Goal: Task Accomplishment & Management: Complete application form

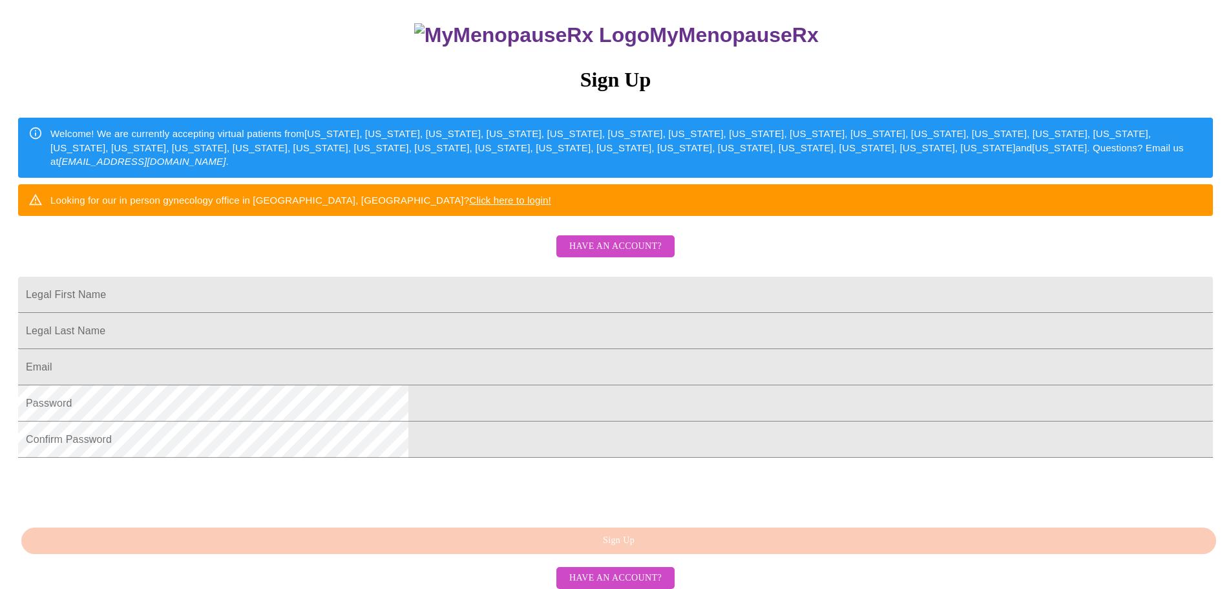
scroll to position [129, 0]
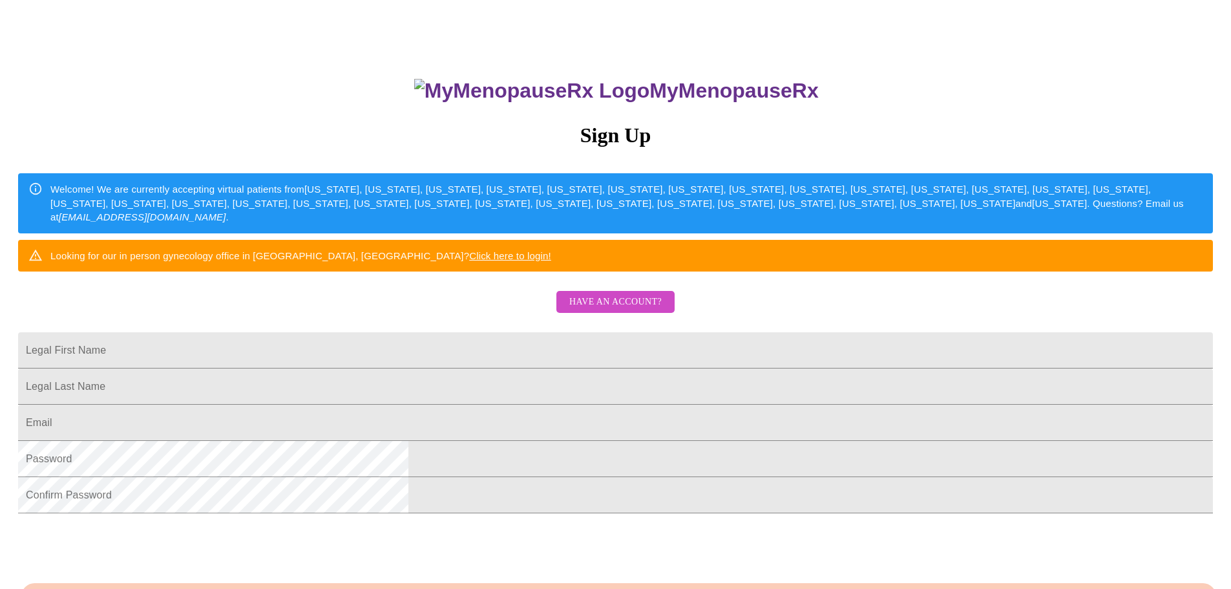
click at [593, 310] on span "Have an account?" at bounding box center [615, 302] width 92 height 16
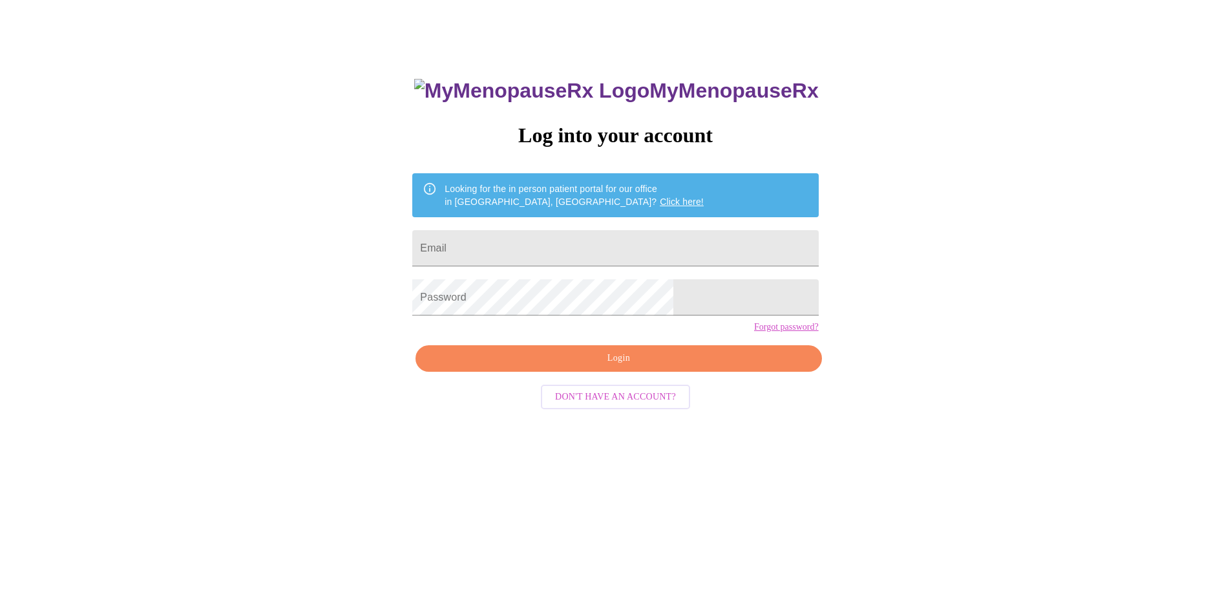
scroll to position [13, 0]
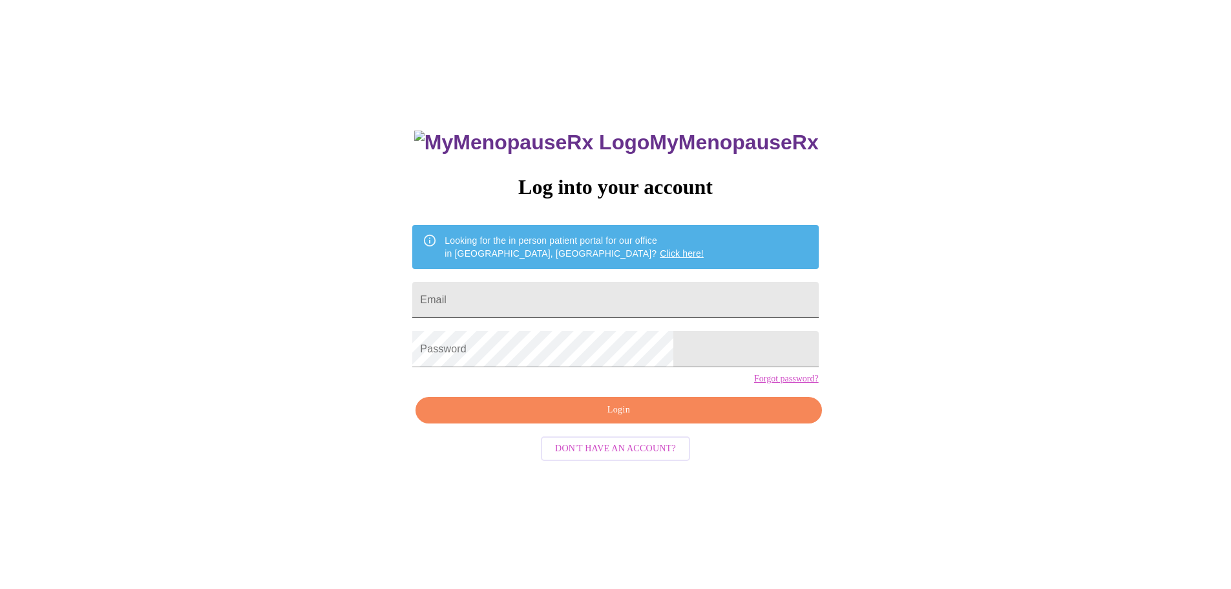
click at [575, 302] on input "Email" at bounding box center [615, 300] width 406 height 36
type input "[EMAIL_ADDRESS][DOMAIN_NAME]"
click at [574, 418] on span "Login" at bounding box center [618, 410] width 376 height 16
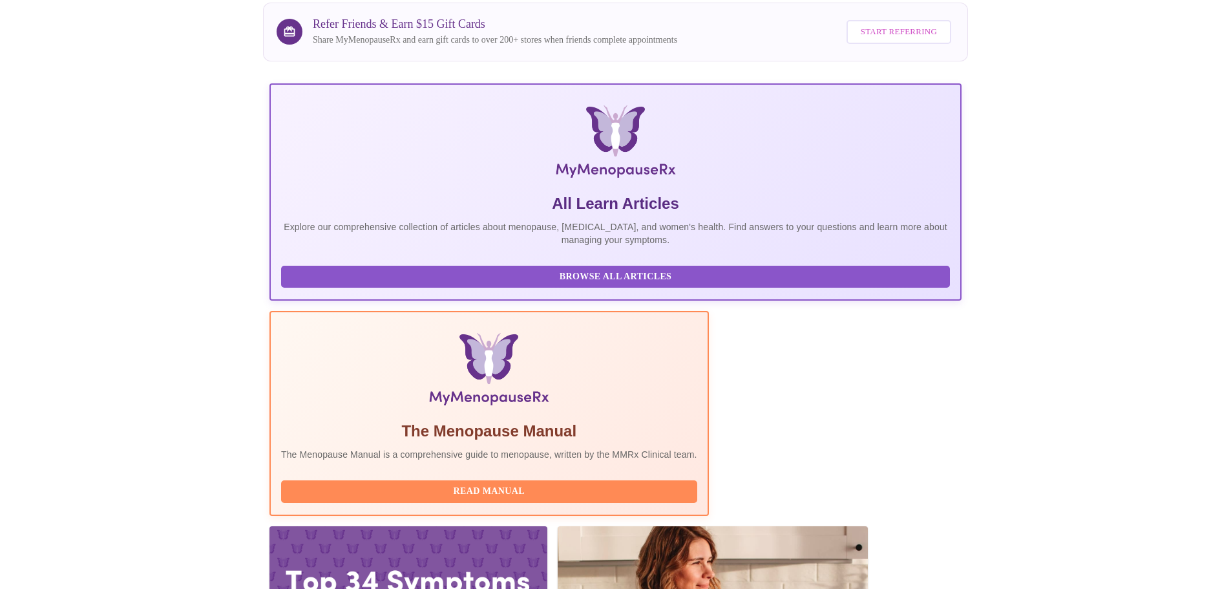
scroll to position [119, 0]
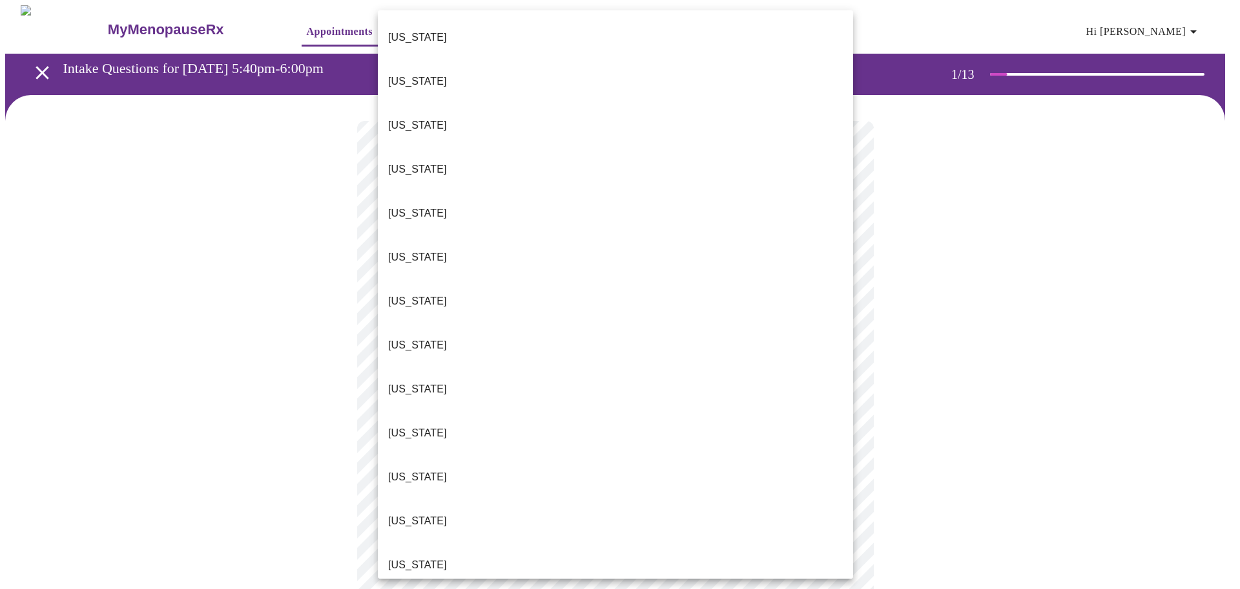
click at [629, 290] on body "MyMenopauseRx Appointments Messaging Labs Uploads Medications Community Refer a…" at bounding box center [620, 599] width 1230 height 1188
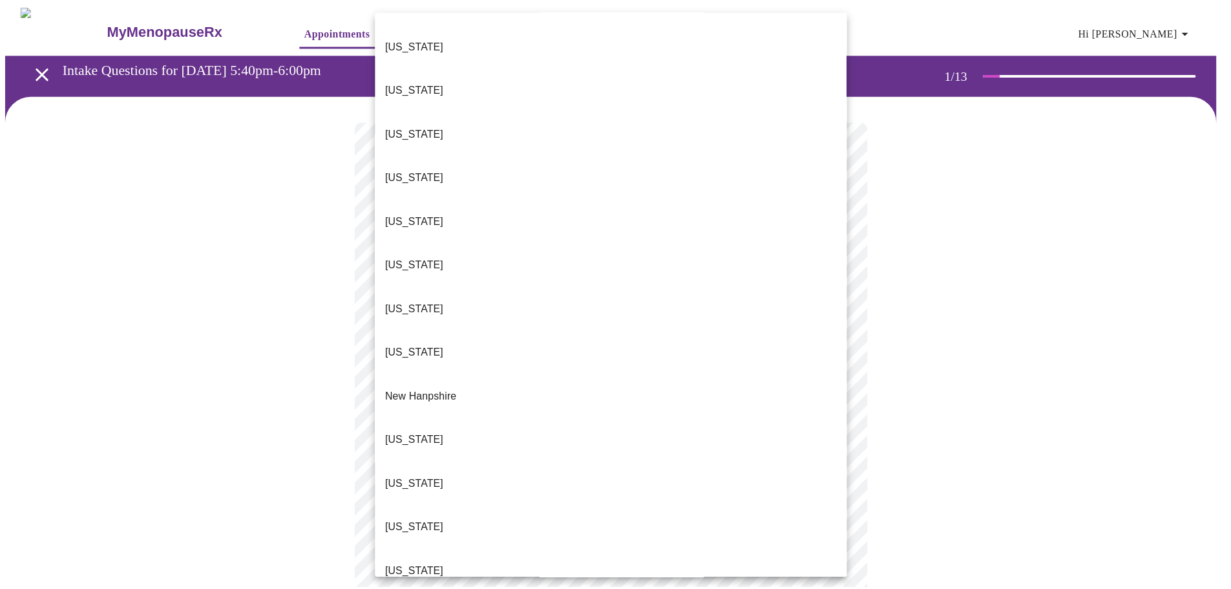
scroll to position [969, 0]
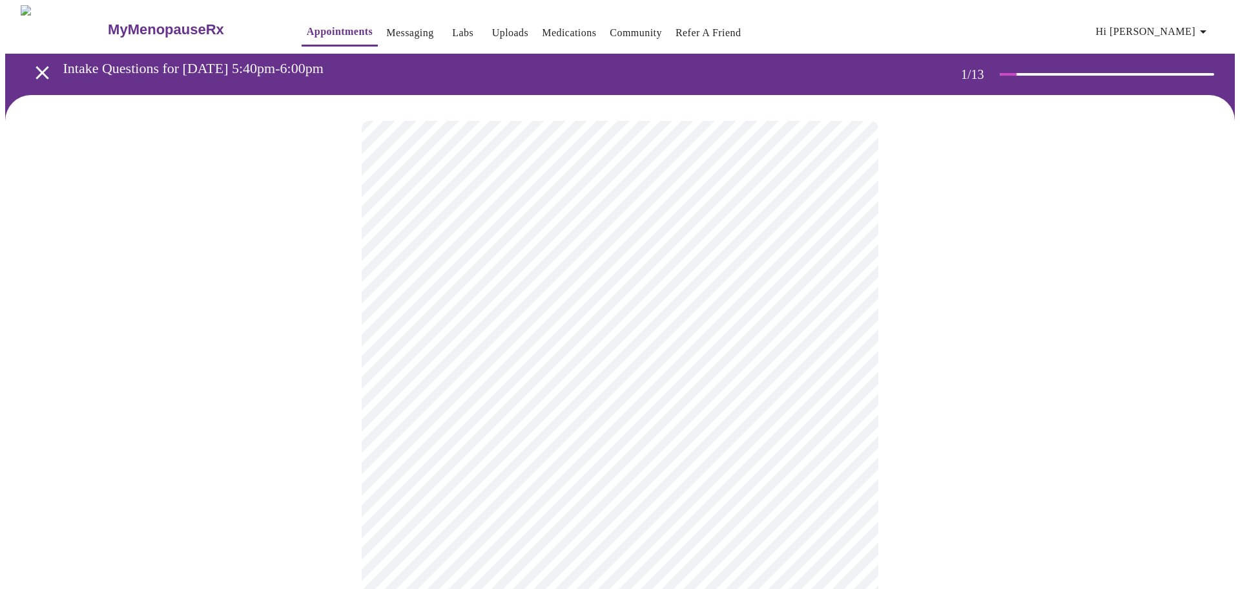
click at [442, 381] on body "MyMenopauseRx Appointments Messaging Labs Uploads Medications Community Refer a…" at bounding box center [620, 595] width 1230 height 1180
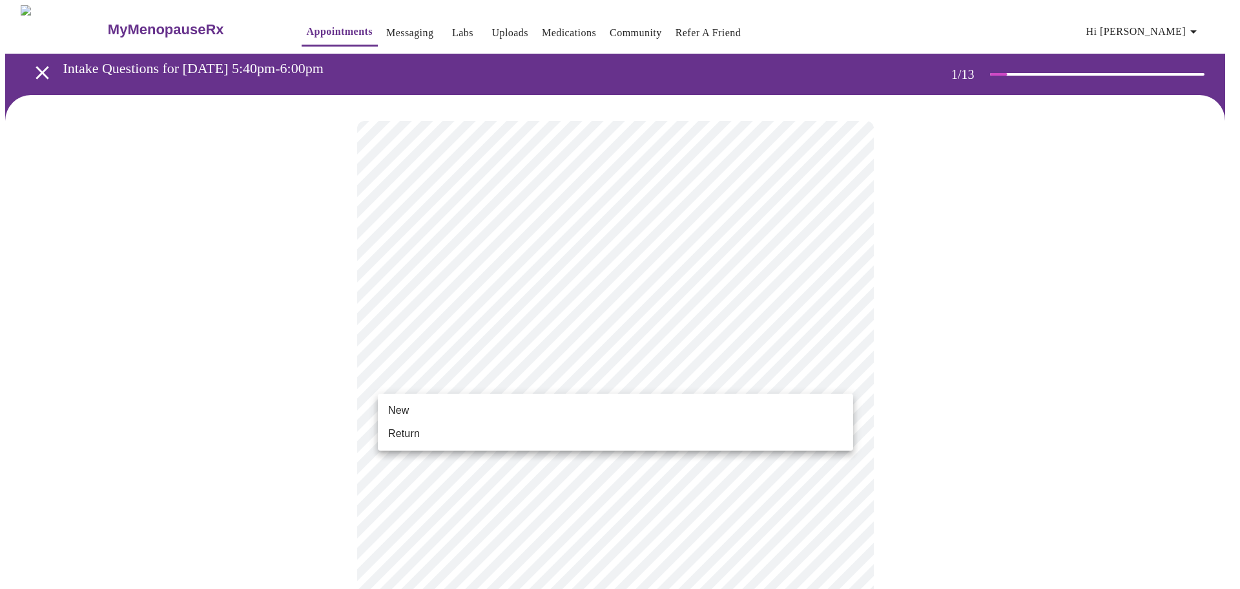
click at [430, 410] on li "New" at bounding box center [615, 410] width 475 height 23
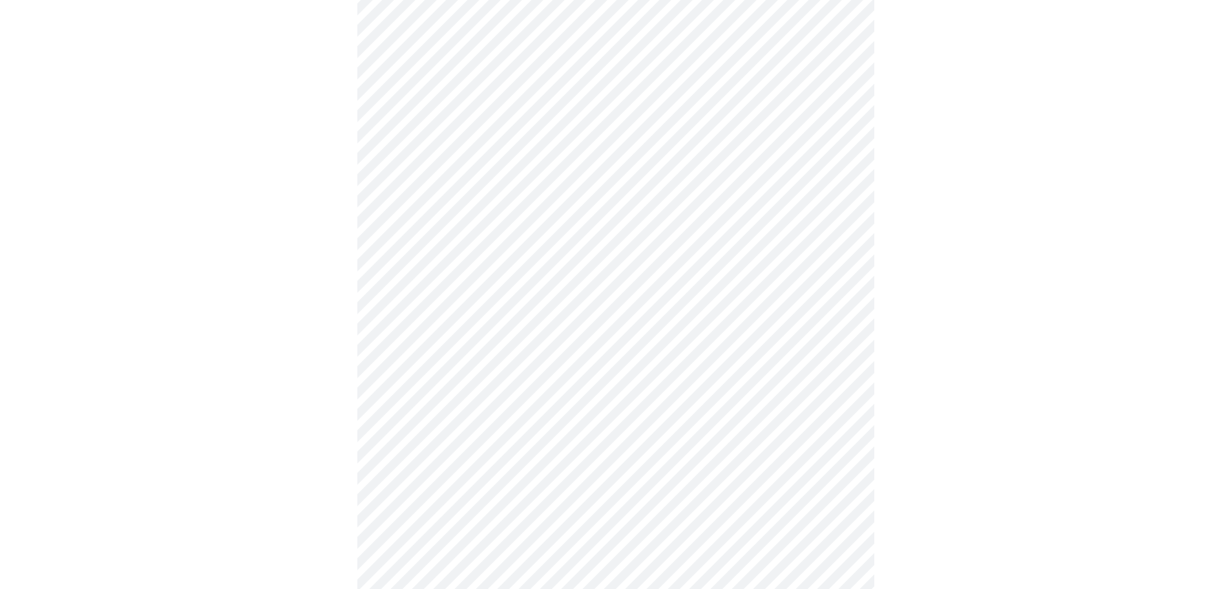
scroll to position [517, 0]
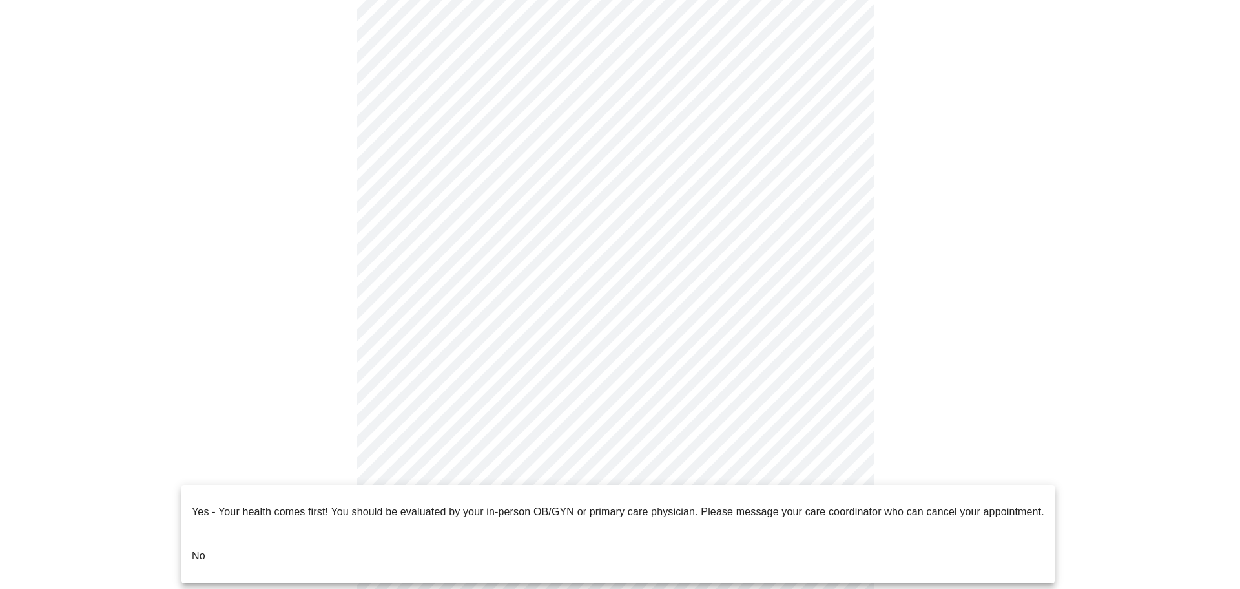
click at [534, 472] on body "MyMenopauseRx Appointments Messaging Labs Uploads Medications Community Refer a…" at bounding box center [620, 69] width 1230 height 1162
click at [225, 534] on li "No" at bounding box center [618, 556] width 873 height 44
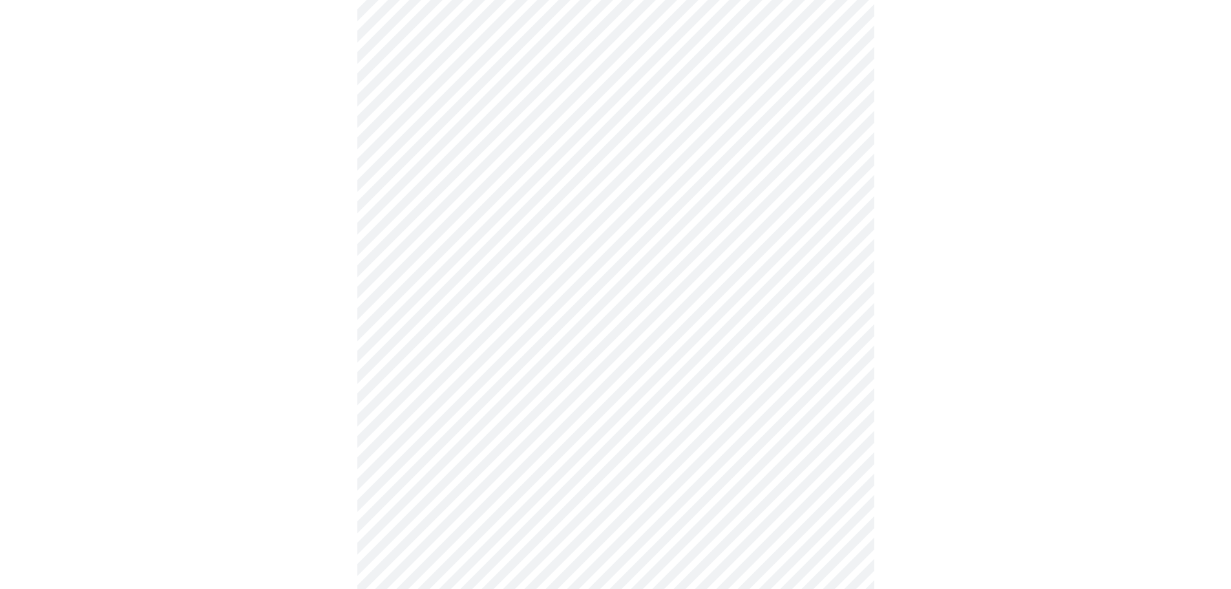
scroll to position [0, 0]
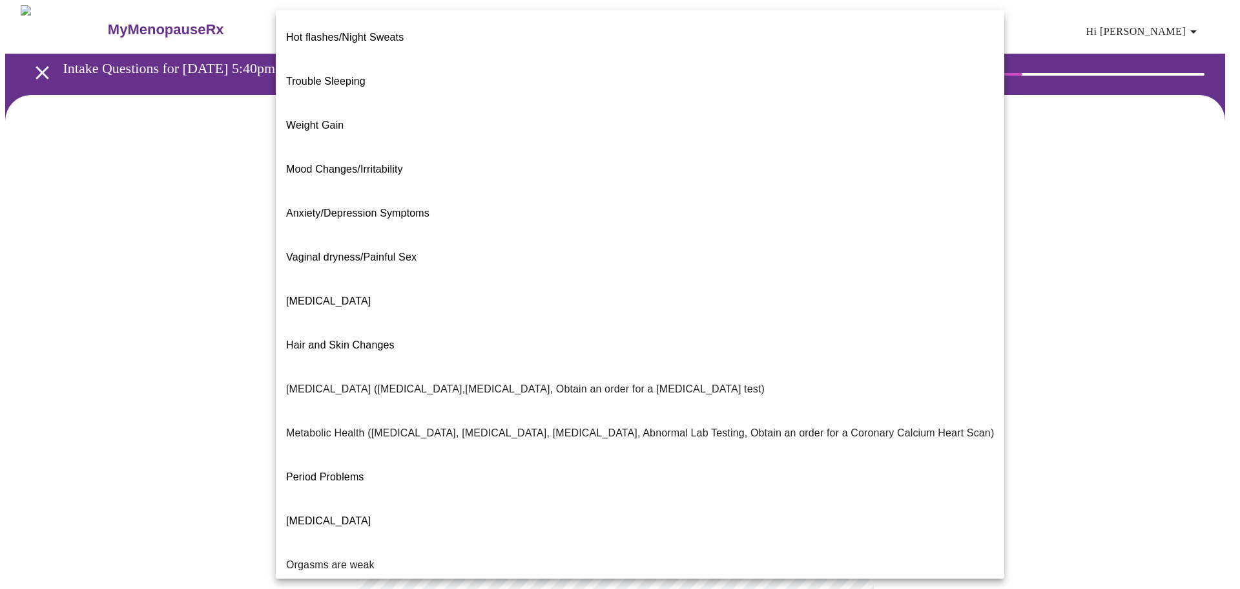
click at [842, 271] on body "MyMenopauseRx Appointments Messaging Labs Uploads Medications Community Refer a…" at bounding box center [620, 393] width 1230 height 777
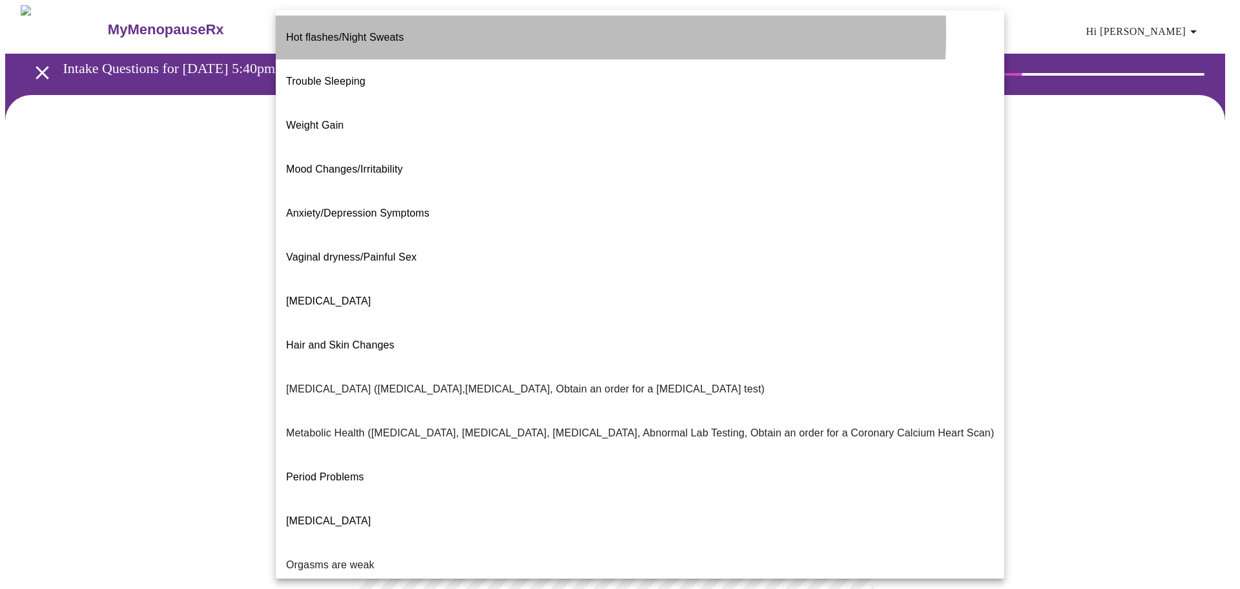
click at [493, 33] on li "Hot flashes/Night Sweats" at bounding box center [640, 38] width 729 height 44
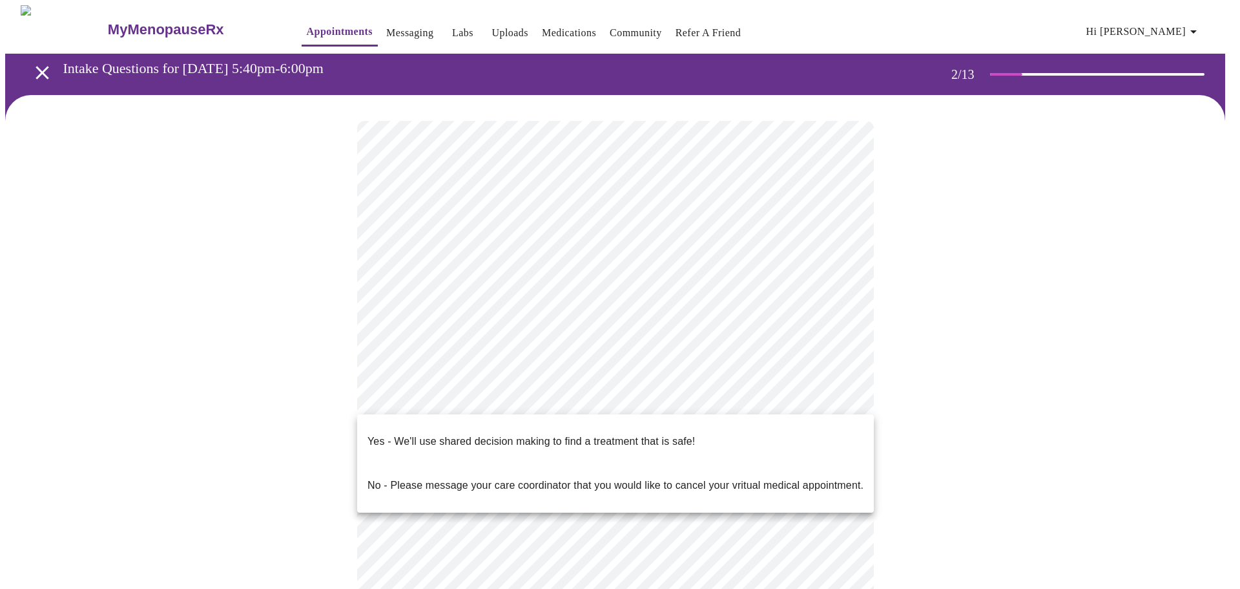
click at [540, 398] on body "MyMenopauseRx Appointments Messaging Labs Uploads Medications Community Refer a…" at bounding box center [620, 389] width 1230 height 769
click at [530, 477] on p "No - Please message your care coordinator that you would like to cancel your vr…" at bounding box center [616, 485] width 496 height 16
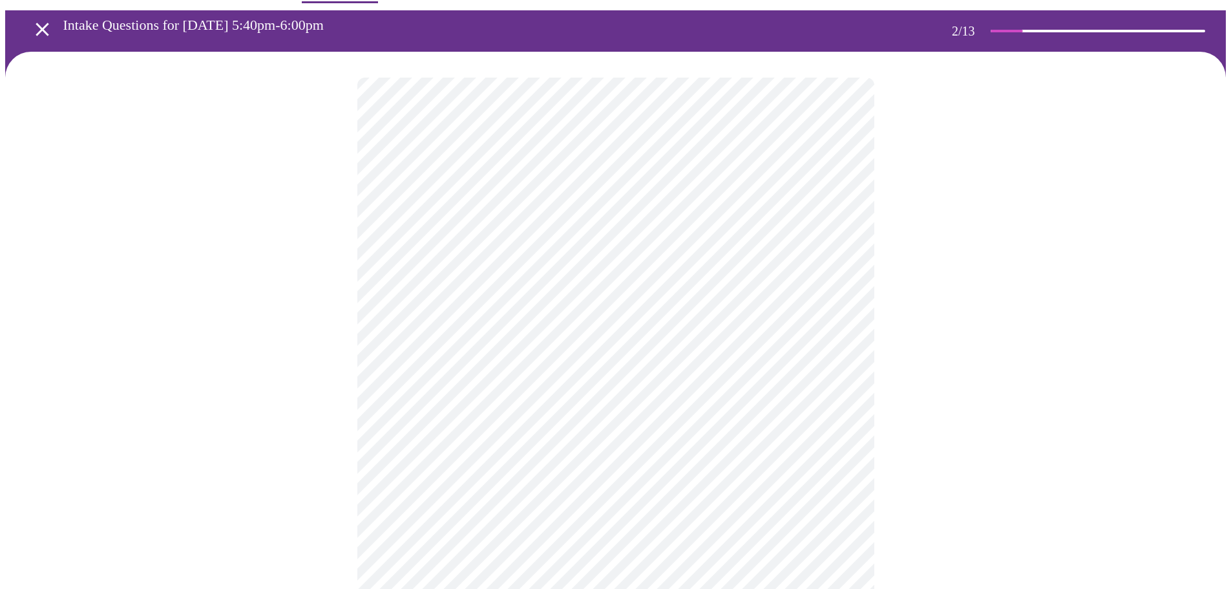
scroll to position [65, 0]
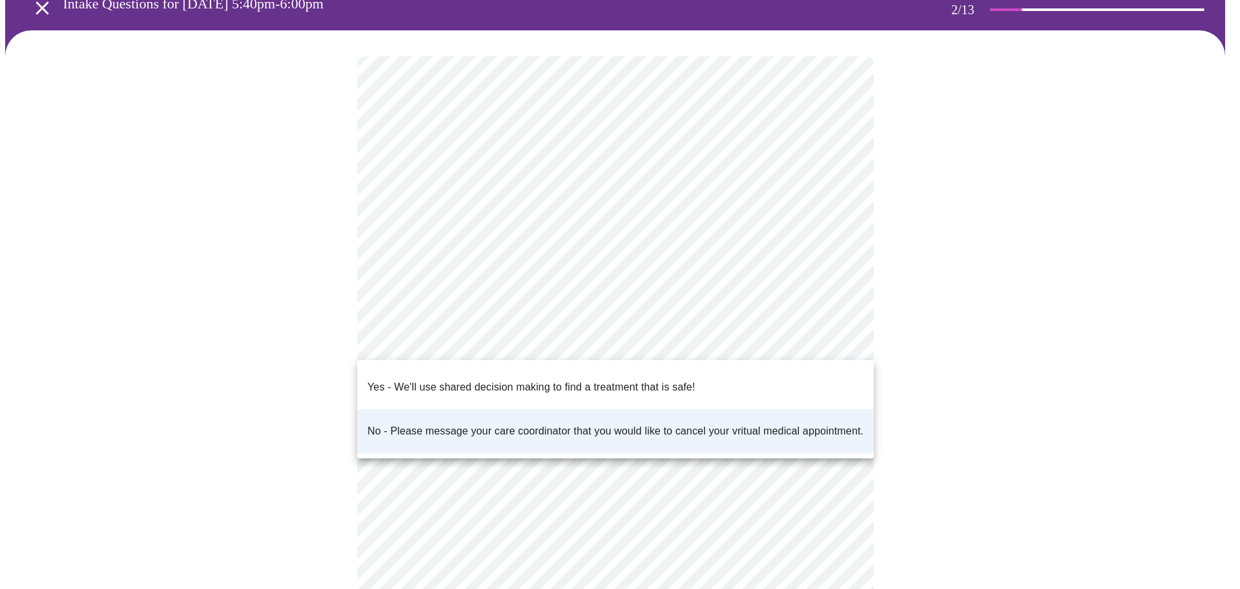
click at [541, 344] on body "MyMenopauseRx Appointments Messaging Labs Uploads Medications Community Refer a…" at bounding box center [620, 321] width 1230 height 761
click at [535, 379] on p "Yes - We'll use shared decision making to find a treatment that is safe!" at bounding box center [532, 387] width 328 height 16
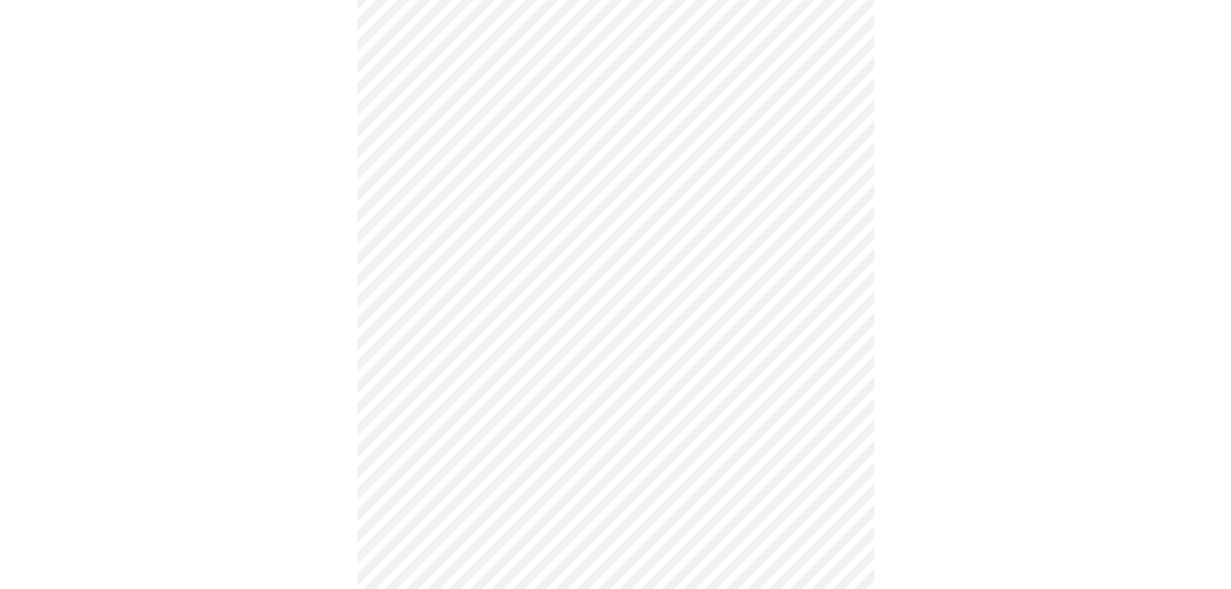
scroll to position [0, 0]
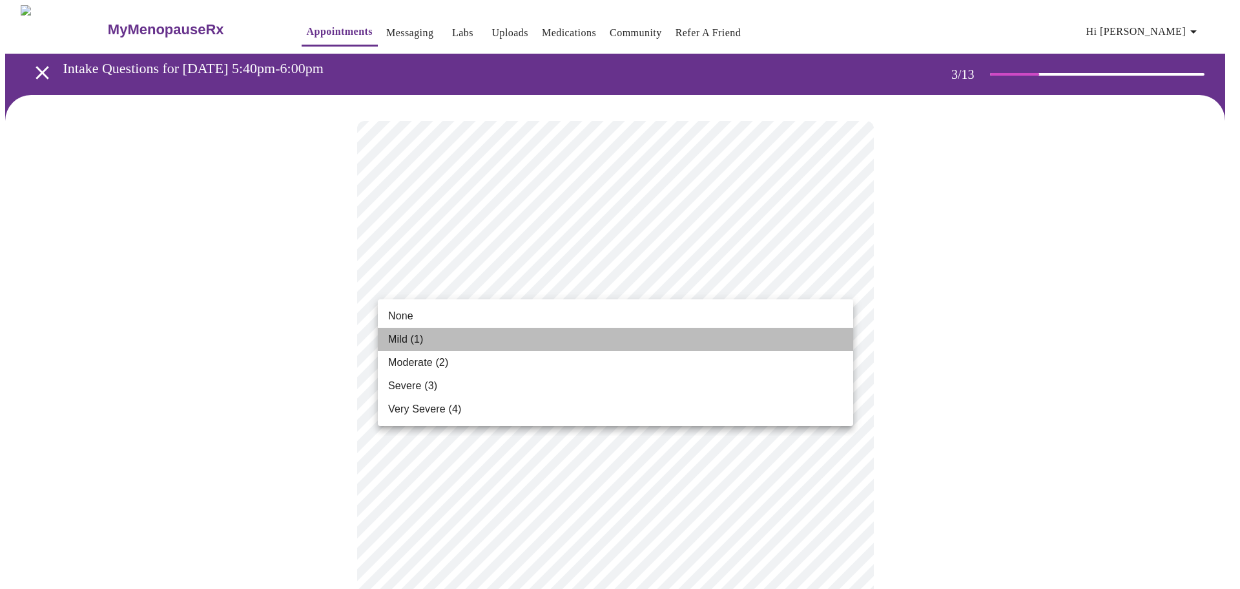
click at [519, 339] on li "Mild (1)" at bounding box center [615, 339] width 475 height 23
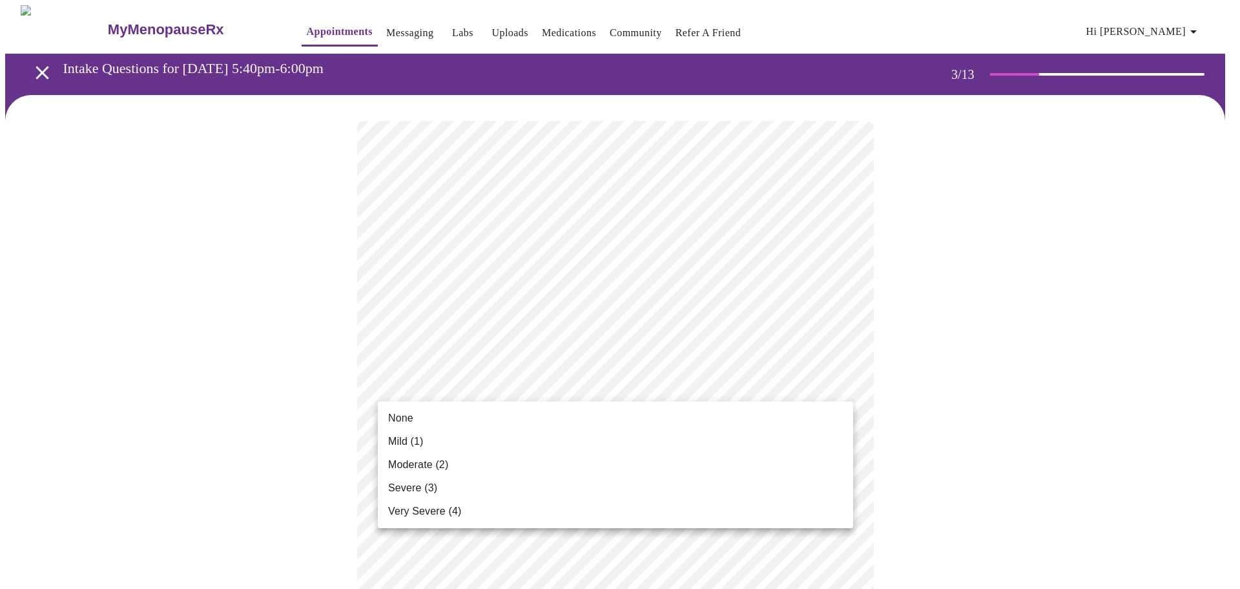
click at [543, 411] on li "None" at bounding box center [615, 417] width 475 height 23
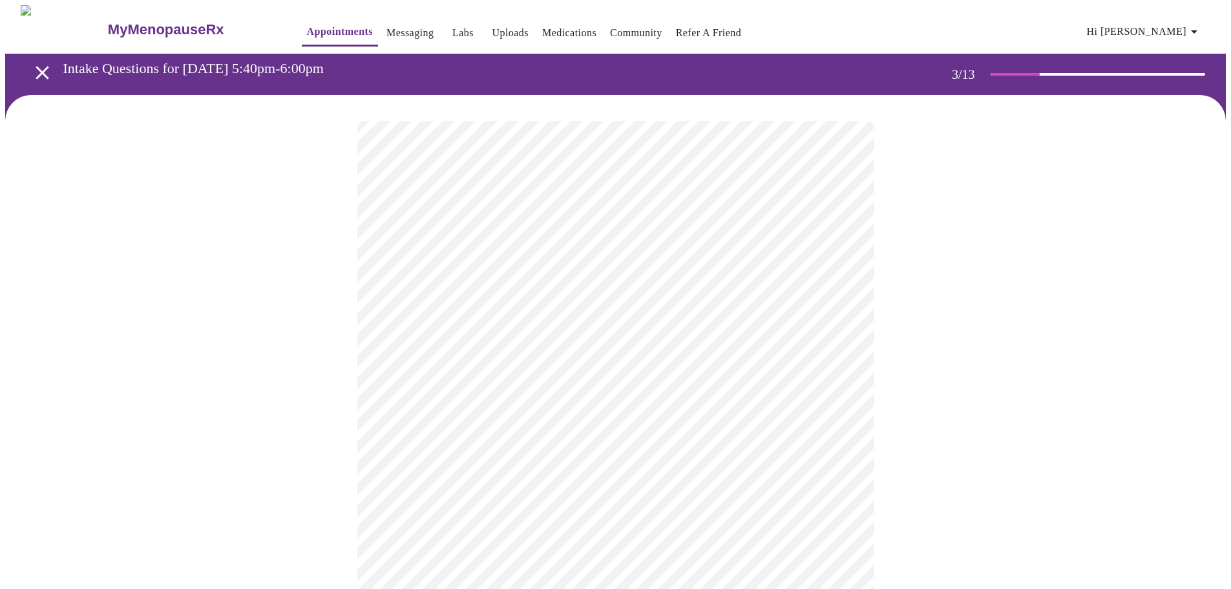
scroll to position [65, 0]
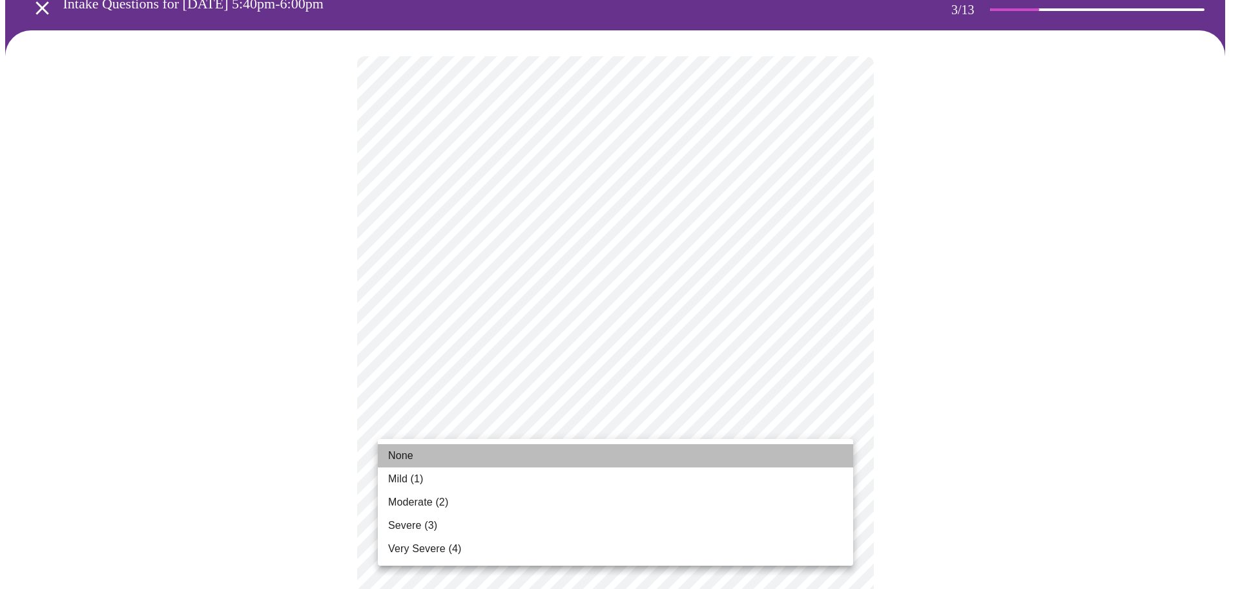
click at [554, 450] on li "None" at bounding box center [615, 455] width 475 height 23
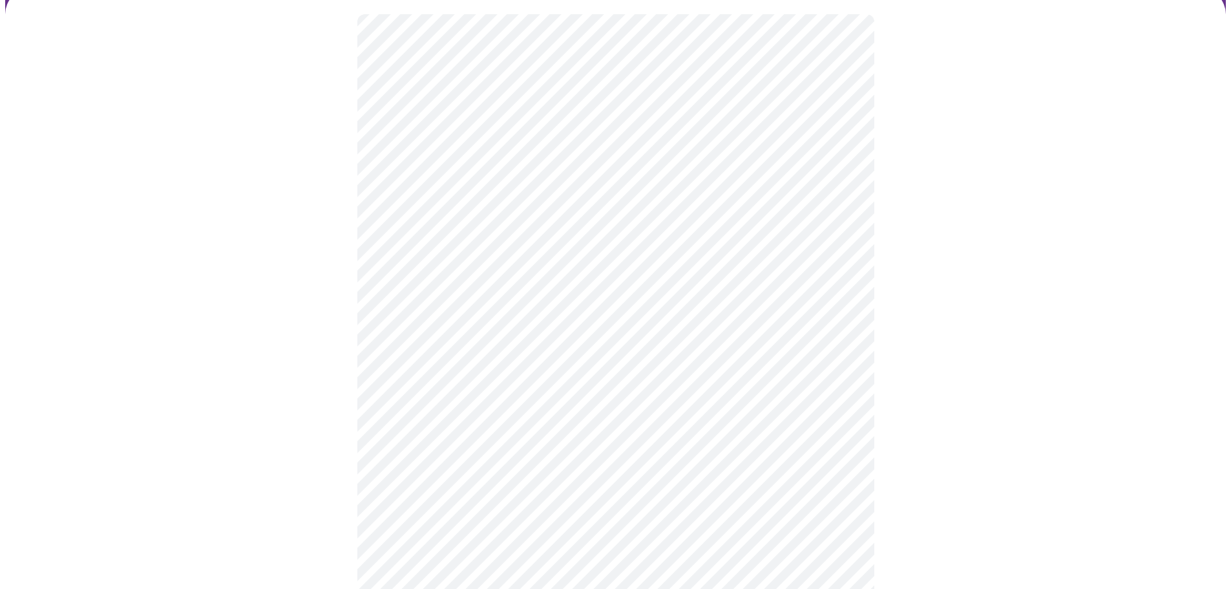
scroll to position [129, 0]
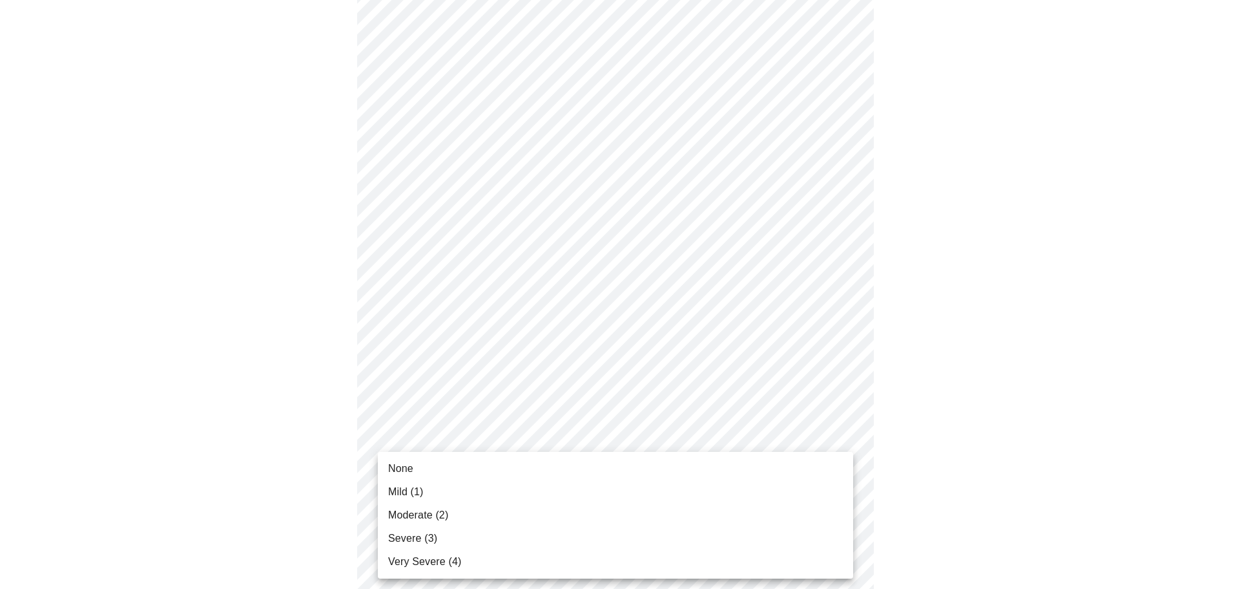
click at [567, 463] on li "None" at bounding box center [615, 468] width 475 height 23
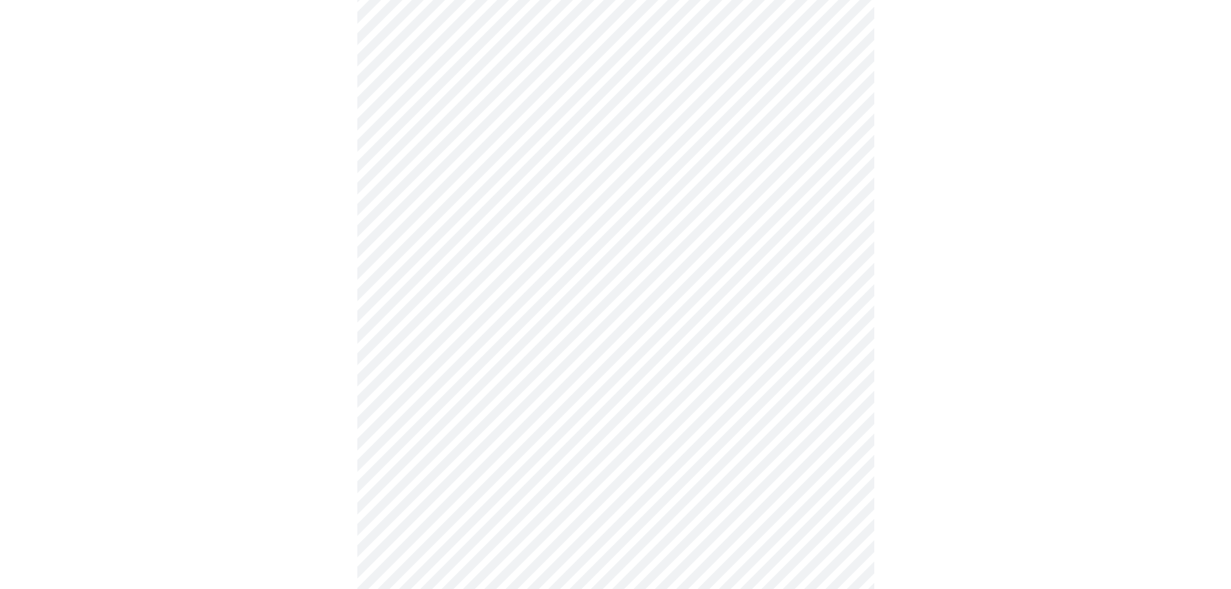
scroll to position [323, 0]
click at [594, 351] on body "MyMenopauseRx Appointments Messaging Labs Uploads Medications Community Refer a…" at bounding box center [620, 505] width 1230 height 1646
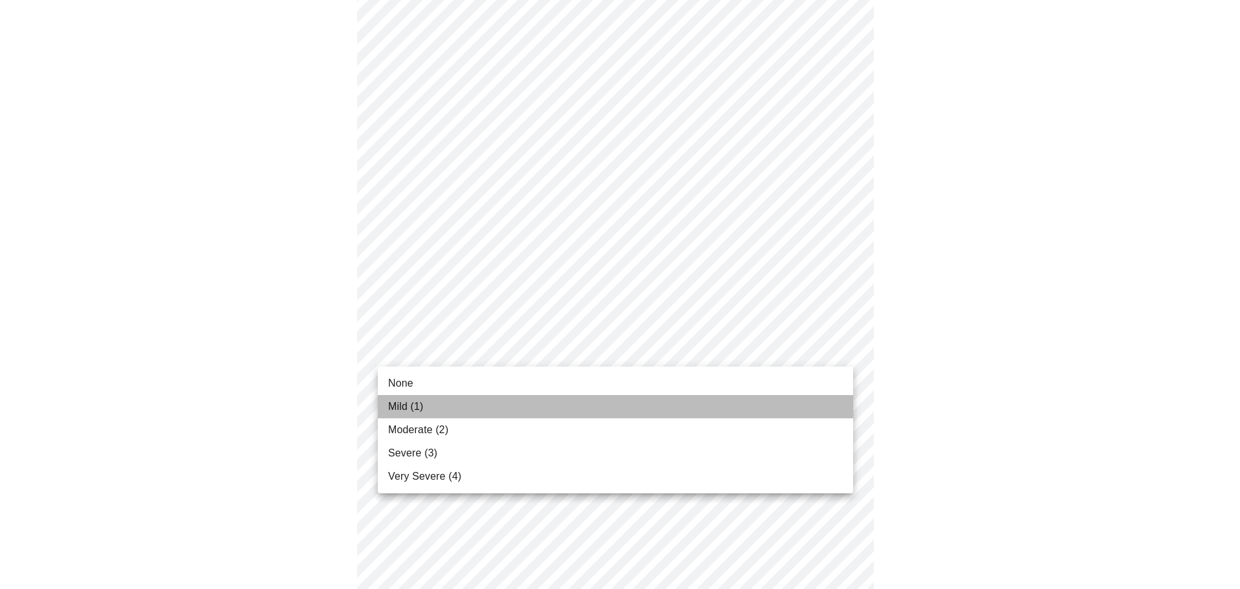
click at [574, 401] on li "Mild (1)" at bounding box center [615, 406] width 475 height 23
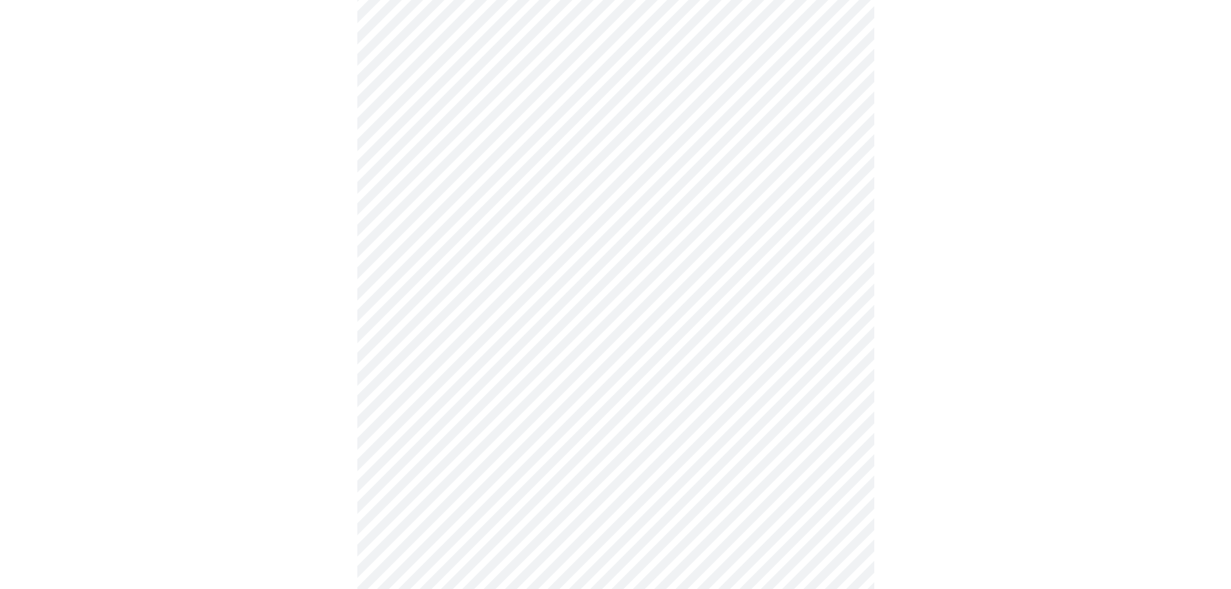
scroll to position [388, 0]
click at [698, 374] on body "MyMenopauseRx Appointments Messaging Labs Uploads Medications Community Refer a…" at bounding box center [615, 432] width 1220 height 1628
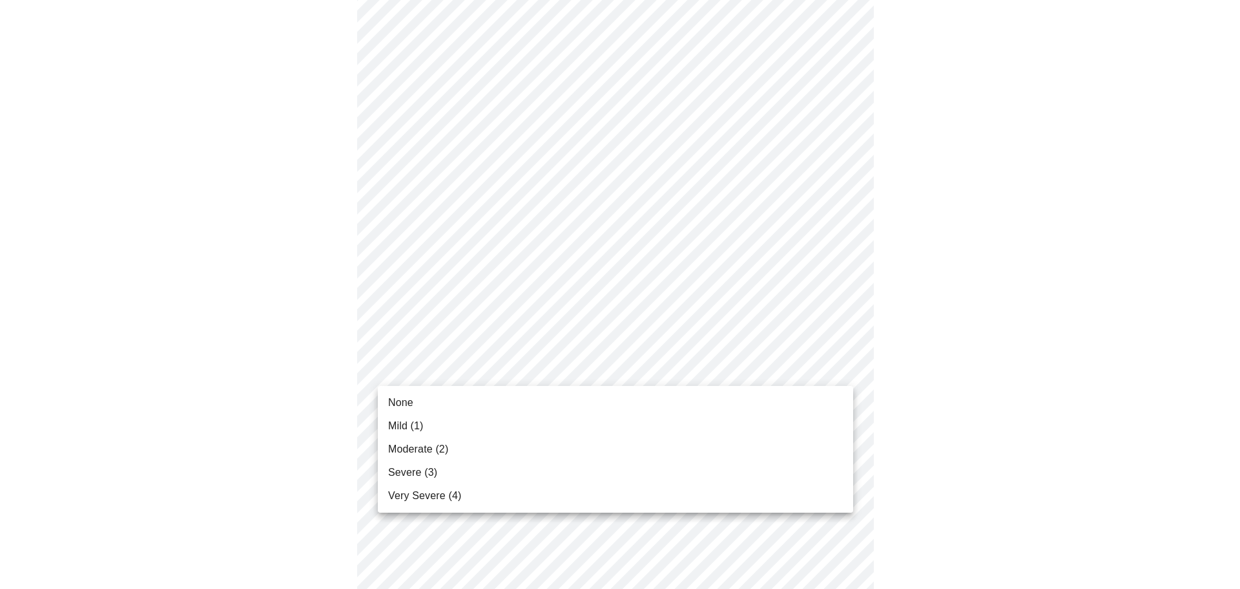
click at [634, 417] on li "Mild (1)" at bounding box center [615, 425] width 475 height 23
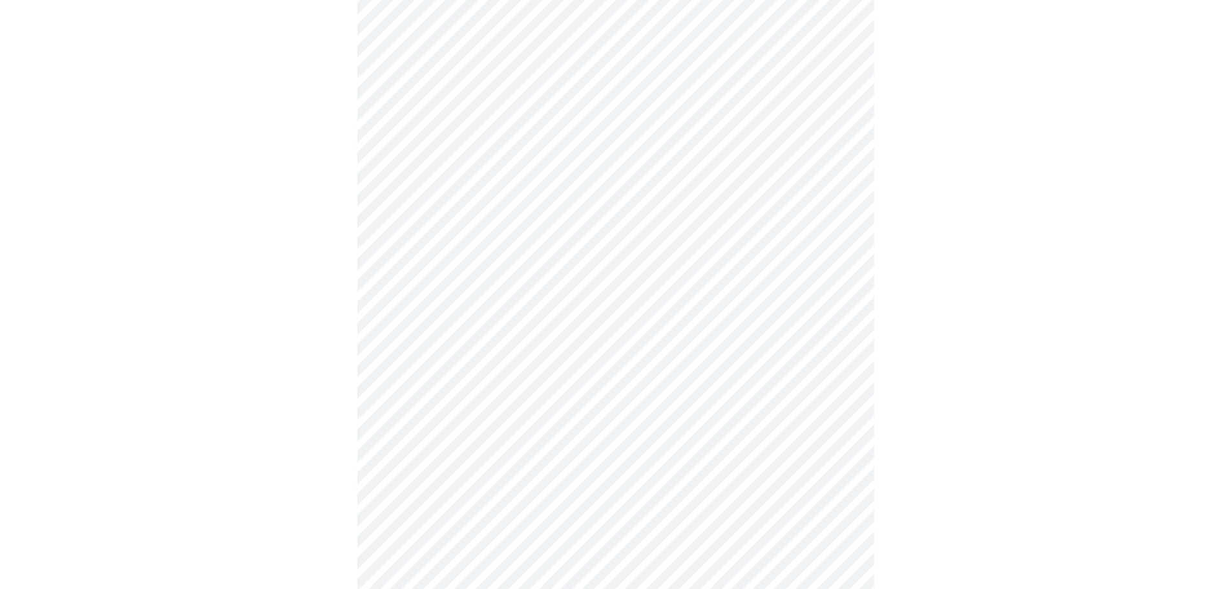
scroll to position [517, 0]
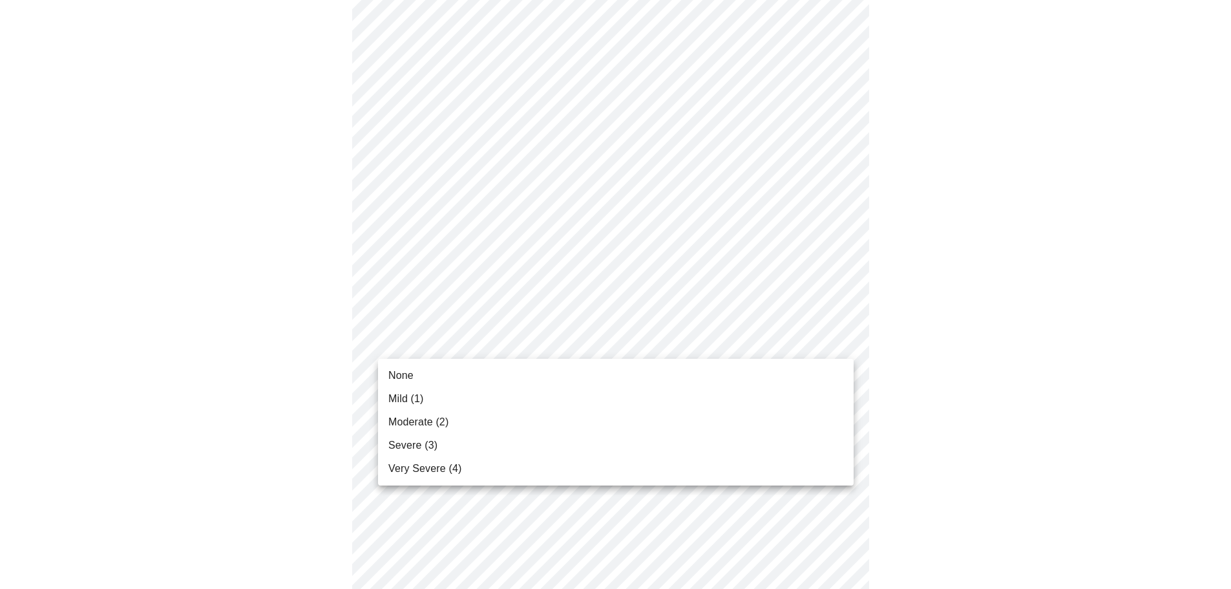
click at [684, 342] on body "MyMenopauseRx Appointments Messaging Labs Uploads Medications Community Refer a…" at bounding box center [615, 293] width 1220 height 1610
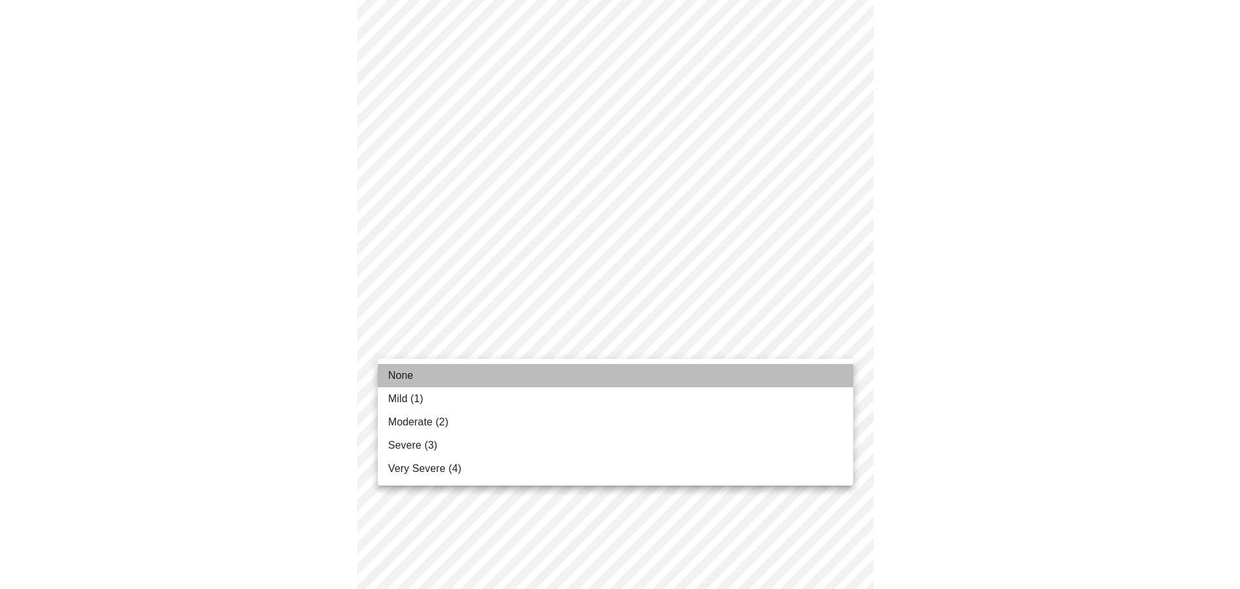
click at [674, 366] on li "None" at bounding box center [615, 375] width 475 height 23
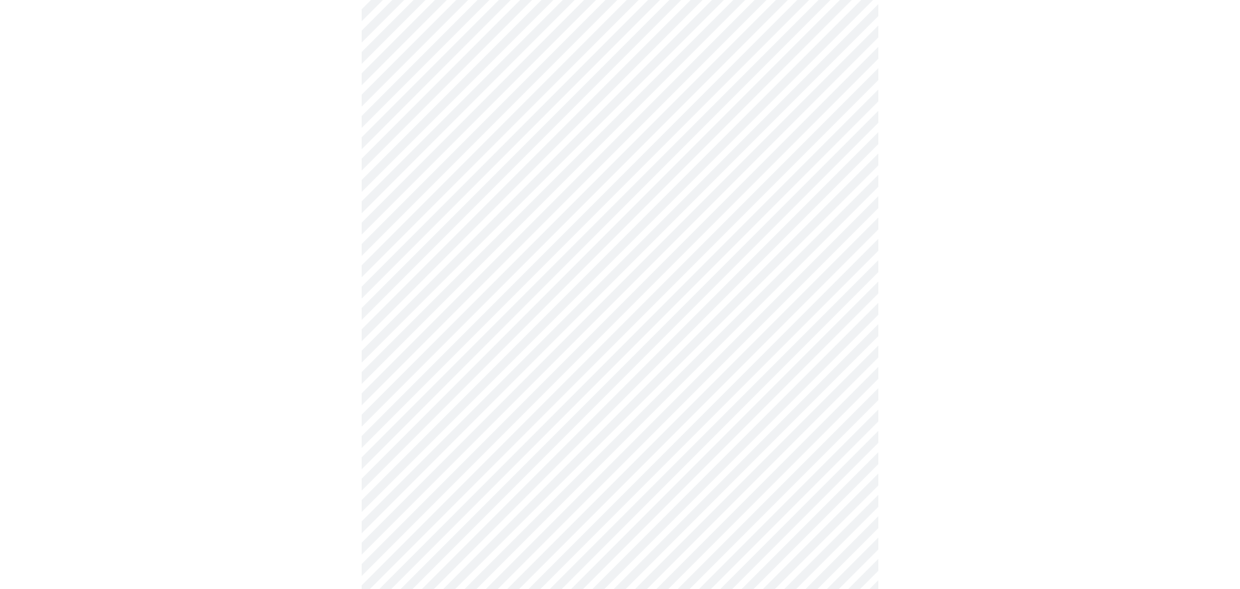
click at [665, 447] on body "MyMenopauseRx Appointments Messaging Labs Uploads Medications Community Refer a…" at bounding box center [620, 284] width 1230 height 1592
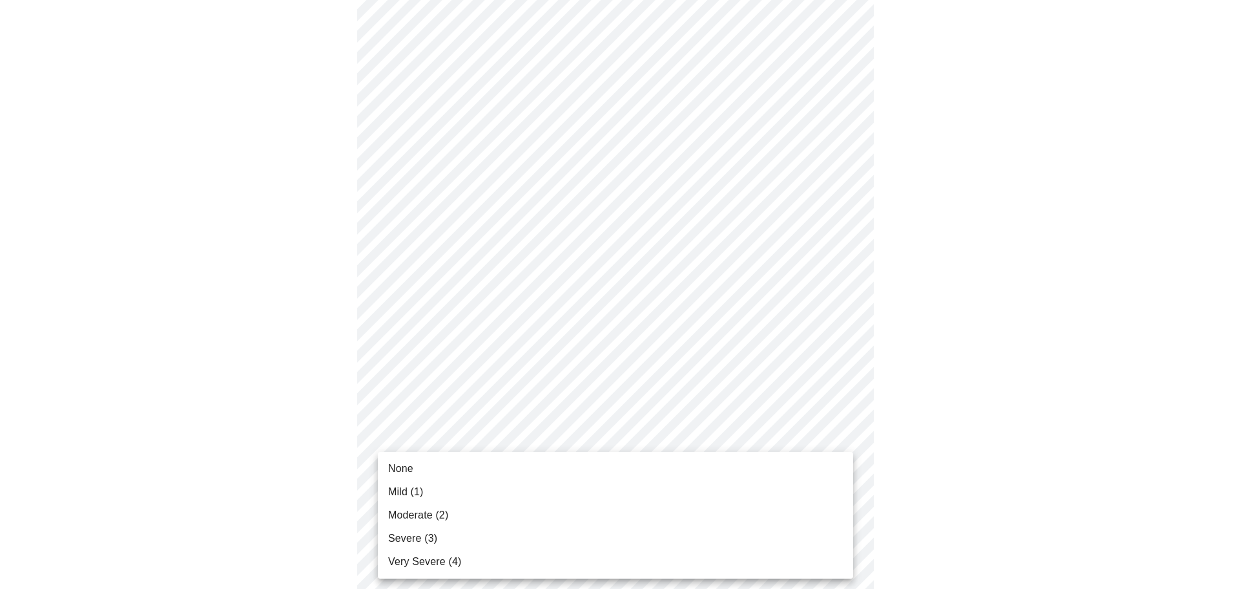
click at [631, 459] on li "None" at bounding box center [615, 468] width 475 height 23
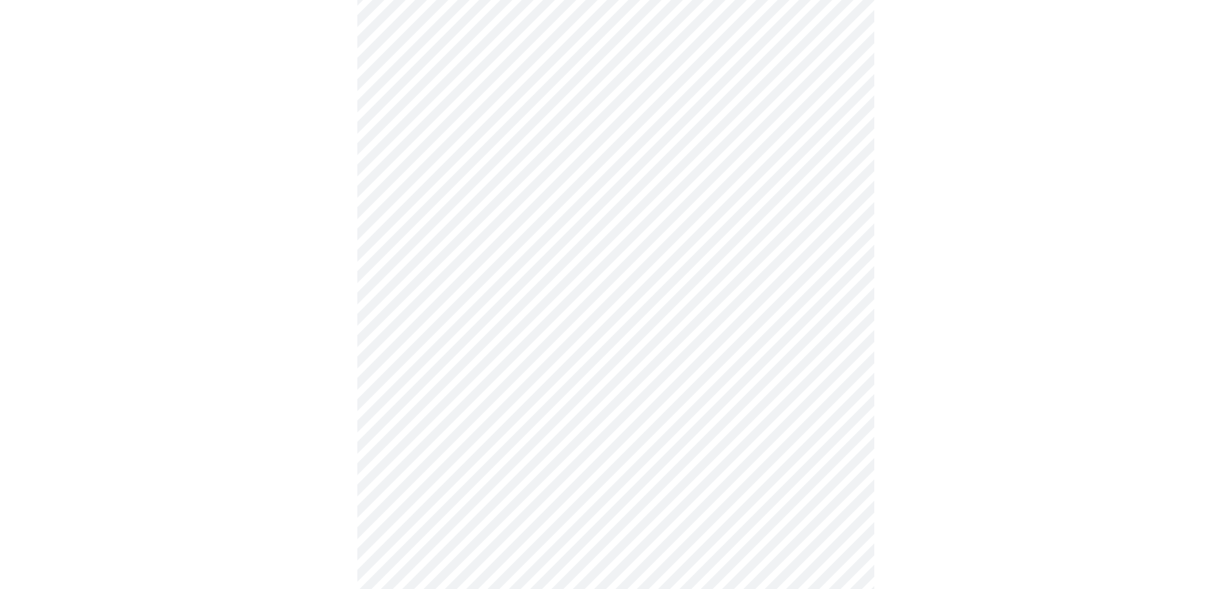
scroll to position [711, 0]
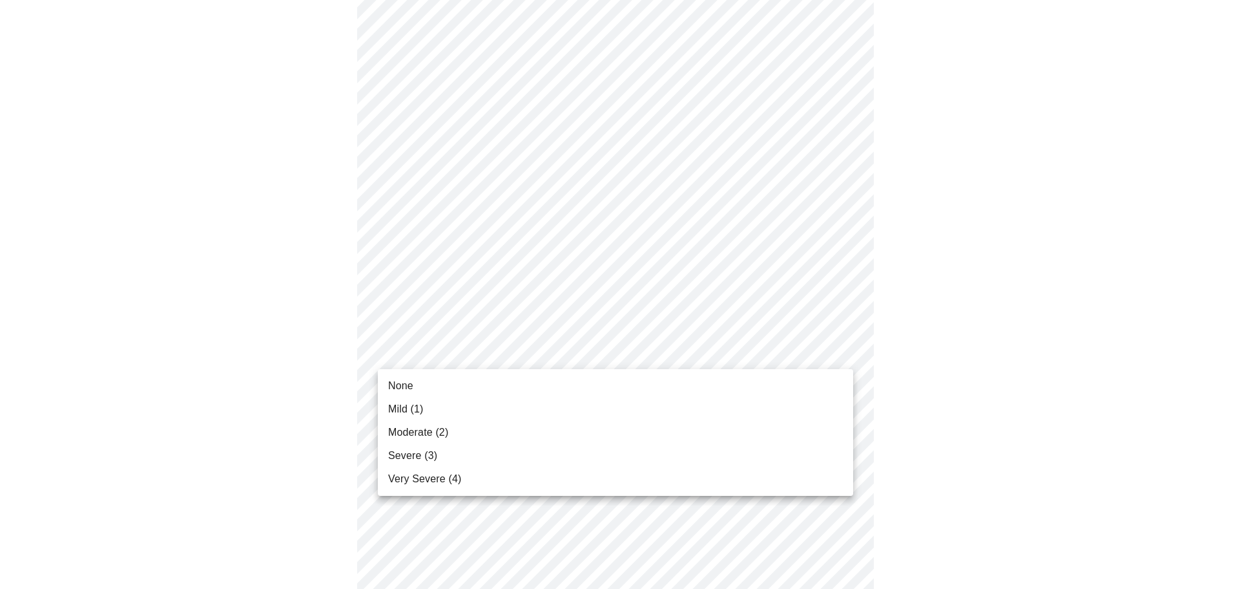
click at [622, 347] on body "MyMenopauseRx Appointments Messaging Labs Uploads Medications Community Refer a…" at bounding box center [620, 82] width 1230 height 1574
click at [568, 386] on li "None" at bounding box center [615, 385] width 475 height 23
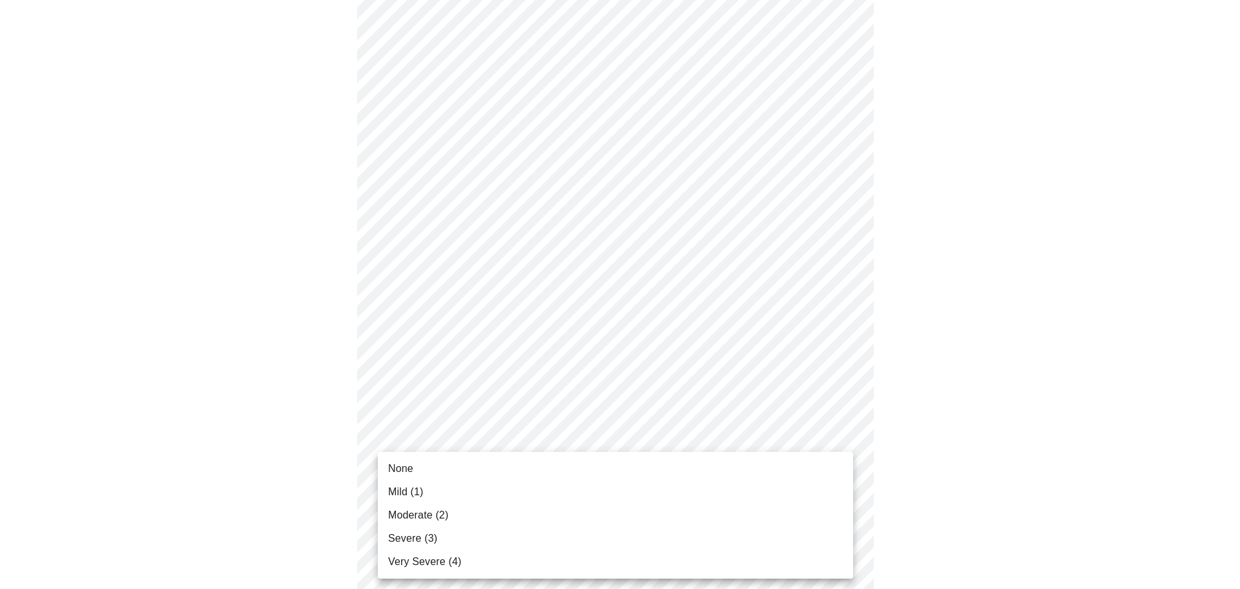
click at [707, 450] on body "MyMenopauseRx Appointments Messaging Labs Uploads Medications Community Refer a…" at bounding box center [620, 73] width 1230 height 1556
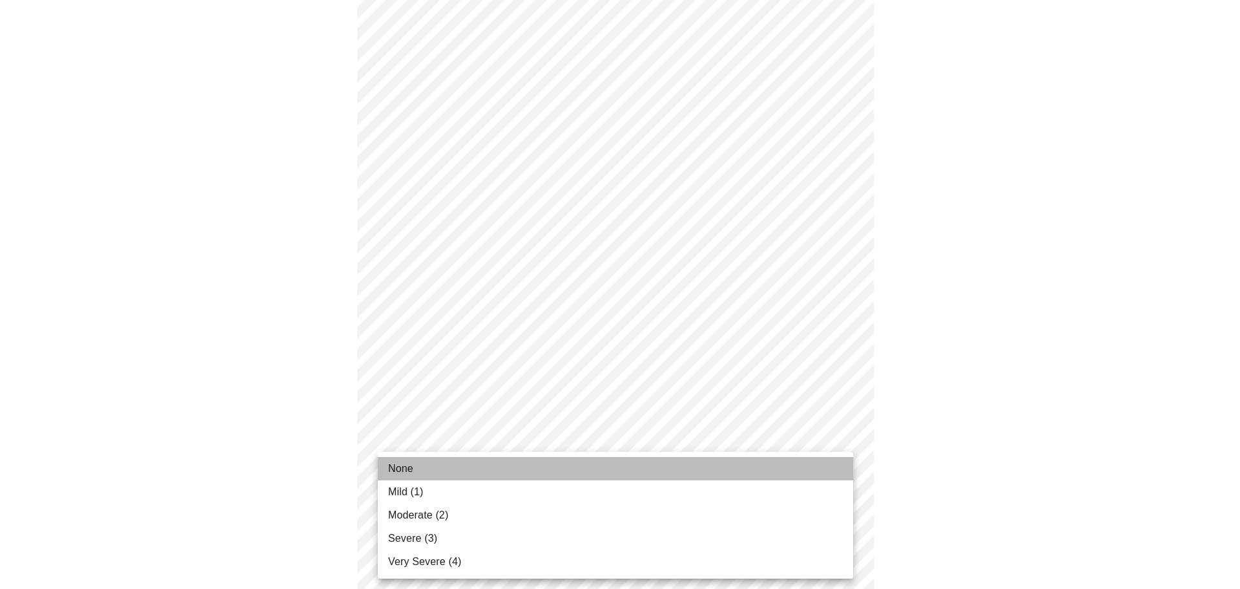
click at [651, 470] on li "None" at bounding box center [615, 468] width 475 height 23
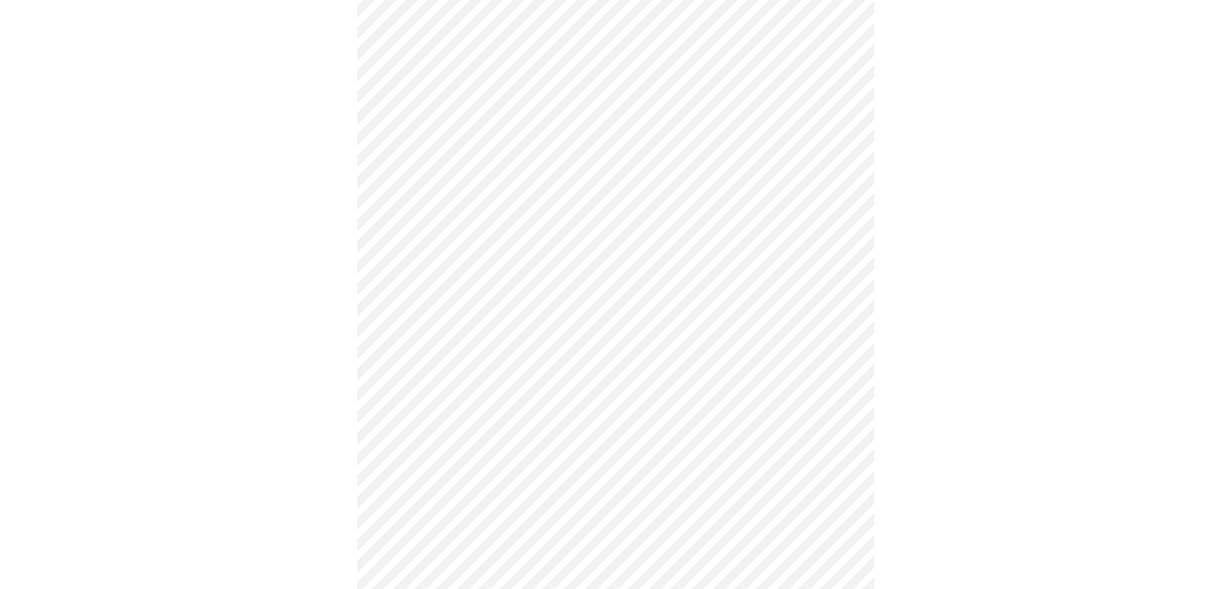
scroll to position [904, 0]
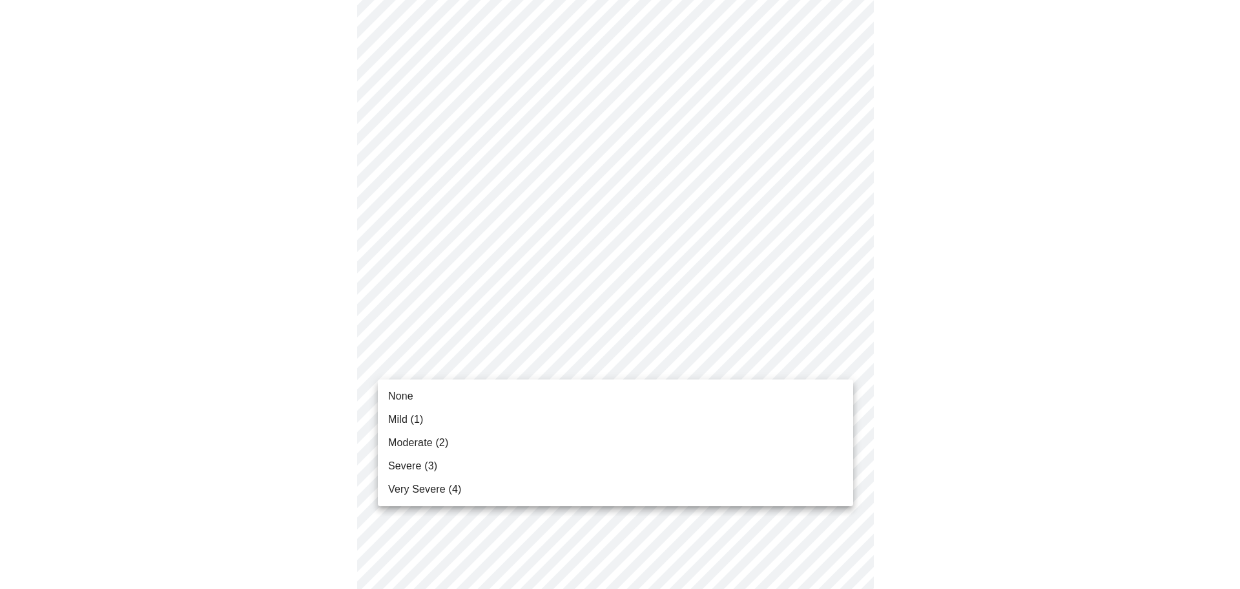
click at [621, 261] on div at bounding box center [620, 294] width 1240 height 589
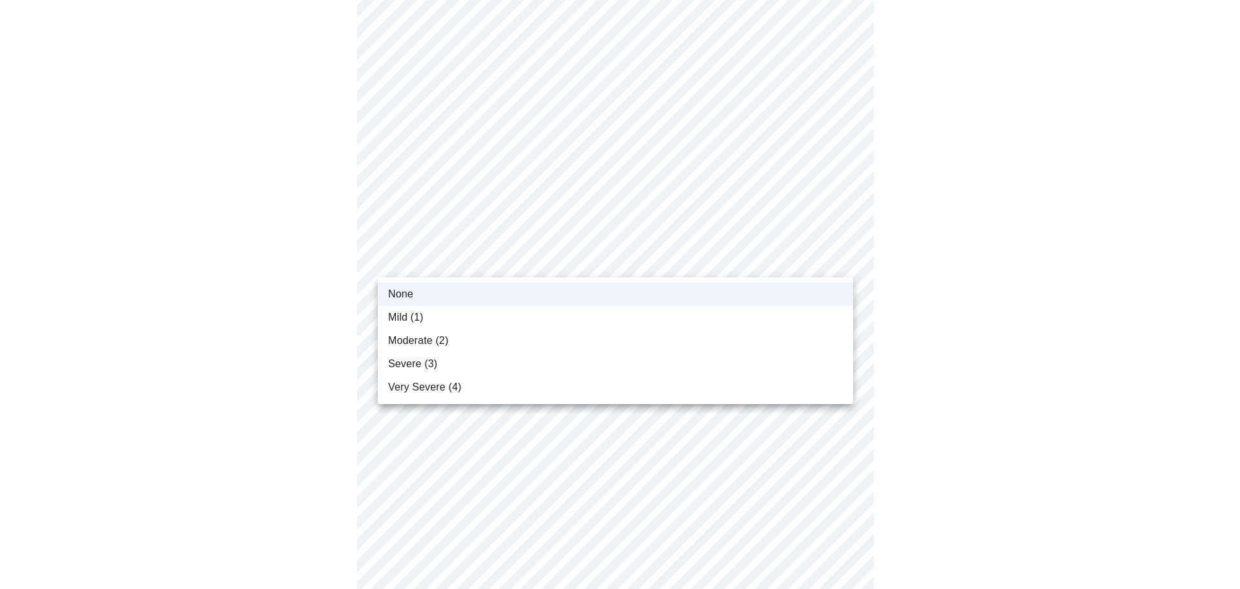
click at [584, 315] on li "Mild (1)" at bounding box center [615, 317] width 475 height 23
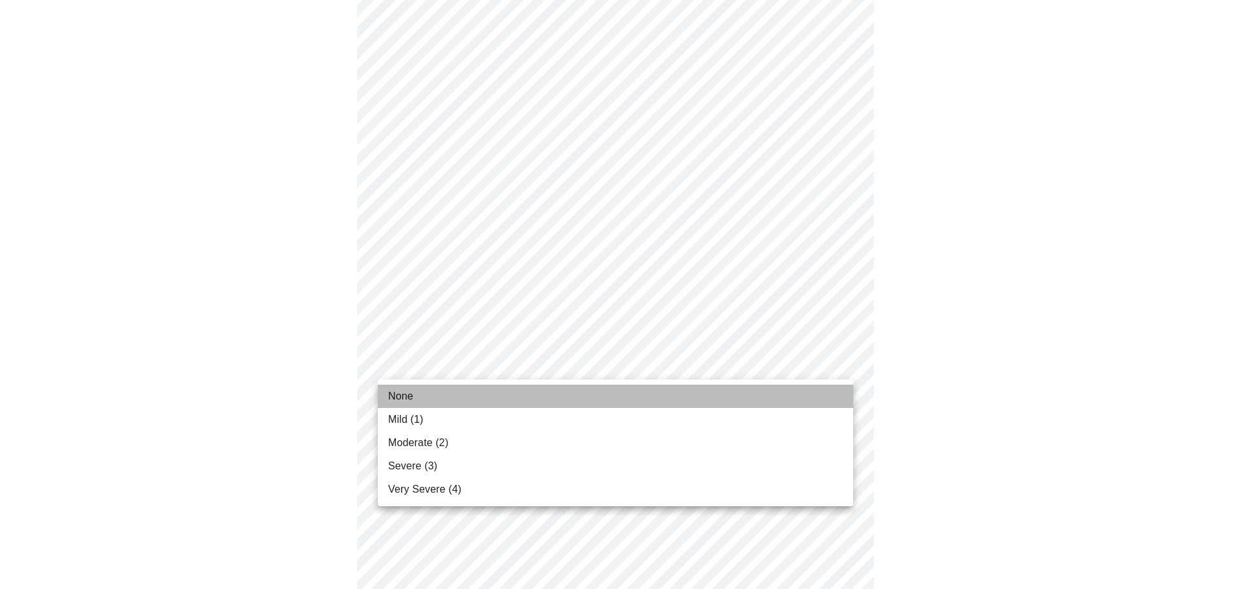
click at [598, 397] on li "None" at bounding box center [615, 395] width 475 height 23
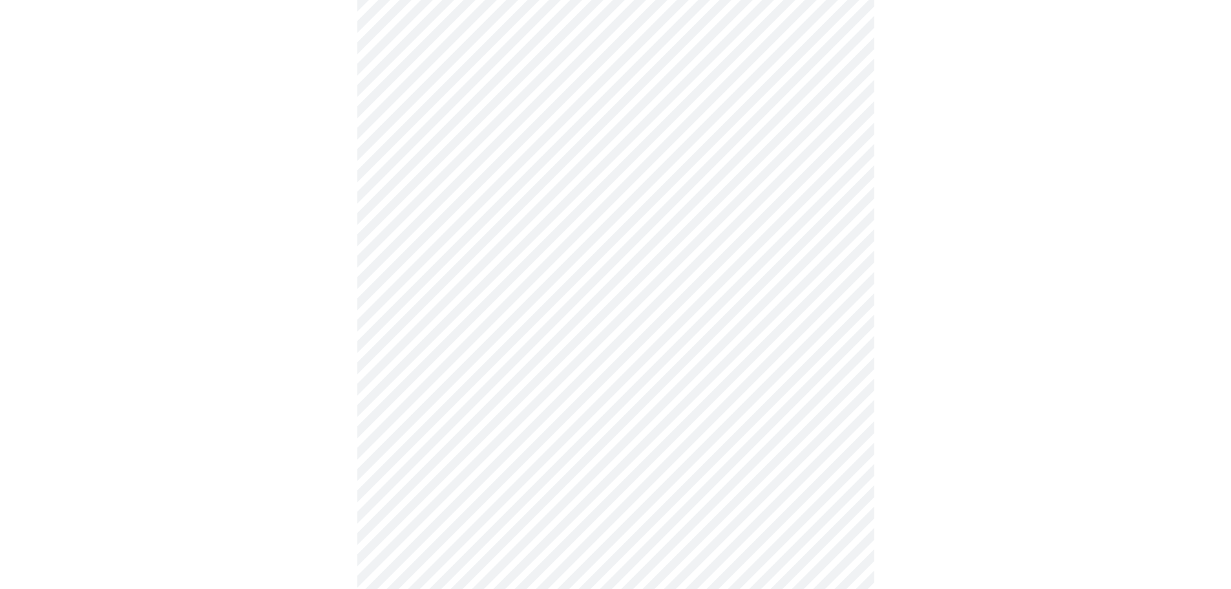
scroll to position [388, 0]
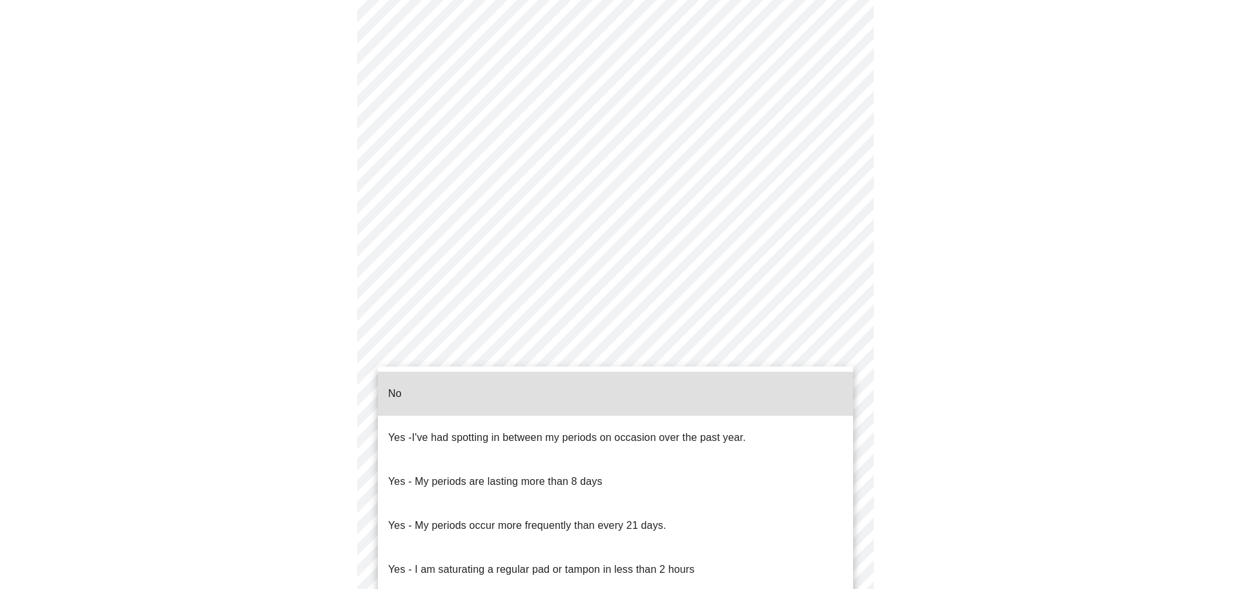
click at [710, 398] on body "MyMenopauseRx Appointments Messaging Labs Uploads Medications Community Refer a…" at bounding box center [620, 255] width 1230 height 1275
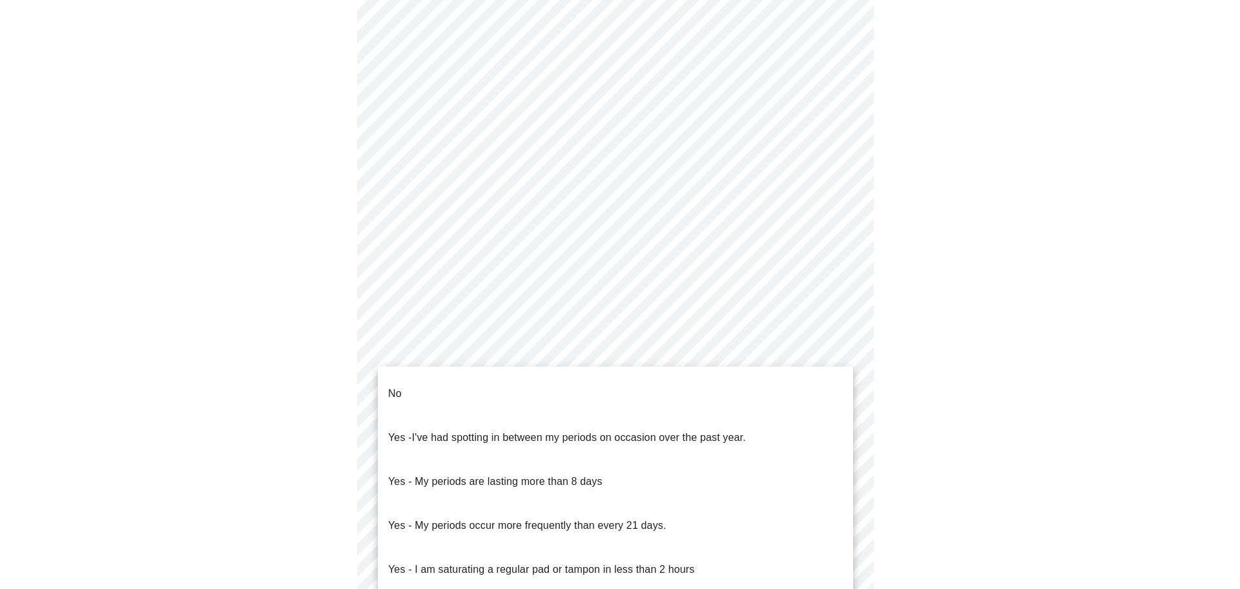
click at [923, 276] on div at bounding box center [620, 294] width 1240 height 589
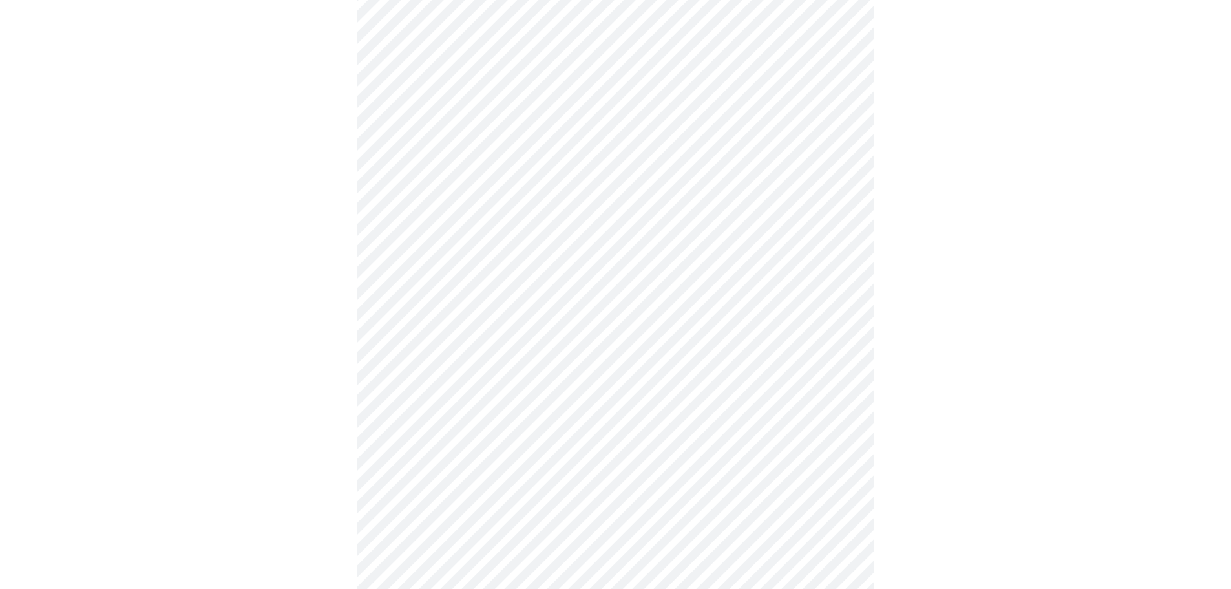
click at [842, 405] on body "MyMenopauseRx Appointments Messaging Labs Uploads Medications Community Refer a…" at bounding box center [615, 255] width 1220 height 1275
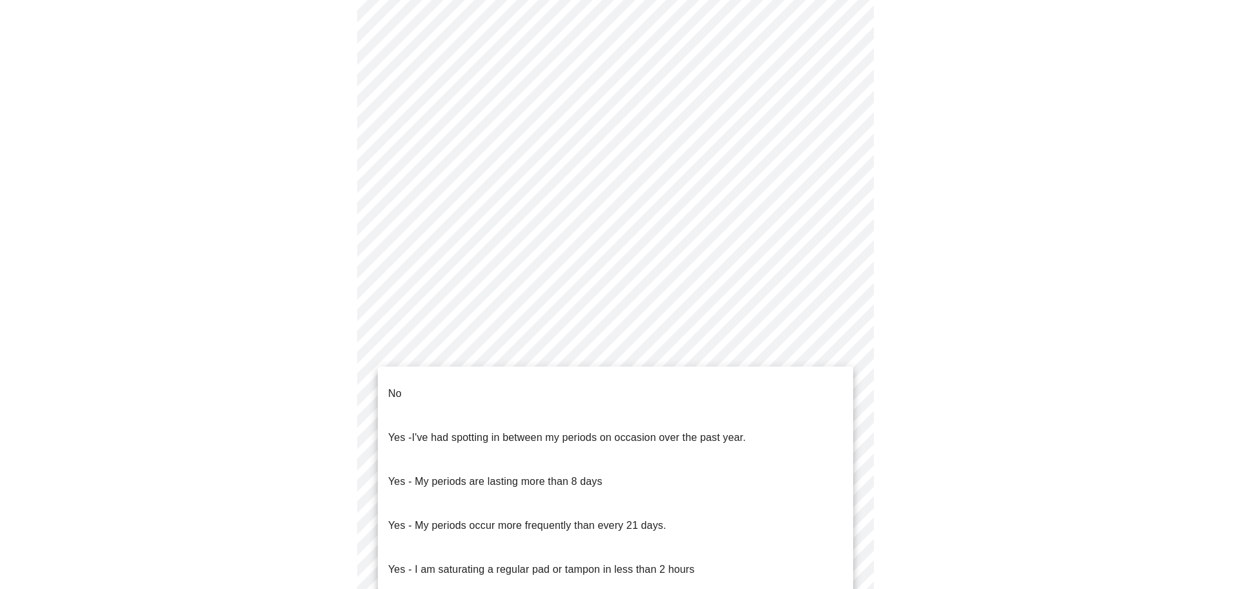
click at [597, 388] on li "No" at bounding box center [615, 393] width 475 height 44
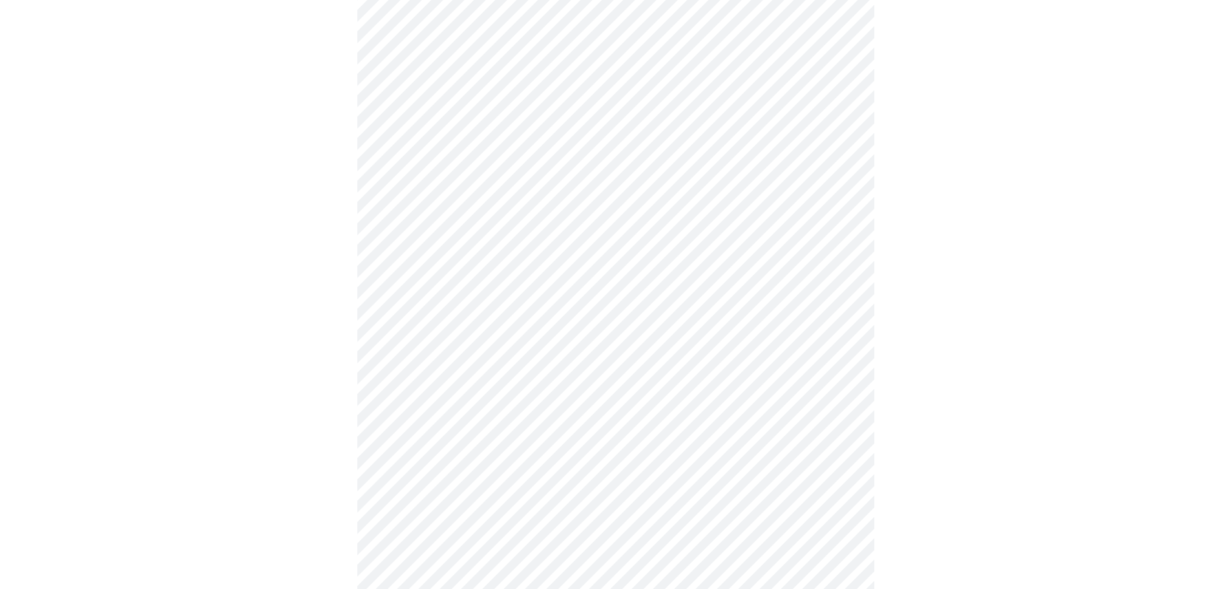
scroll to position [452, 0]
click at [676, 430] on body "MyMenopauseRx Appointments Messaging Labs Uploads Medications Community Refer a…" at bounding box center [620, 186] width 1230 height 1267
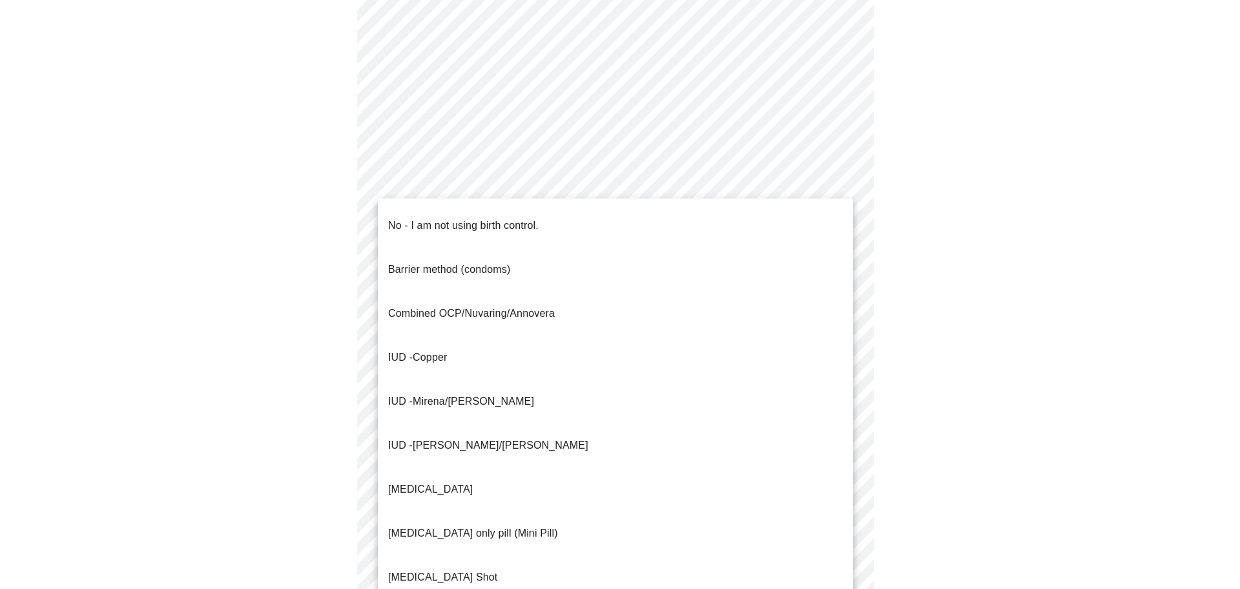
click at [478, 218] on p "No - I am not using birth control." at bounding box center [463, 226] width 151 height 16
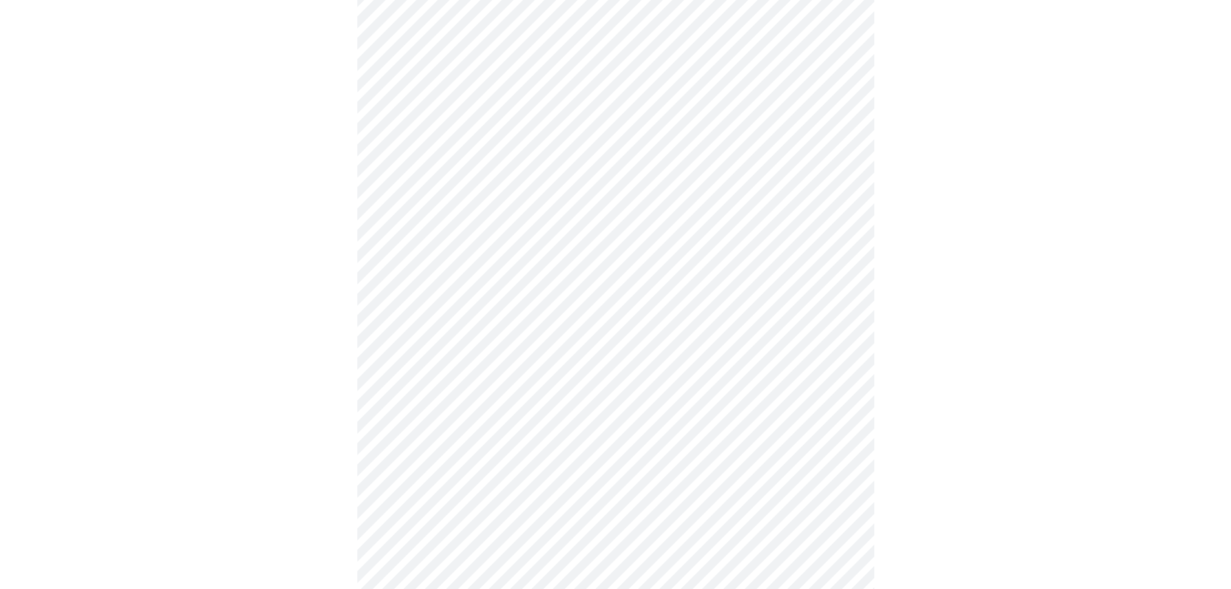
scroll to position [581, 0]
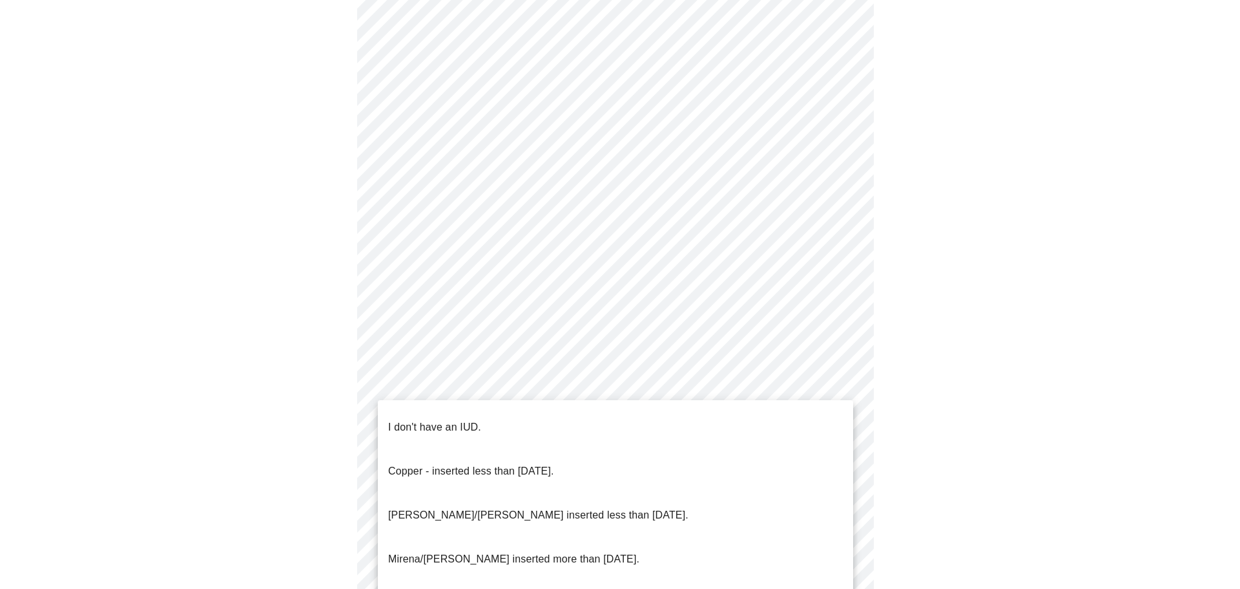
click at [659, 397] on body "MyMenopauseRx Appointments Messaging Labs Uploads Medications Community Refer a…" at bounding box center [620, 54] width 1230 height 1260
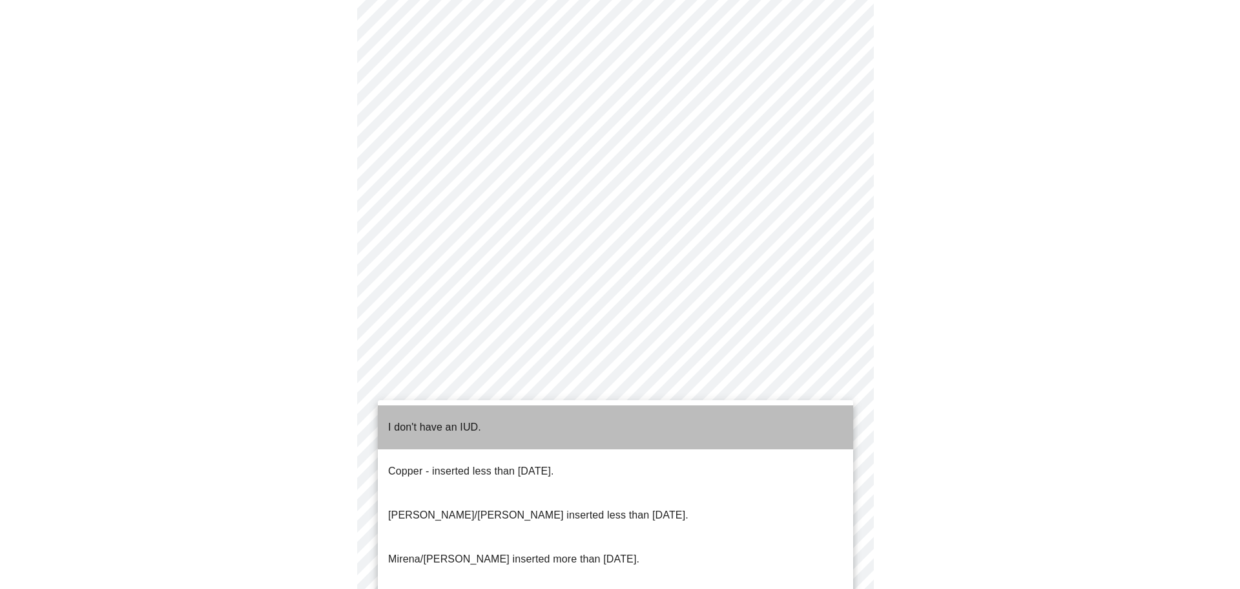
click at [482, 419] on li "I don't have an IUD." at bounding box center [615, 427] width 475 height 44
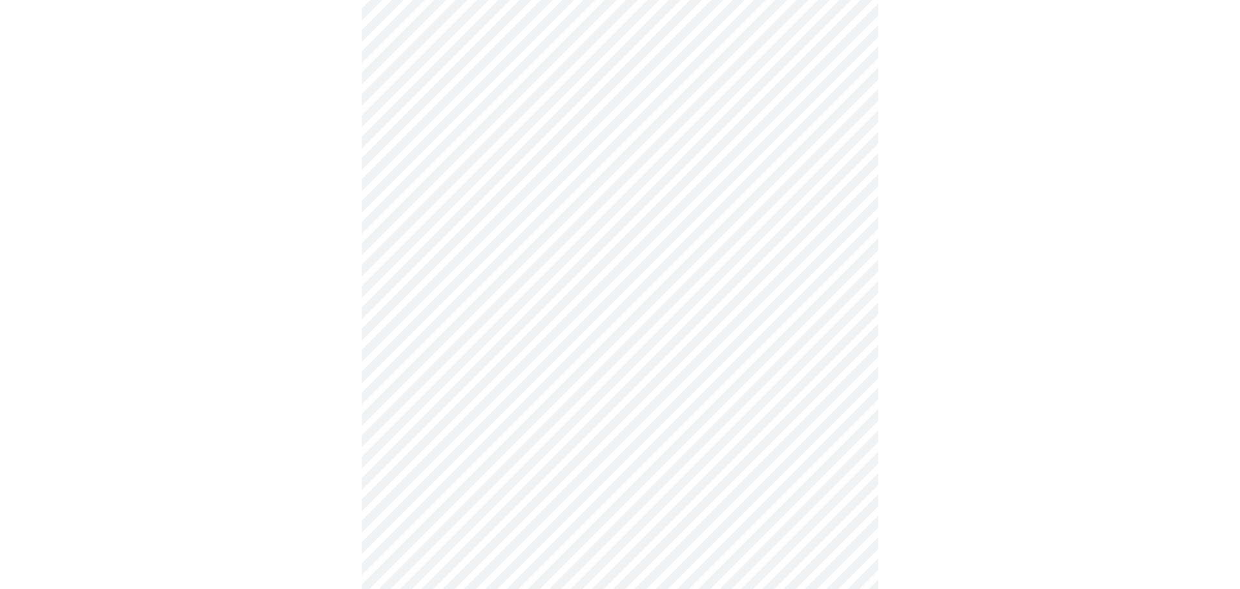
click at [627, 494] on body "MyMenopauseRx Appointments Messaging Labs Uploads Medications Community Refer a…" at bounding box center [620, 50] width 1230 height 1252
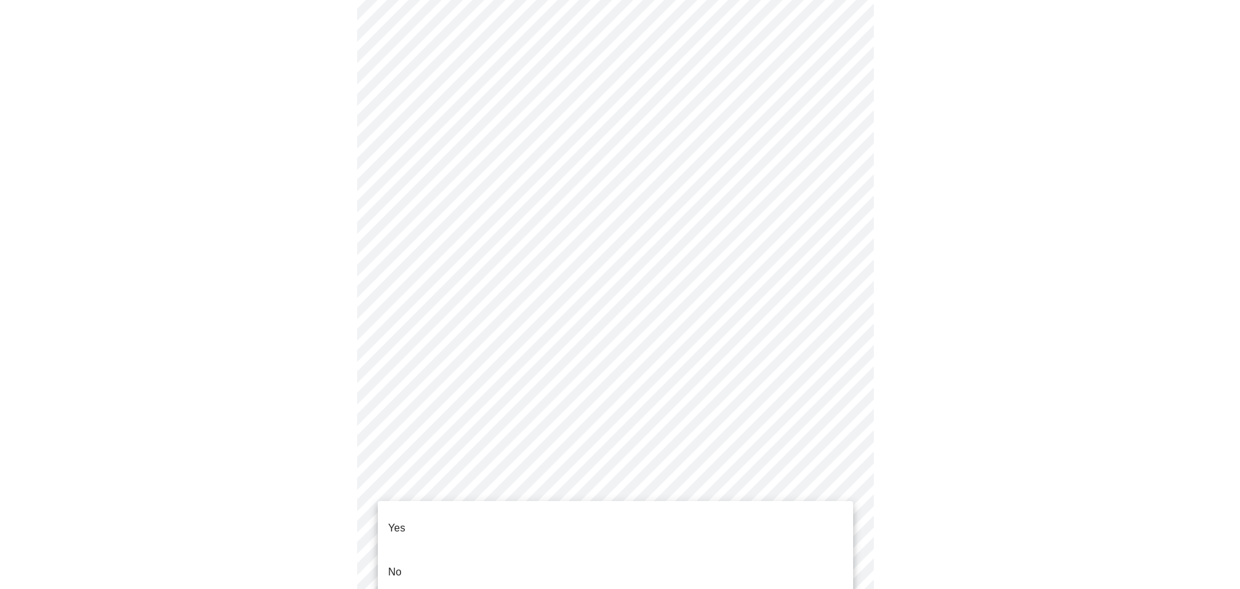
click at [561, 517] on li "Yes" at bounding box center [615, 528] width 475 height 44
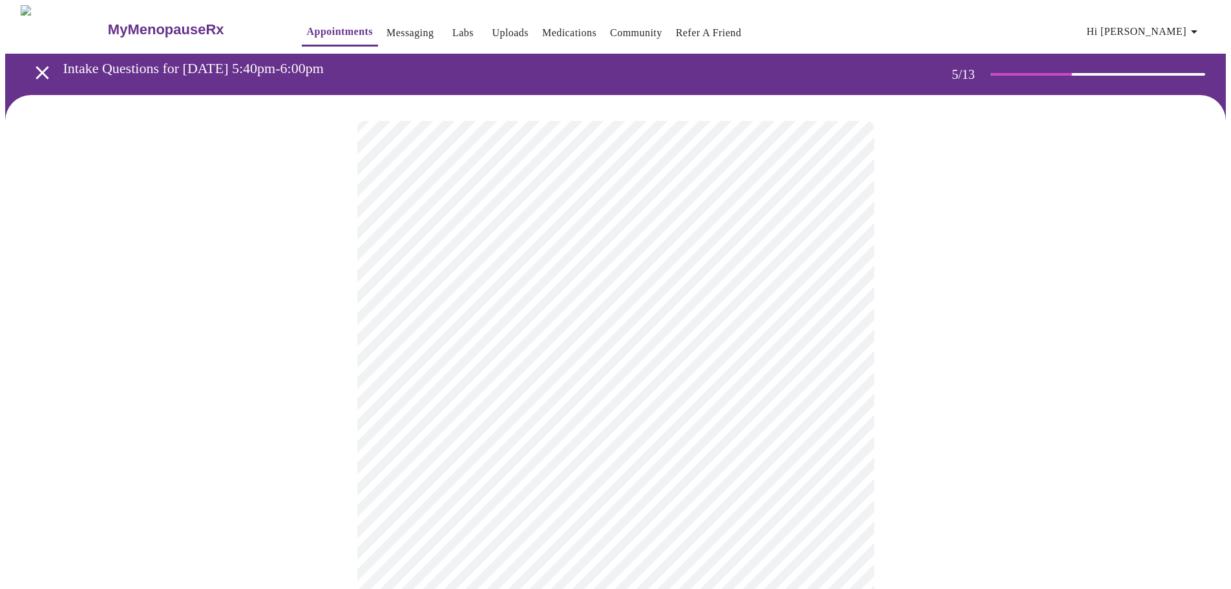
click at [808, 333] on body "MyMenopauseRx Appointments Messaging Labs Uploads Medications Community Refer a…" at bounding box center [615, 528] width 1220 height 1047
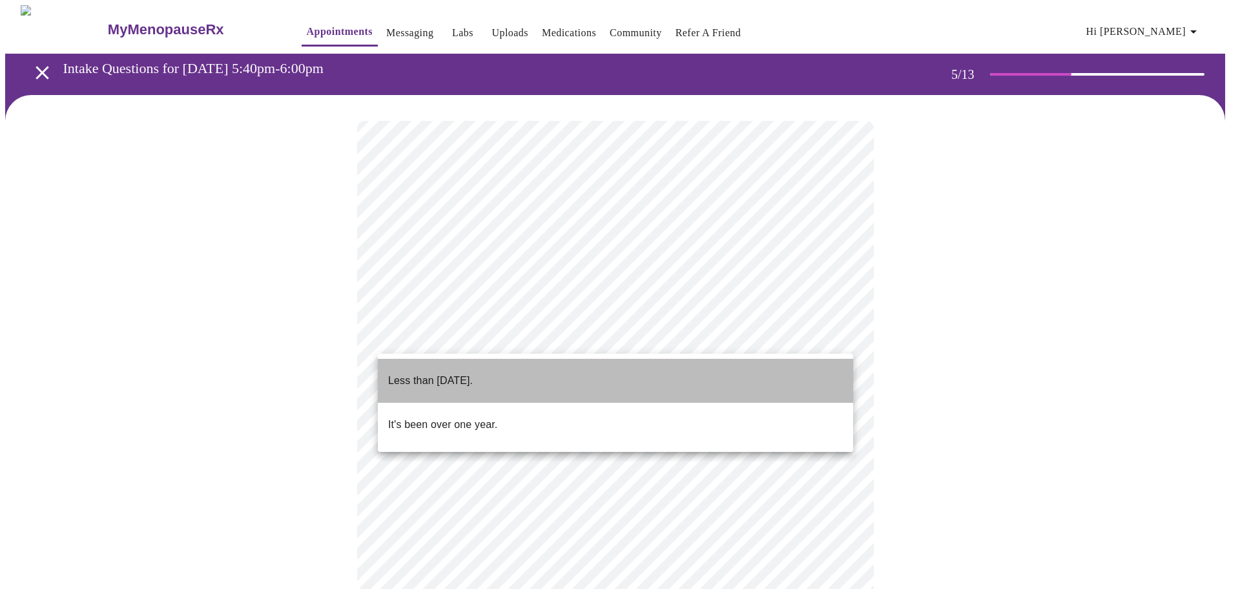
click at [568, 377] on li "Less than [DATE]." at bounding box center [615, 381] width 475 height 44
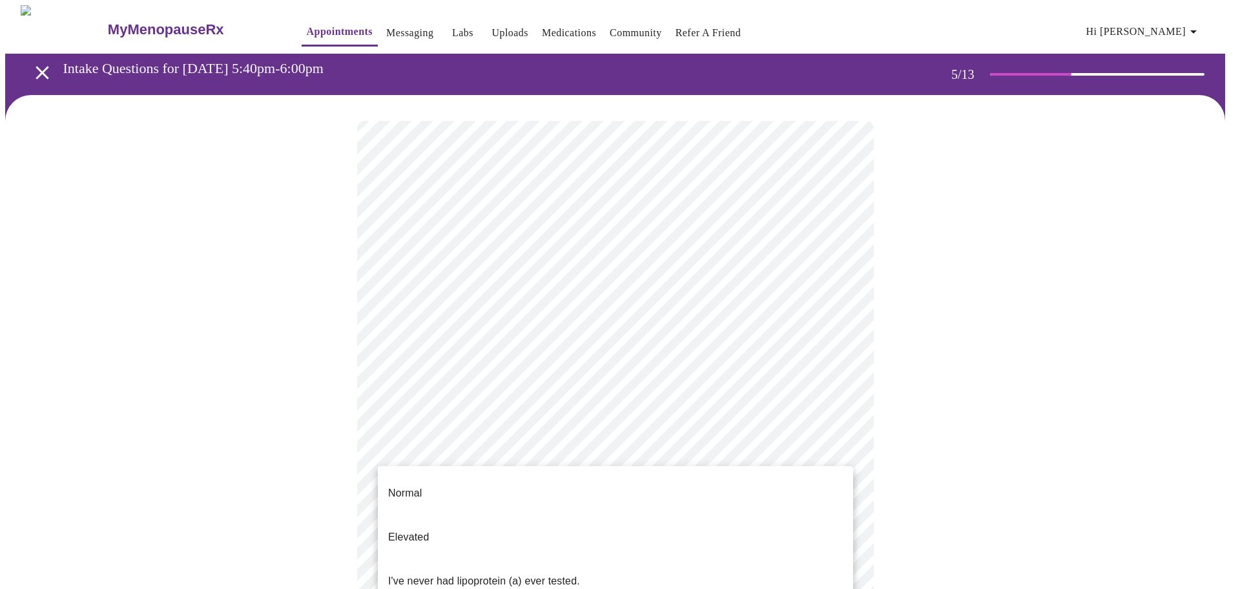
click at [579, 448] on body "MyMenopauseRx Appointments Messaging Labs Uploads Medications Community Refer a…" at bounding box center [620, 524] width 1230 height 1039
click at [563, 480] on li "Normal" at bounding box center [615, 493] width 475 height 44
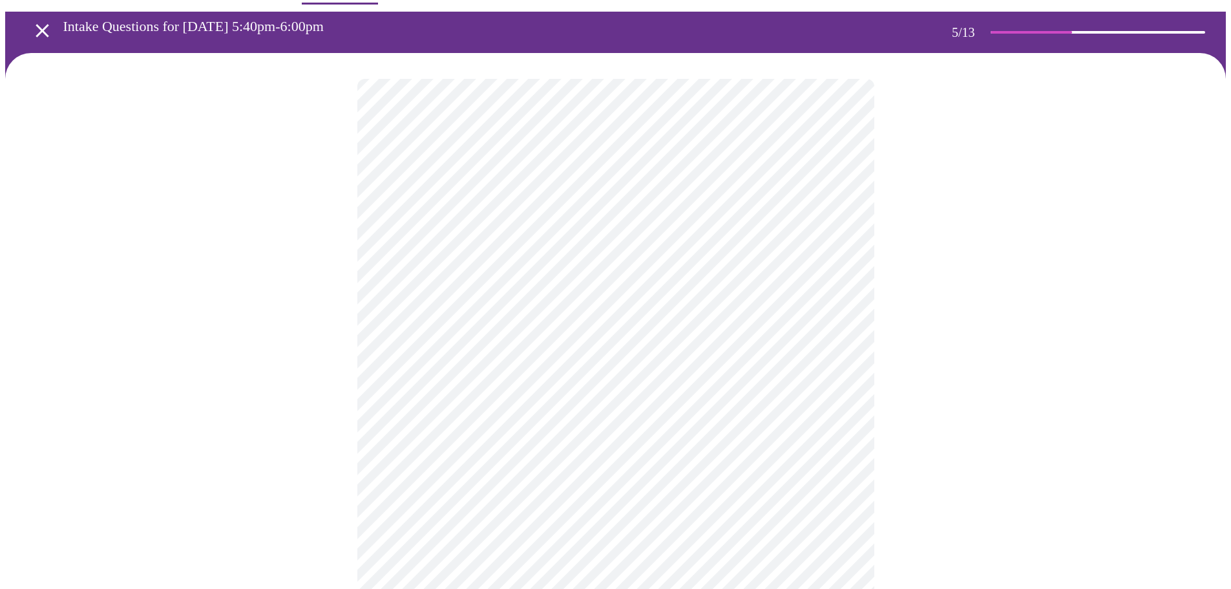
scroll to position [65, 0]
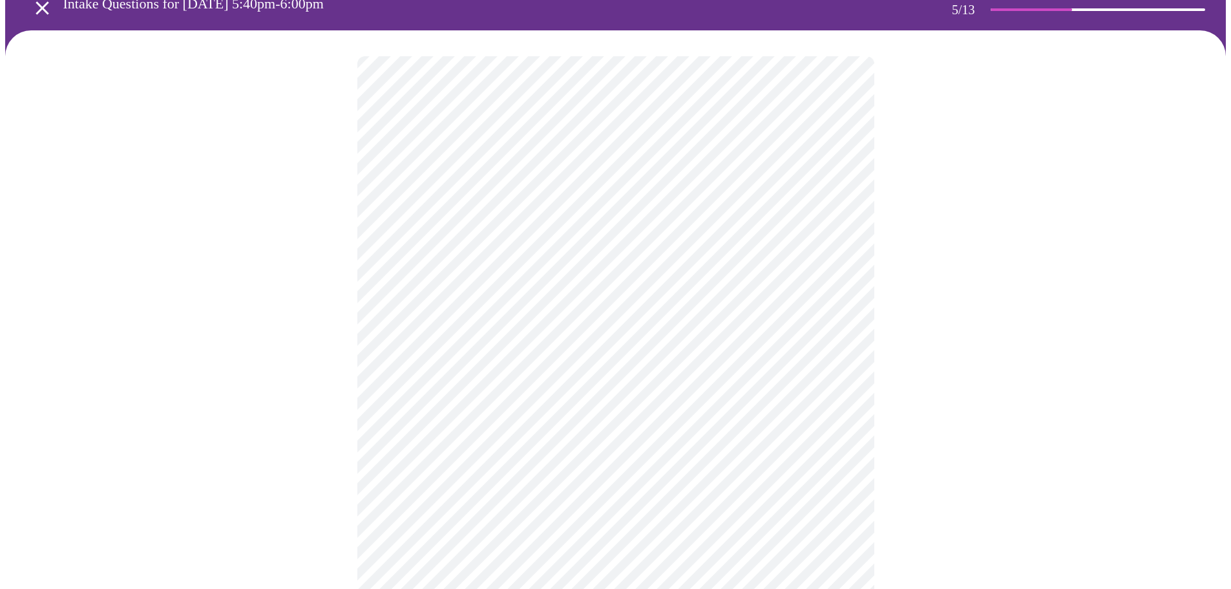
click at [1167, 527] on div at bounding box center [615, 500] width 1220 height 941
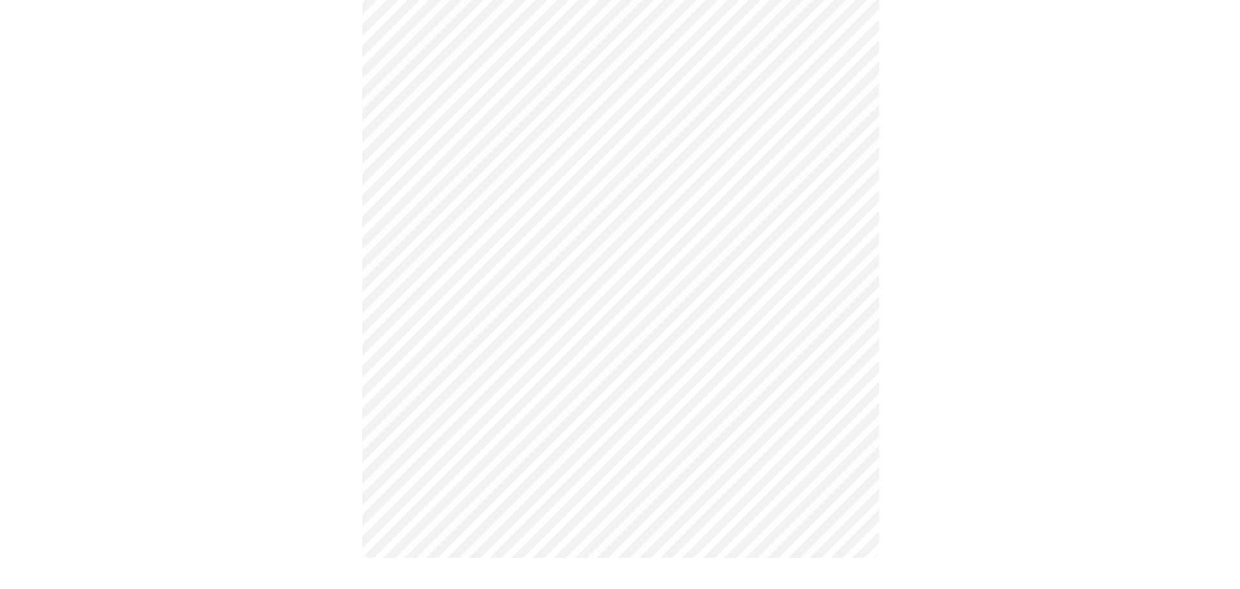
scroll to position [0, 0]
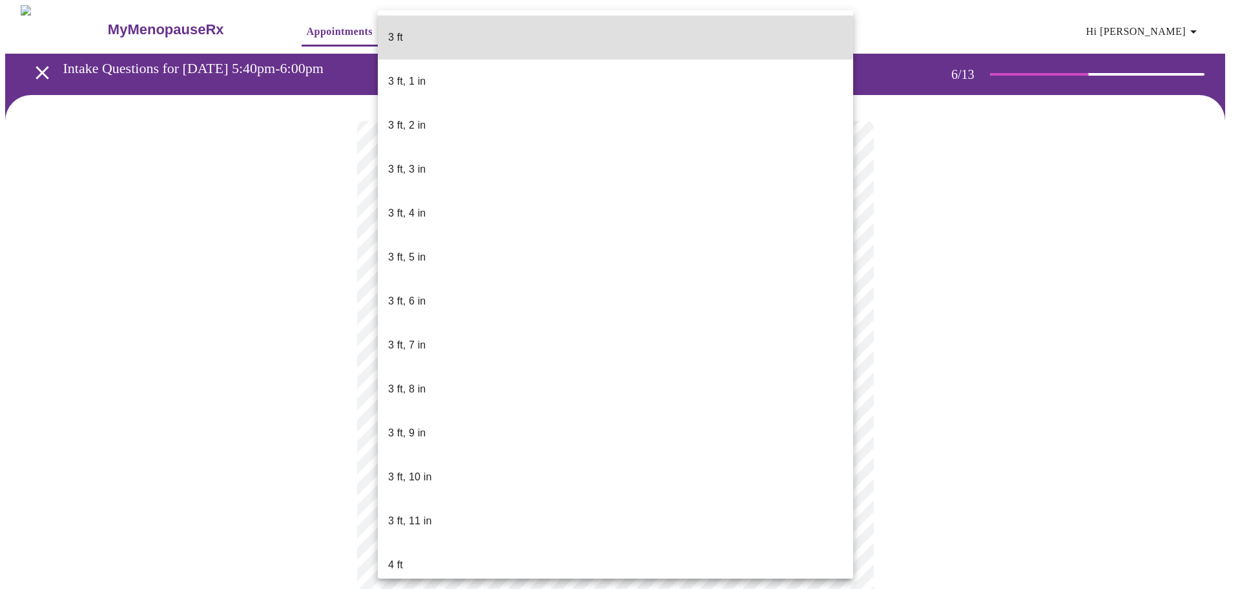
click at [492, 371] on body "MyMenopauseRx Appointments Messaging Labs Uploads Medications Community Refer a…" at bounding box center [620, 350] width 1230 height 690
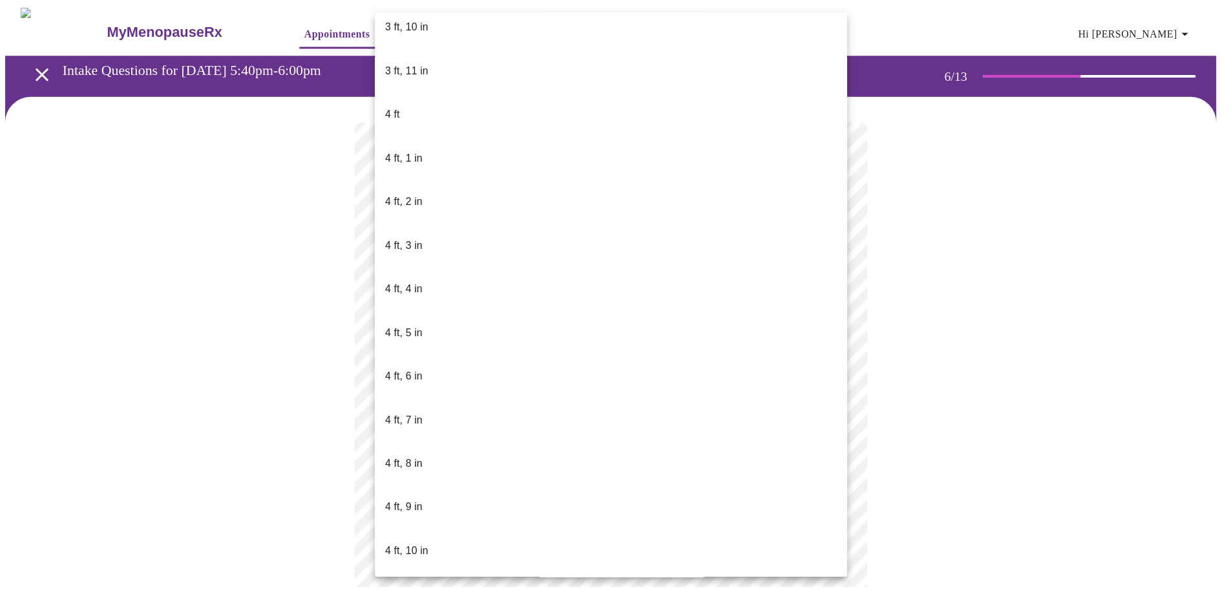
scroll to position [452, 0]
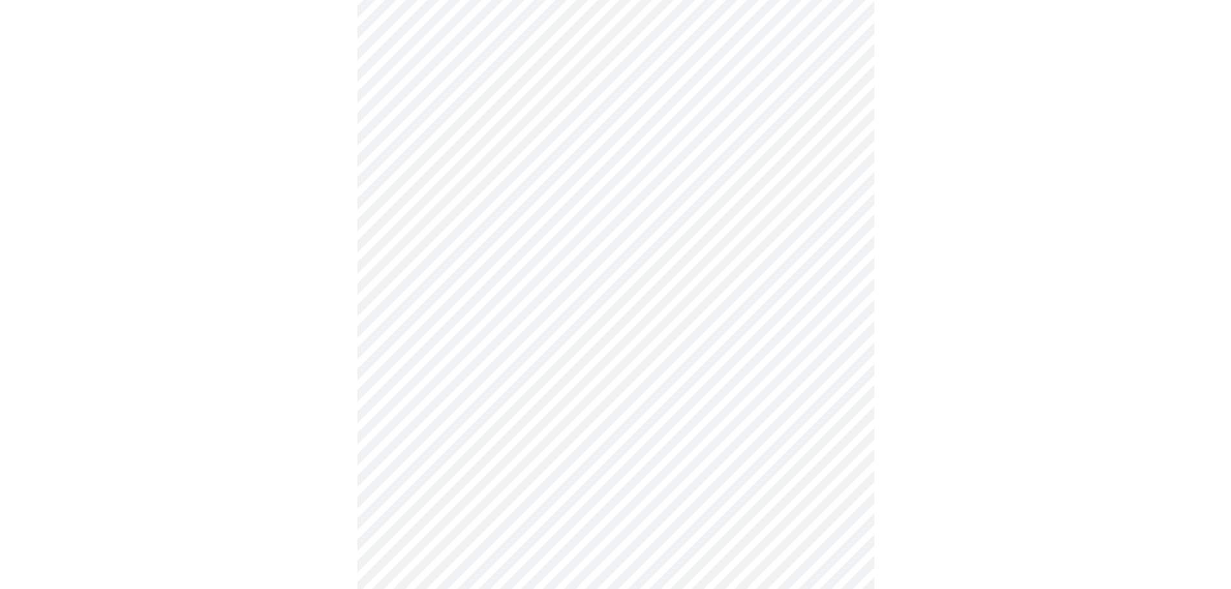
scroll to position [3230, 0]
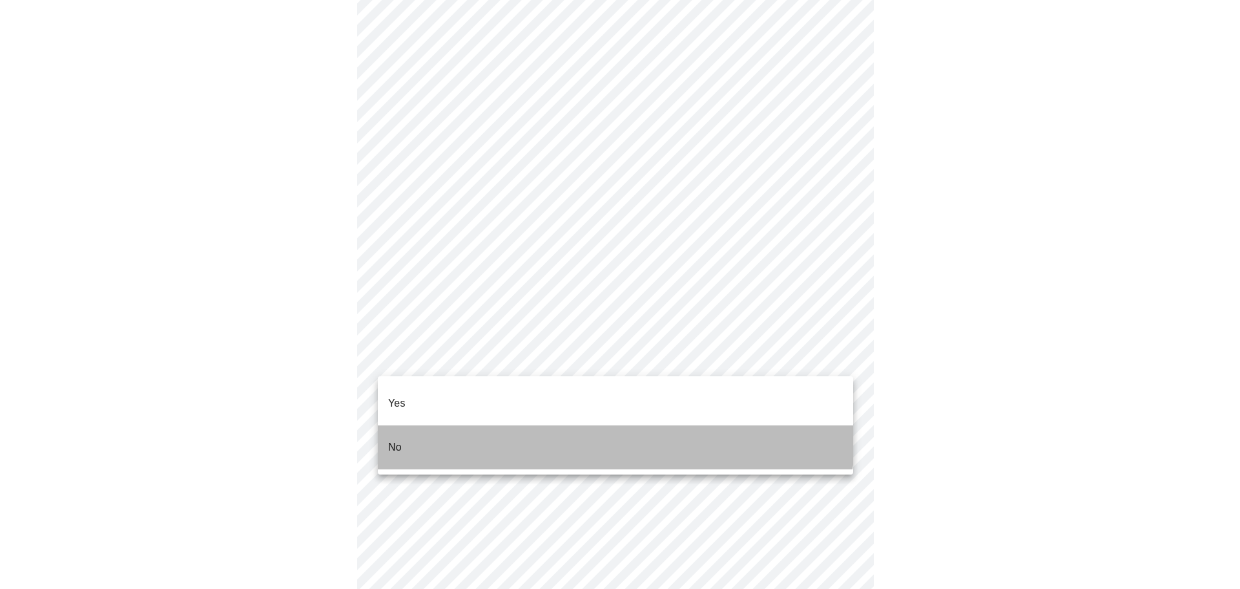
click at [597, 425] on li "No" at bounding box center [615, 447] width 475 height 44
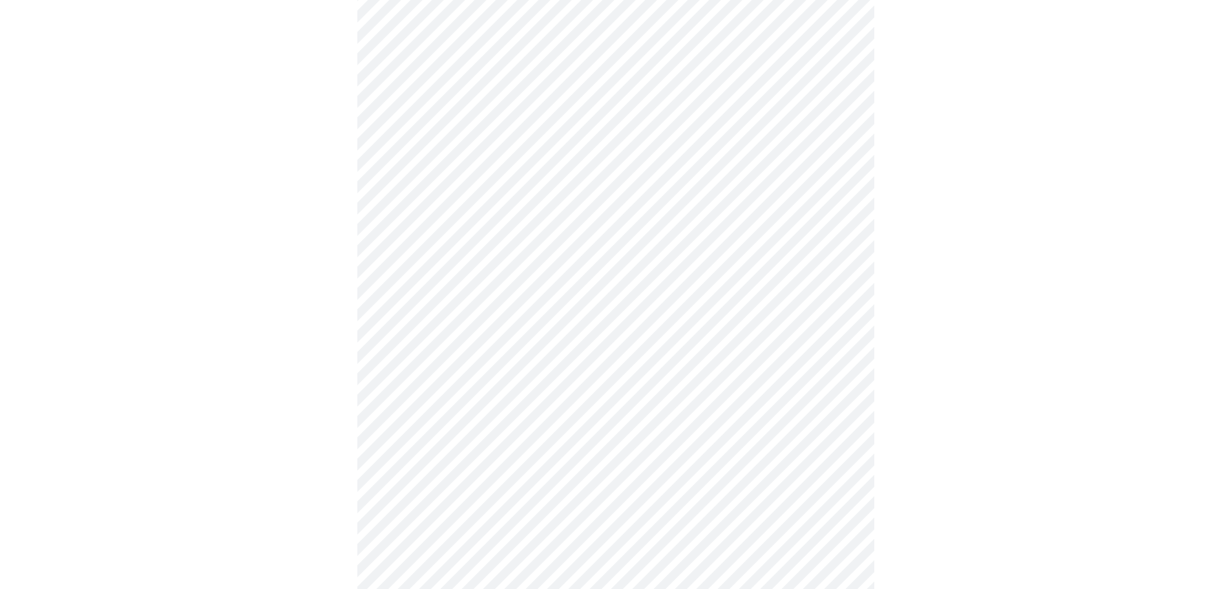
scroll to position [646, 0]
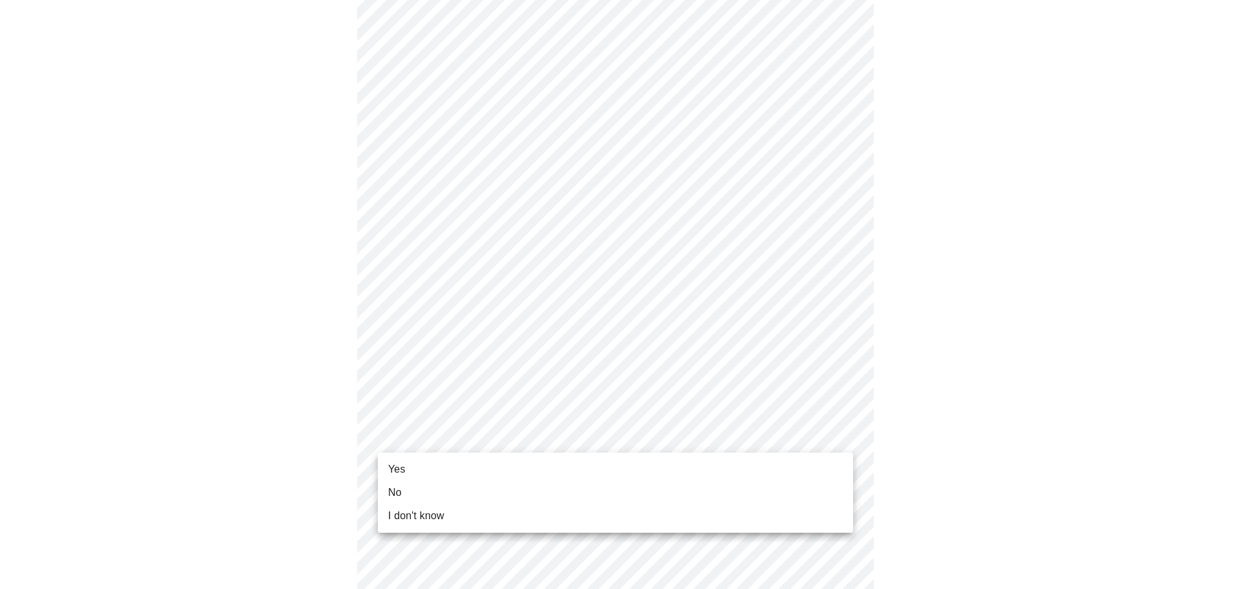
click at [445, 494] on li "No" at bounding box center [615, 492] width 475 height 23
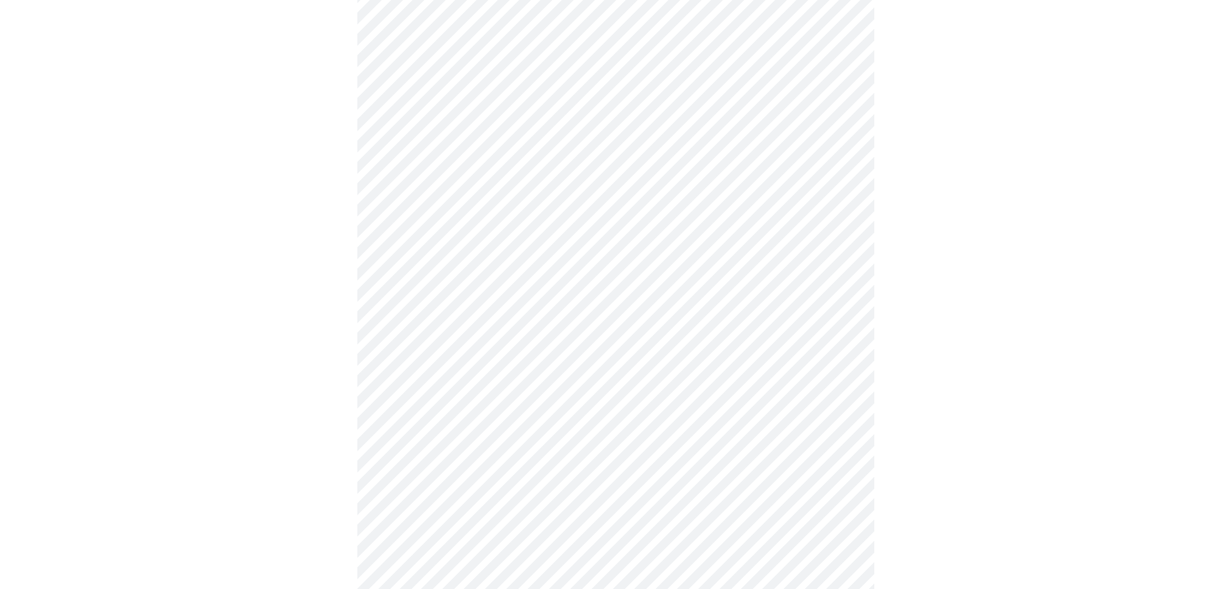
scroll to position [0, 0]
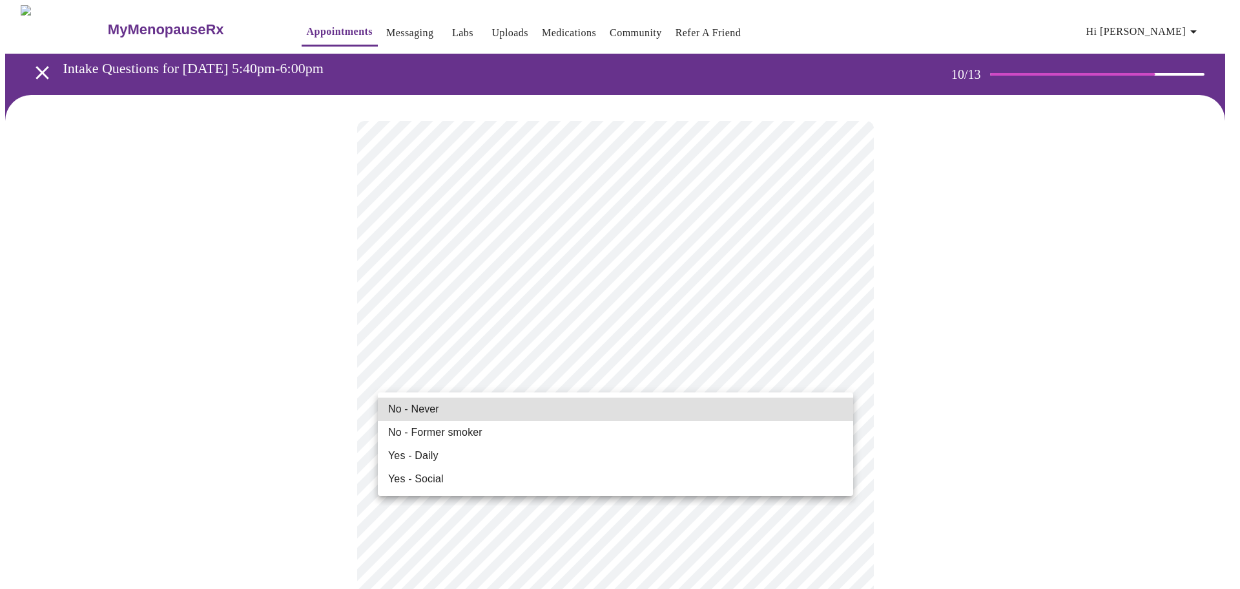
click at [457, 415] on li "No - Never" at bounding box center [615, 408] width 475 height 23
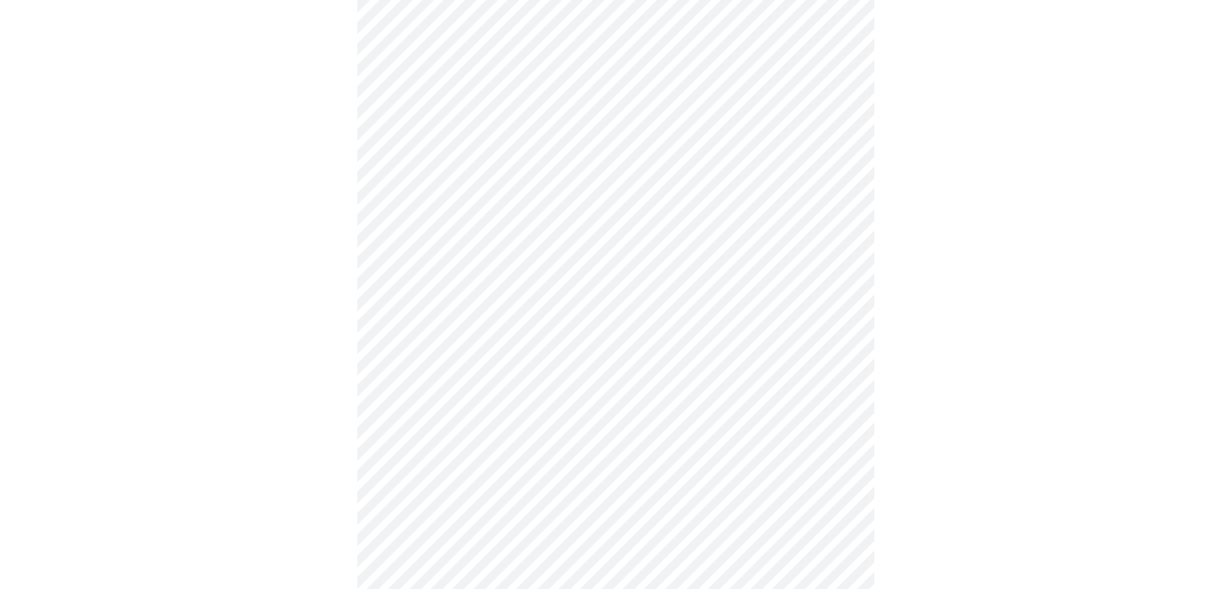
scroll to position [969, 0]
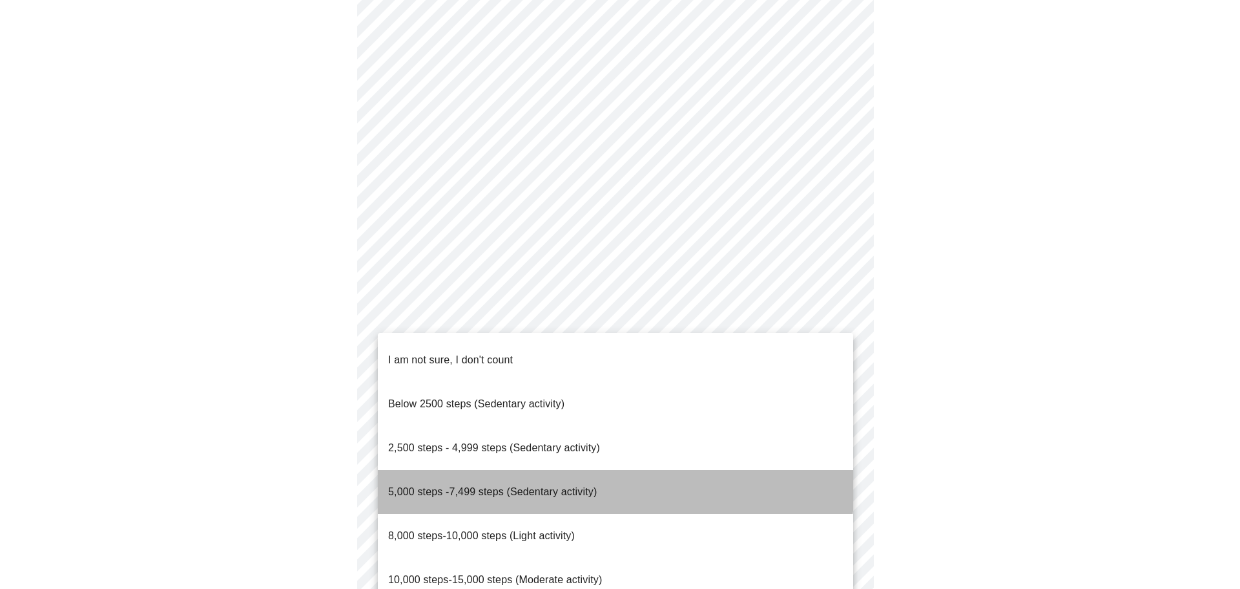
click at [526, 486] on span "5,000 steps -7,499 steps (Sedentary activity)" at bounding box center [492, 491] width 209 height 11
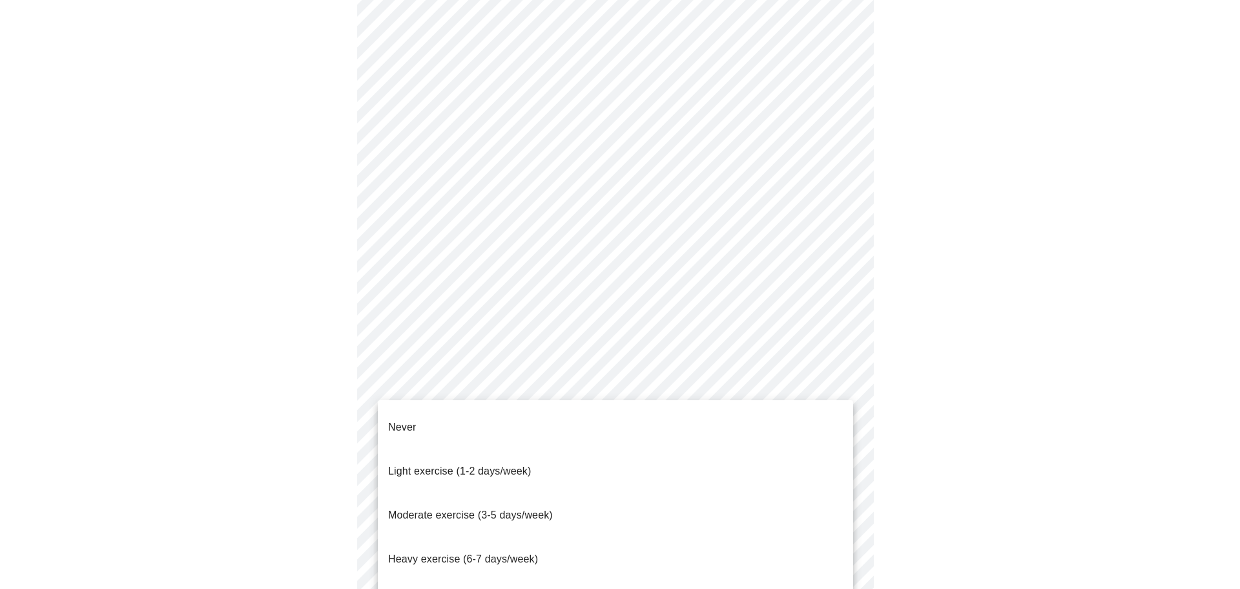
click at [528, 465] on span "Light exercise (1-2 days/week)" at bounding box center [459, 470] width 143 height 11
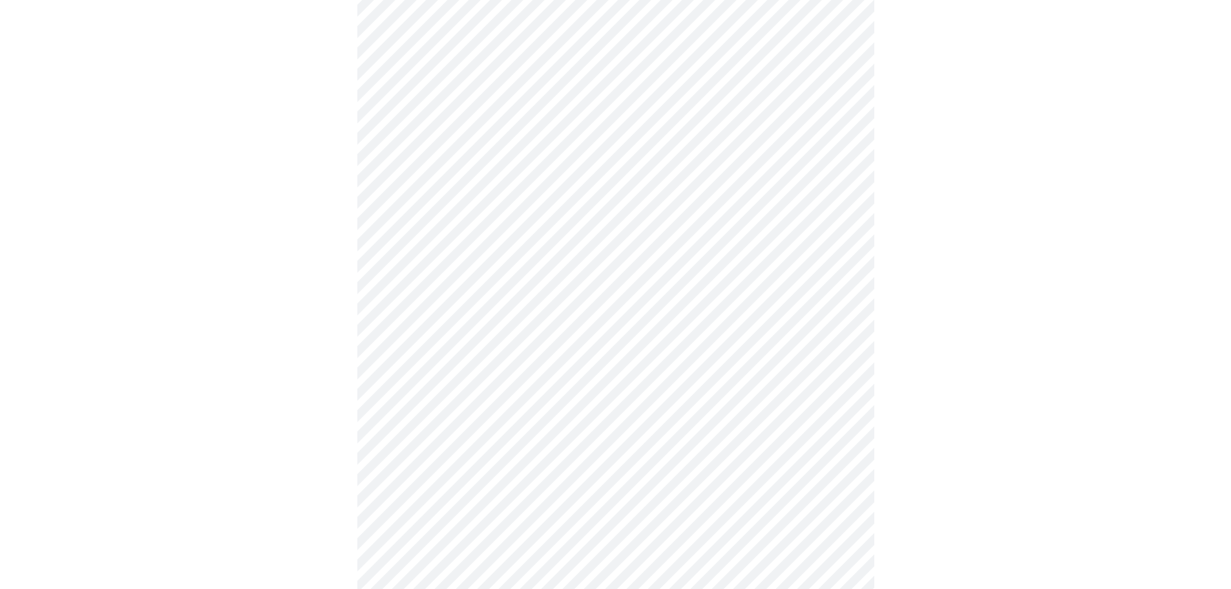
scroll to position [1034, 0]
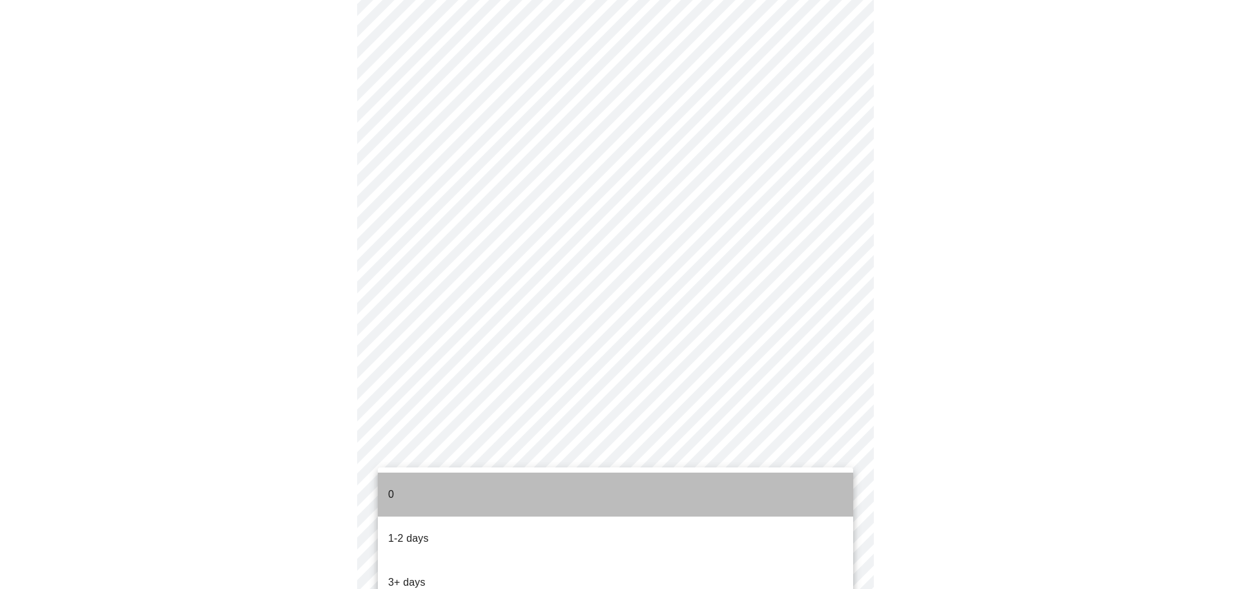
click at [532, 489] on li "0" at bounding box center [615, 494] width 475 height 44
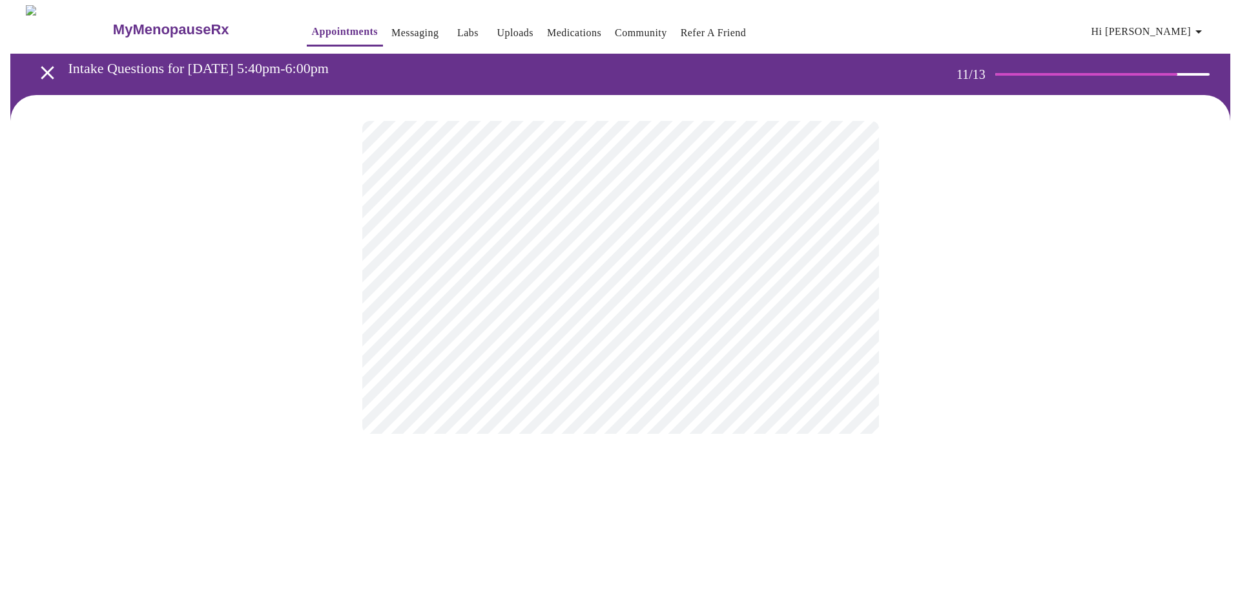
scroll to position [0, 0]
click at [770, 266] on body "MyMenopauseRx Appointments Messaging Labs Uploads Medications Community Refer a…" at bounding box center [620, 220] width 1230 height 430
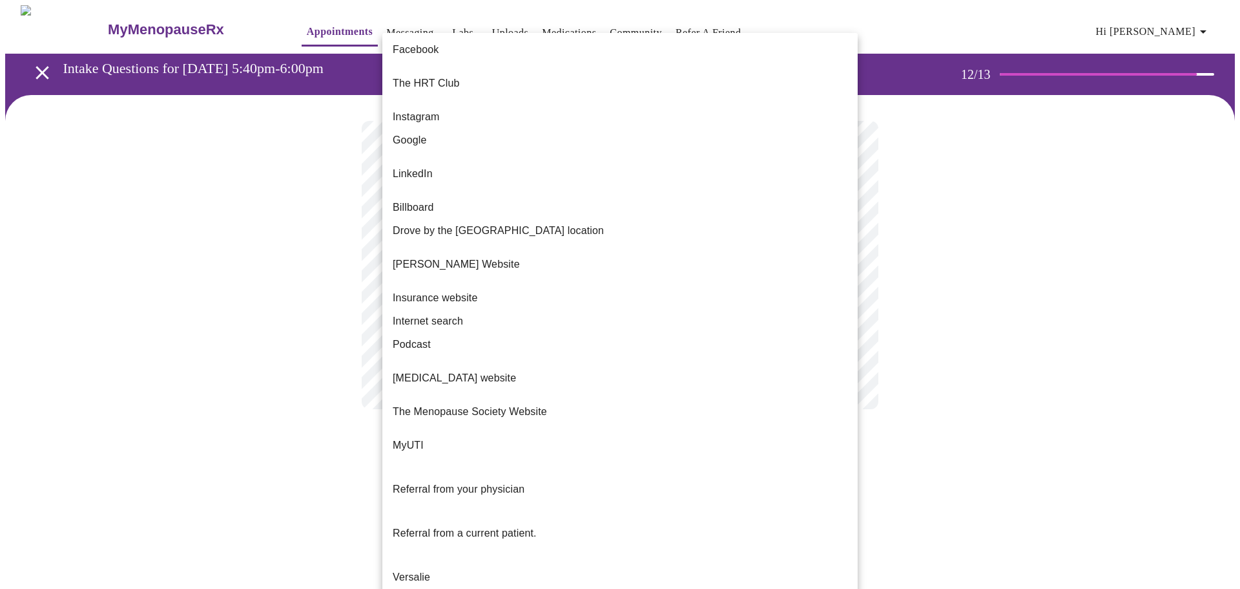
click at [547, 133] on li "Google" at bounding box center [619, 140] width 475 height 23
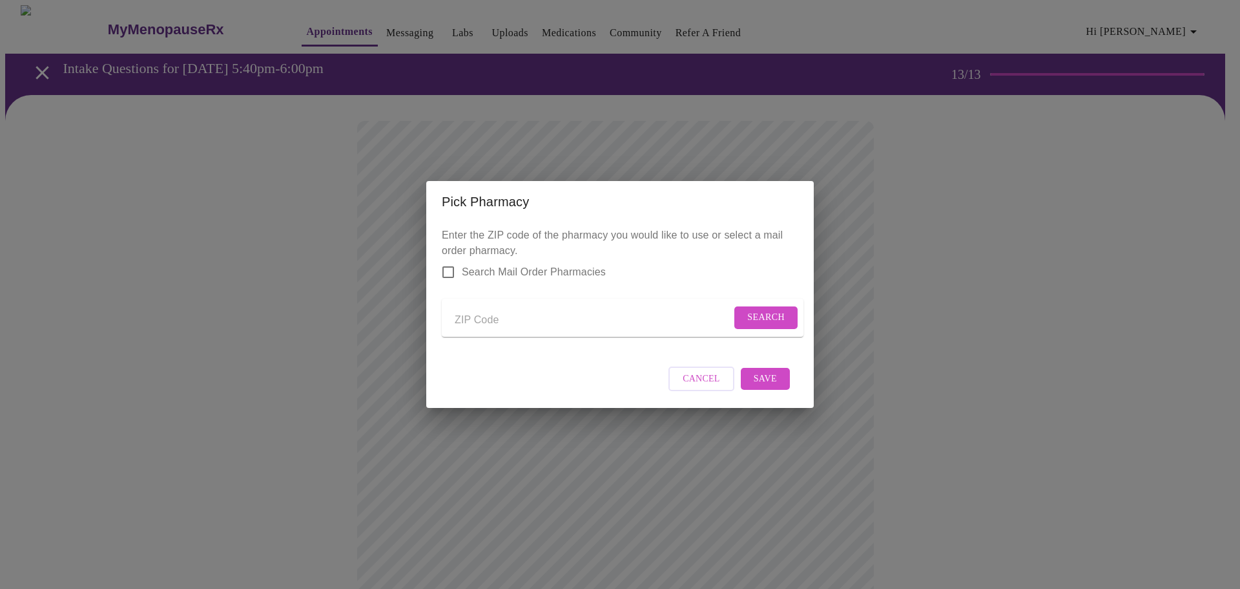
click at [479, 324] on input "Send a message to your care team" at bounding box center [593, 319] width 276 height 21
type input "78374"
click at [508, 323] on input "Send a message to your care team" at bounding box center [593, 319] width 276 height 21
type input "78374"
click at [777, 309] on span "Search" at bounding box center [765, 317] width 37 height 16
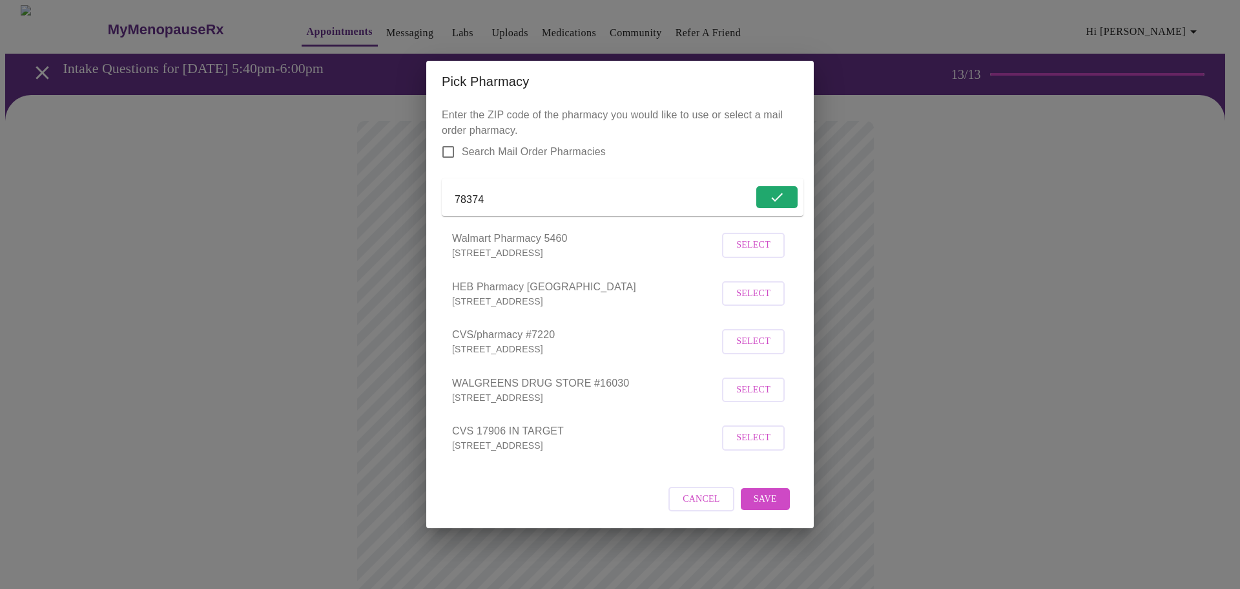
click at [752, 253] on span "Select" at bounding box center [753, 245] width 34 height 16
click at [772, 506] on span "Save" at bounding box center [765, 498] width 23 height 16
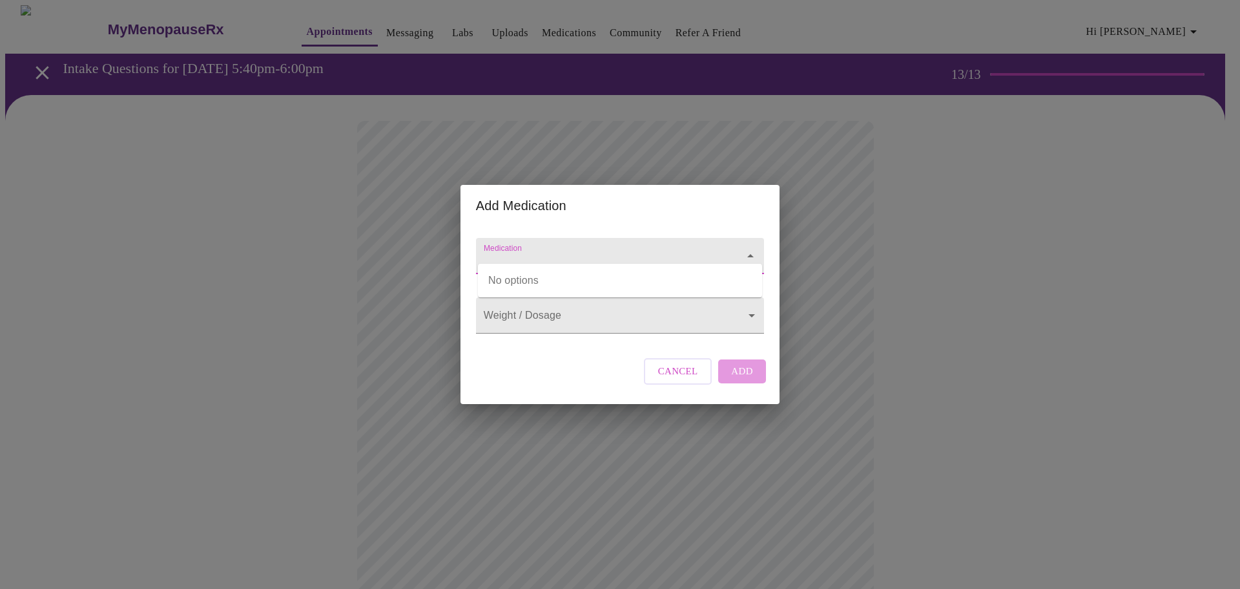
click at [568, 250] on input "Medication" at bounding box center [601, 262] width 241 height 24
click at [746, 248] on icon "Open" at bounding box center [751, 256] width 16 height 16
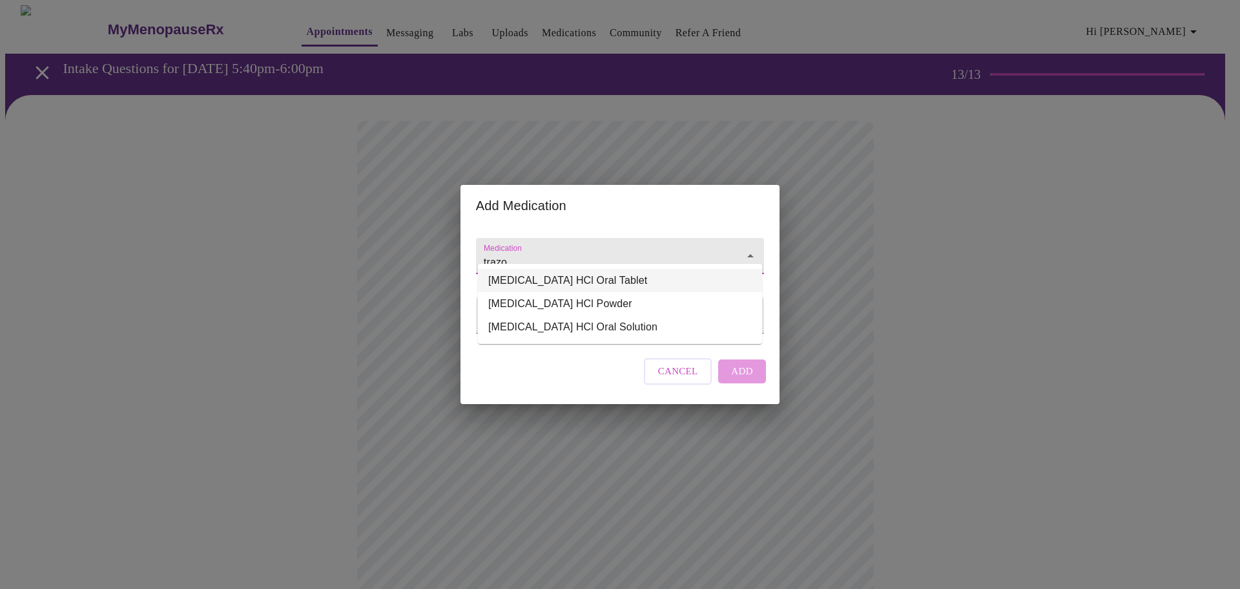
click at [634, 278] on li "traZODone HCl Oral Tablet" at bounding box center [620, 280] width 284 height 23
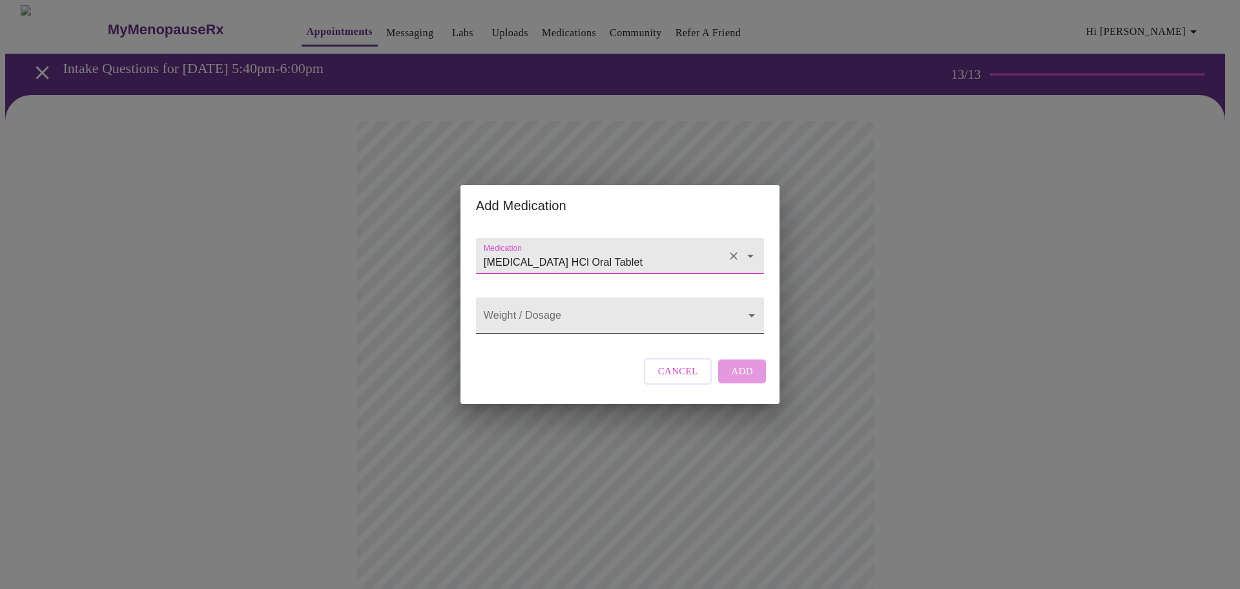
type input "traZODone HCl Oral Tablet"
click at [592, 323] on body "MyMenopauseRx Appointments Messaging Labs Uploads Medications Community Refer a…" at bounding box center [620, 491] width 1230 height 972
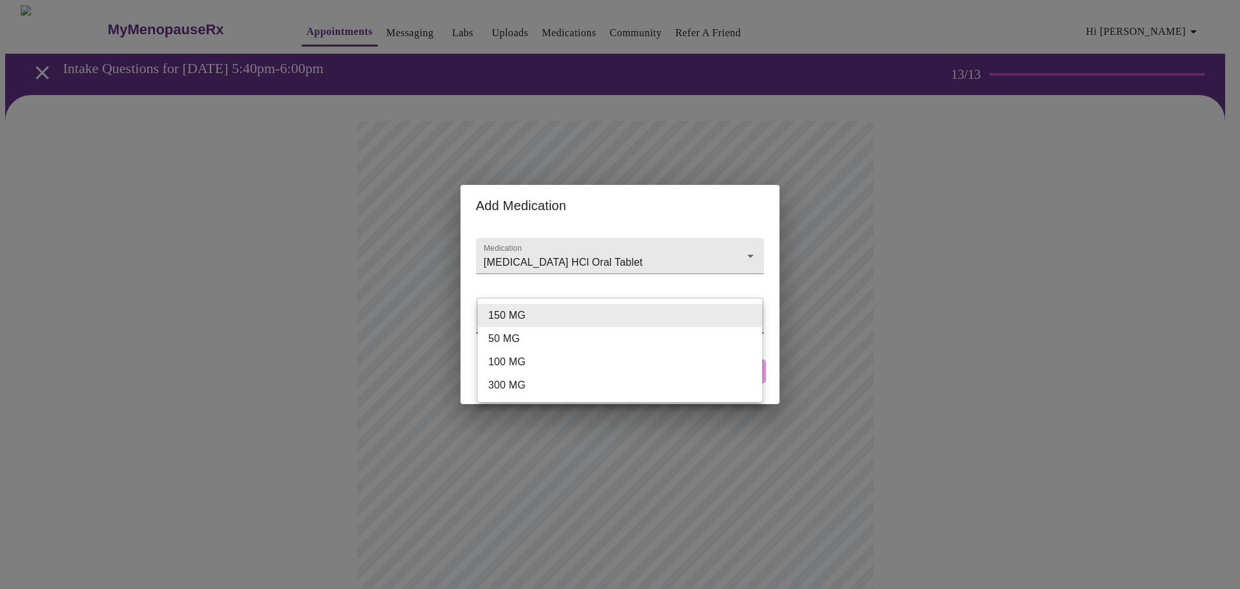
click at [578, 342] on li "50 MG" at bounding box center [620, 338] width 284 height 23
type input "50 MG"
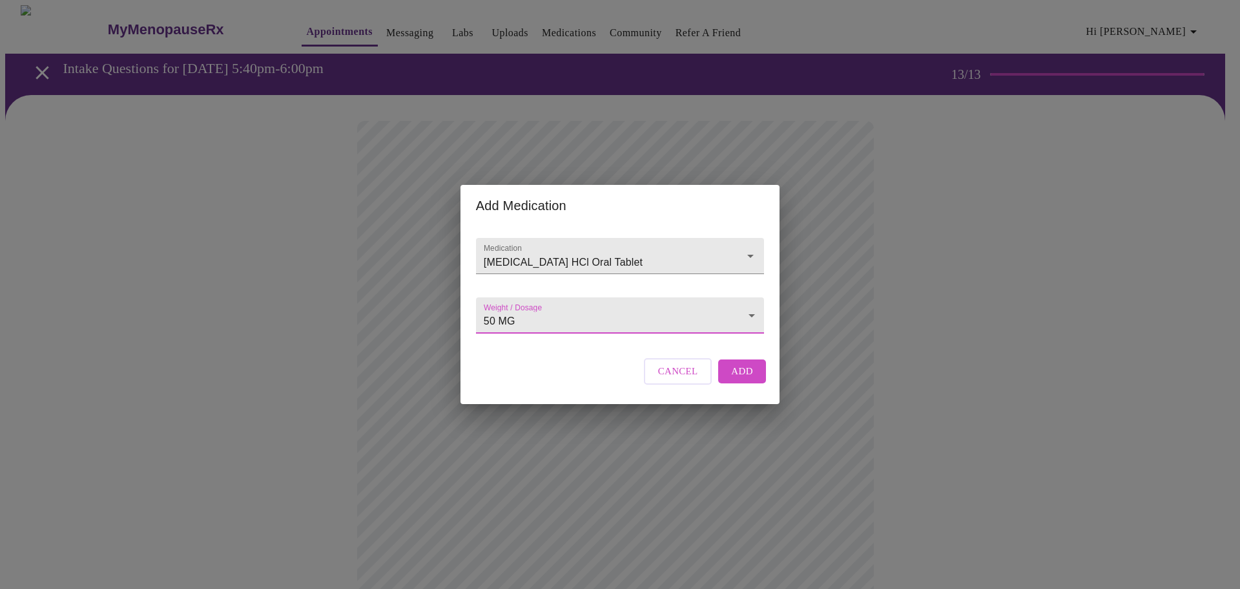
click at [747, 379] on span "Add" at bounding box center [742, 370] width 22 height 17
click at [721, 243] on div at bounding box center [620, 256] width 288 height 36
type input "sertaline"
click at [660, 322] on body "MyMenopauseRx Appointments Messaging Labs Uploads Medications Community Refer a…" at bounding box center [620, 505] width 1230 height 1000
click at [873, 289] on div at bounding box center [620, 294] width 1240 height 589
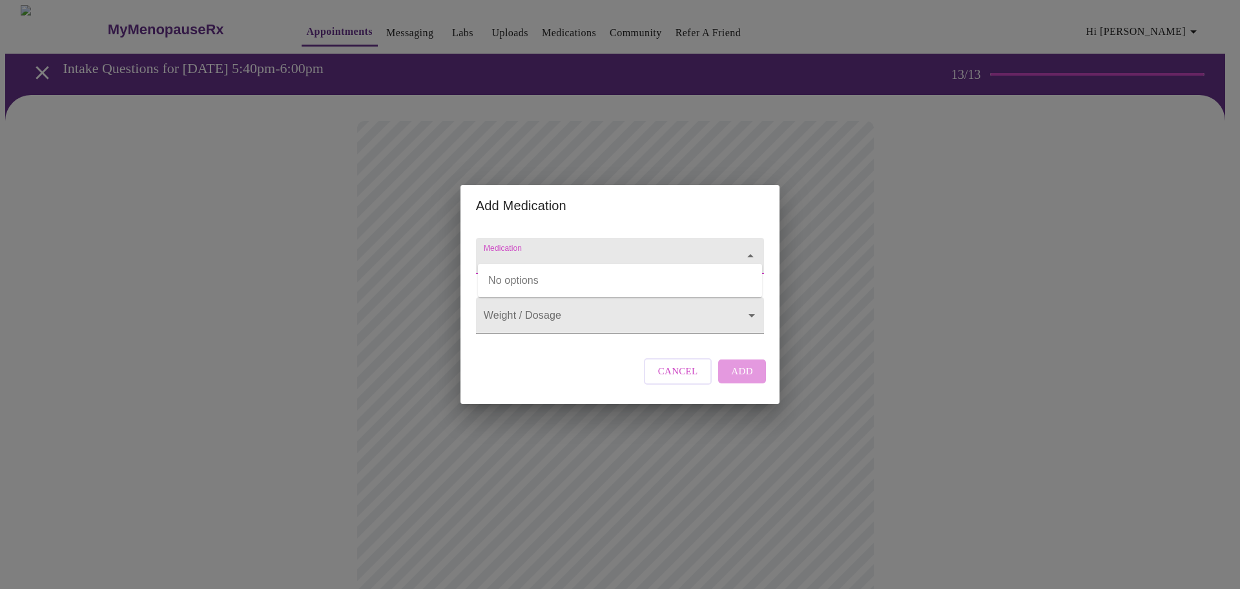
click at [601, 250] on input "Medication" at bounding box center [601, 262] width 241 height 24
click at [567, 304] on li "Zoloft Oral Tablet" at bounding box center [620, 303] width 284 height 23
type input "Zoloft Oral Tablet"
click at [567, 316] on body "MyMenopauseRx Appointments Messaging Labs Uploads Medications Community Refer a…" at bounding box center [620, 505] width 1230 height 1000
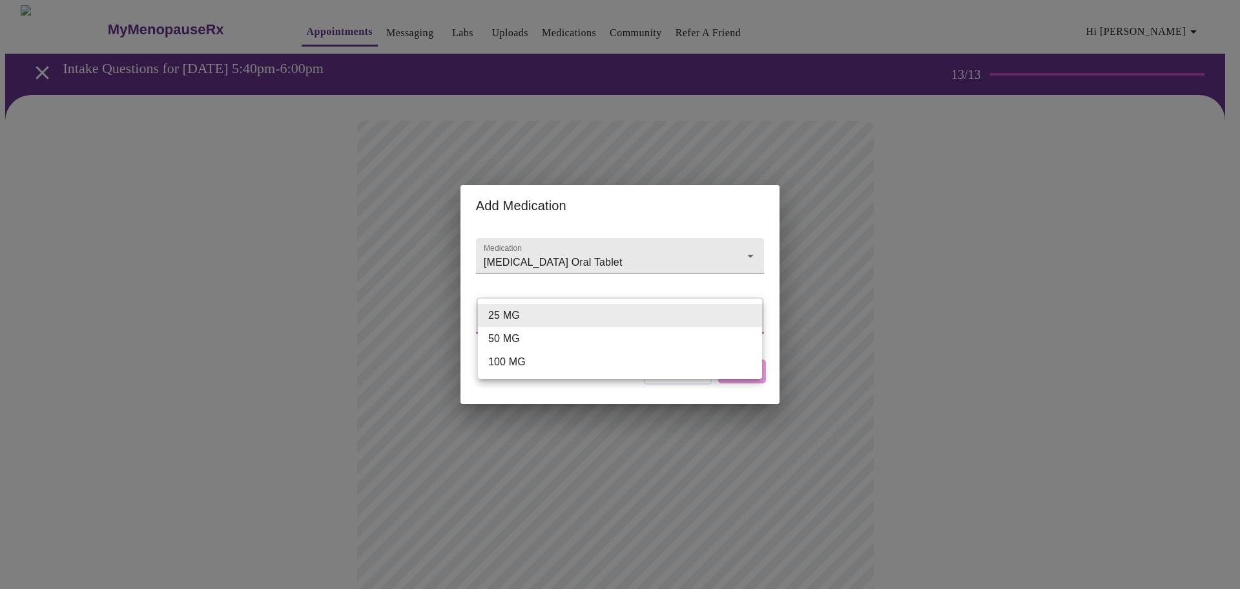
click at [558, 340] on li "50 MG" at bounding box center [620, 338] width 284 height 23
type input "50 MG"
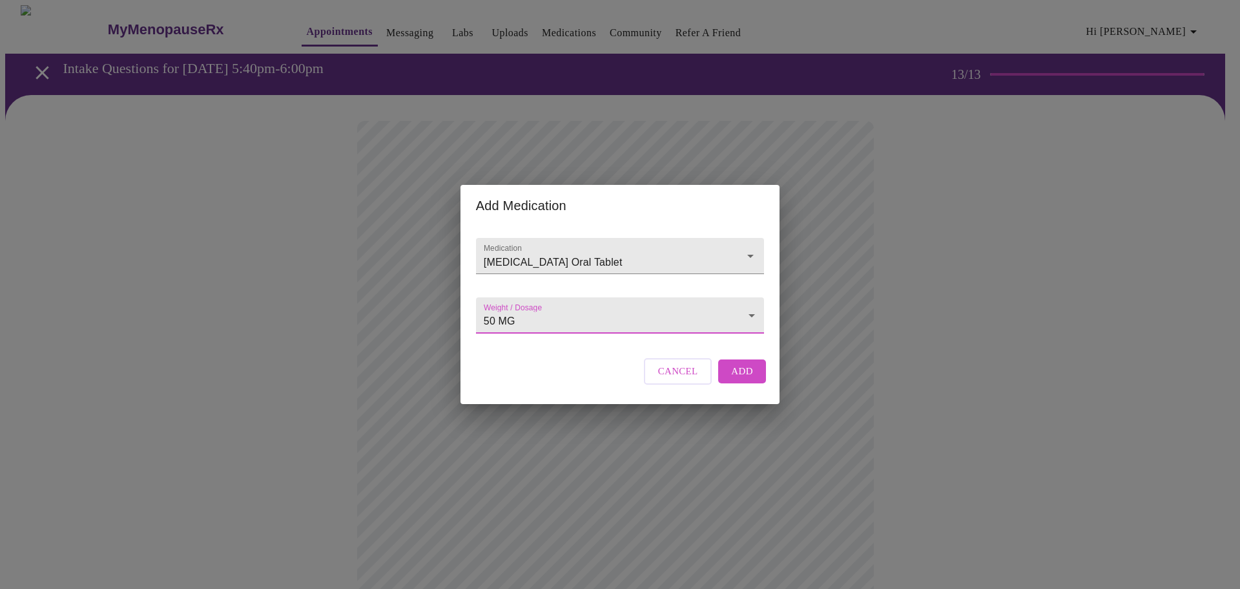
click at [742, 379] on span "Add" at bounding box center [742, 370] width 22 height 17
click at [575, 250] on input "Medication" at bounding box center [601, 262] width 241 height 24
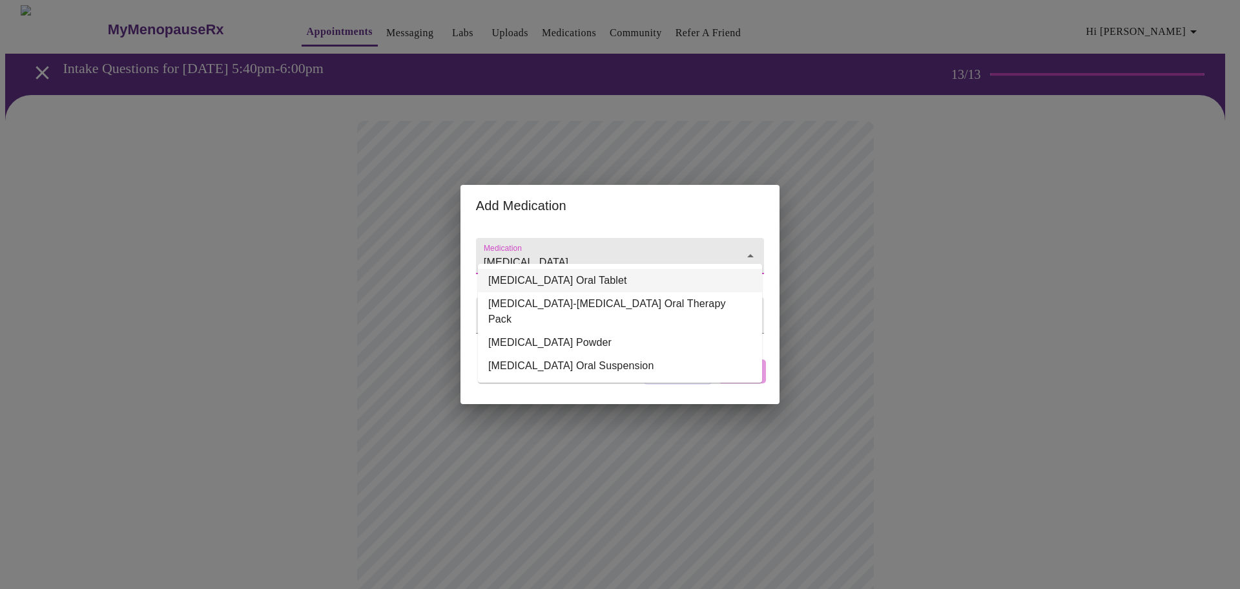
click at [571, 276] on li "Atorvastatin Calcium Oral Tablet" at bounding box center [620, 280] width 284 height 23
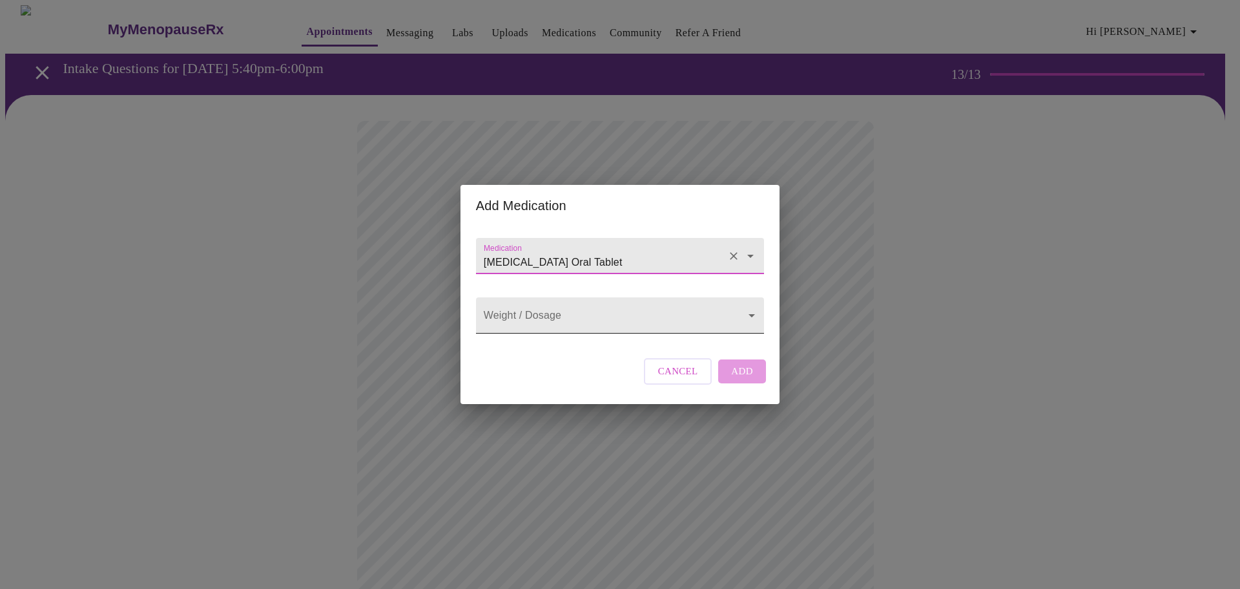
type input "Atorvastatin Calcium Oral Tablet"
click at [600, 315] on body "MyMenopauseRx Appointments Messaging Labs Uploads Medications Community Refer a…" at bounding box center [620, 529] width 1230 height 1048
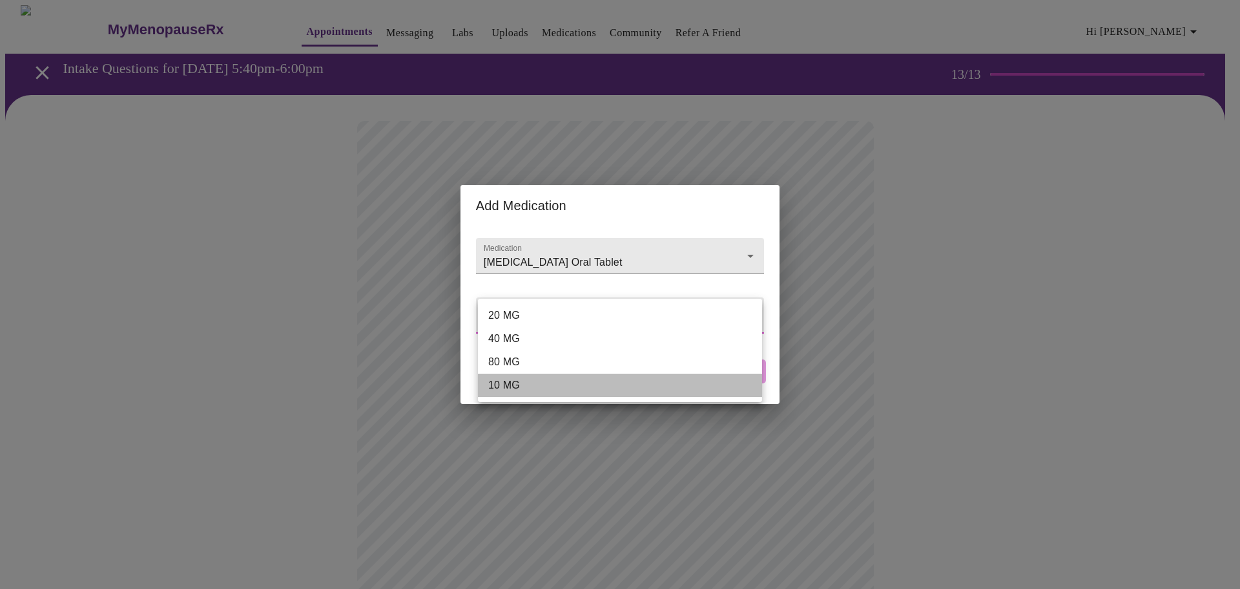
click at [550, 380] on li "10 MG" at bounding box center [620, 384] width 284 height 23
type input "10 MG"
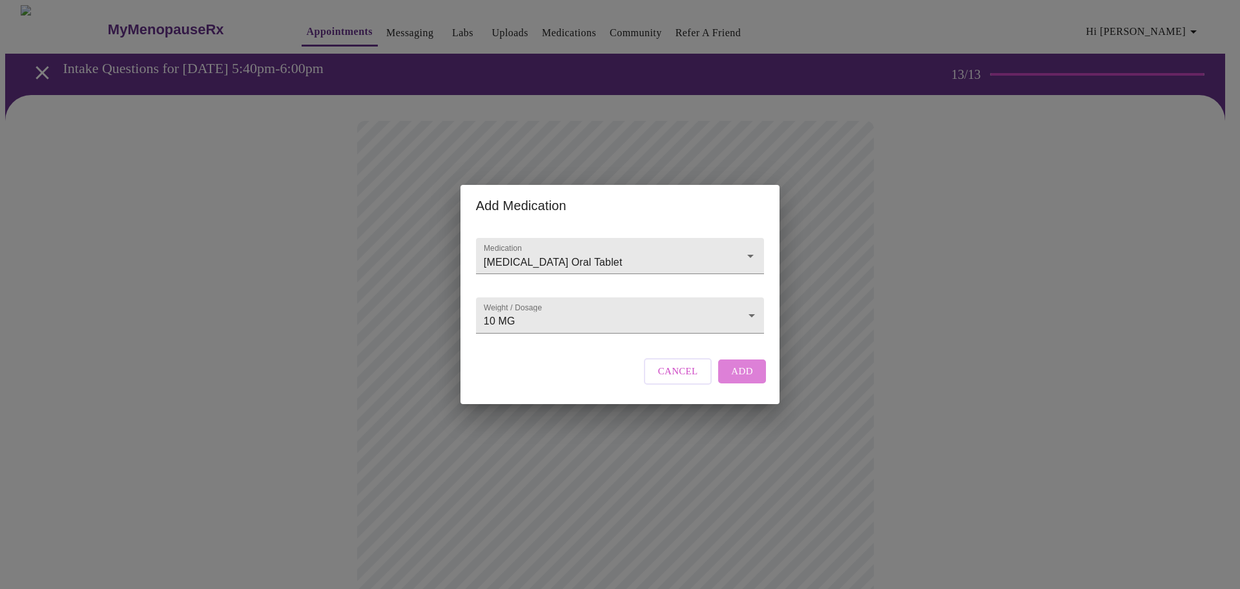
click at [731, 381] on button "Add" at bounding box center [742, 370] width 48 height 23
click at [523, 250] on input "Medication" at bounding box center [601, 262] width 241 height 24
type input "estrogen patch"
click at [552, 318] on body "MyMenopauseRx Appointments Messaging Labs Uploads Medications Community Refer a…" at bounding box center [620, 553] width 1230 height 1096
click at [866, 256] on div at bounding box center [620, 294] width 1240 height 589
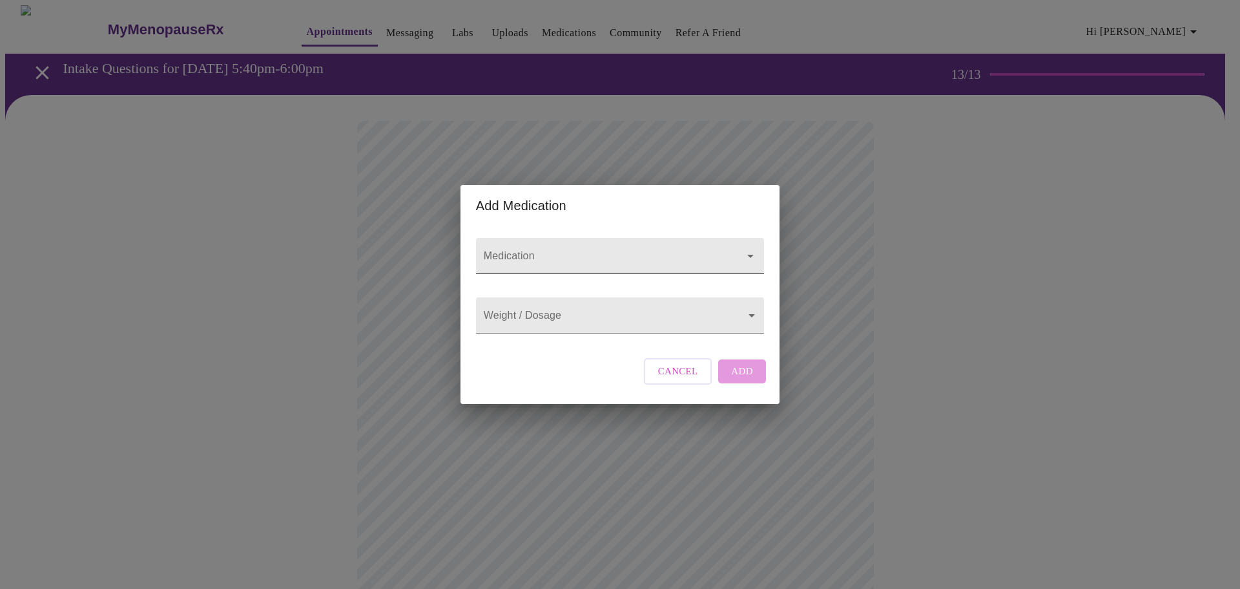
click at [599, 250] on input "Medication" at bounding box center [601, 262] width 241 height 24
type input "estradiol patch"
click at [548, 318] on body "MyMenopauseRx Appointments Messaging Labs Uploads Medications Community Refer a…" at bounding box center [620, 553] width 1230 height 1096
click at [1102, 275] on div at bounding box center [620, 294] width 1240 height 589
click at [719, 250] on input "Medication" at bounding box center [601, 262] width 241 height 24
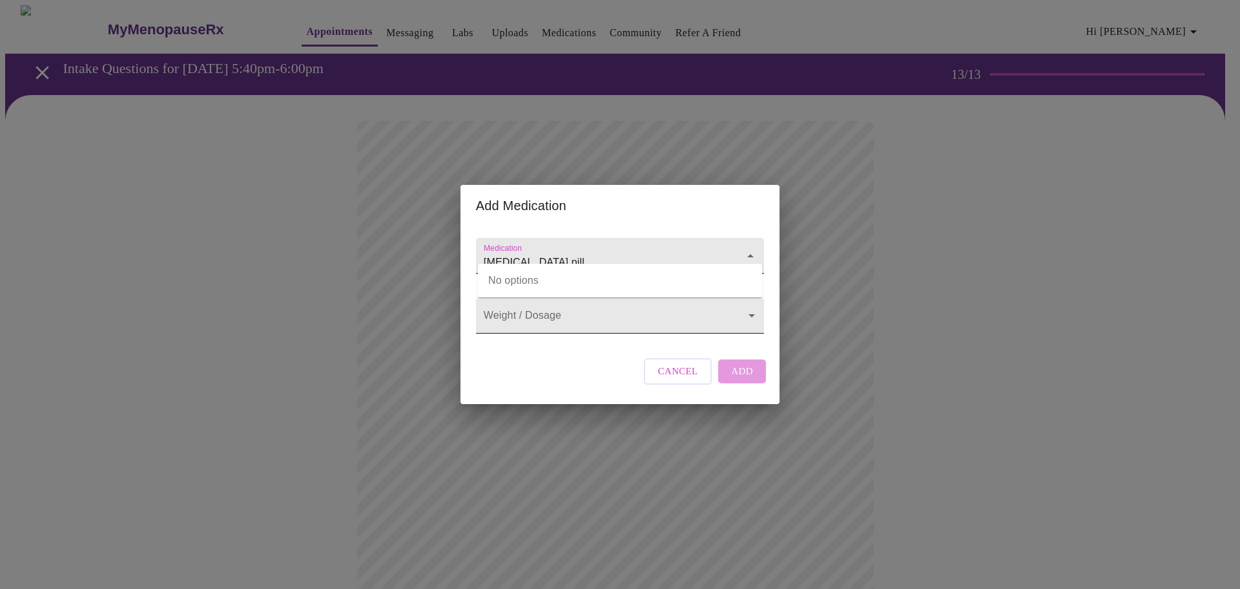
type input "progesterone pill"
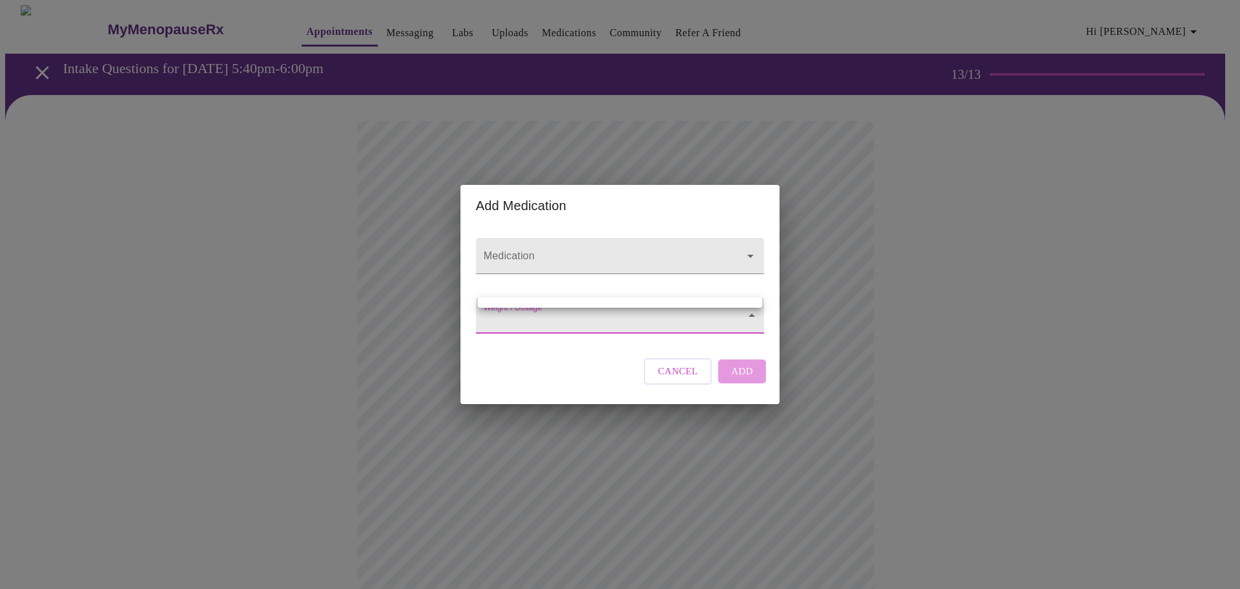
click at [563, 318] on body "MyMenopauseRx Appointments Messaging Labs Uploads Medications Community Refer a…" at bounding box center [620, 553] width 1230 height 1096
click at [871, 267] on div at bounding box center [620, 294] width 1240 height 589
click at [581, 238] on div at bounding box center [620, 256] width 288 height 36
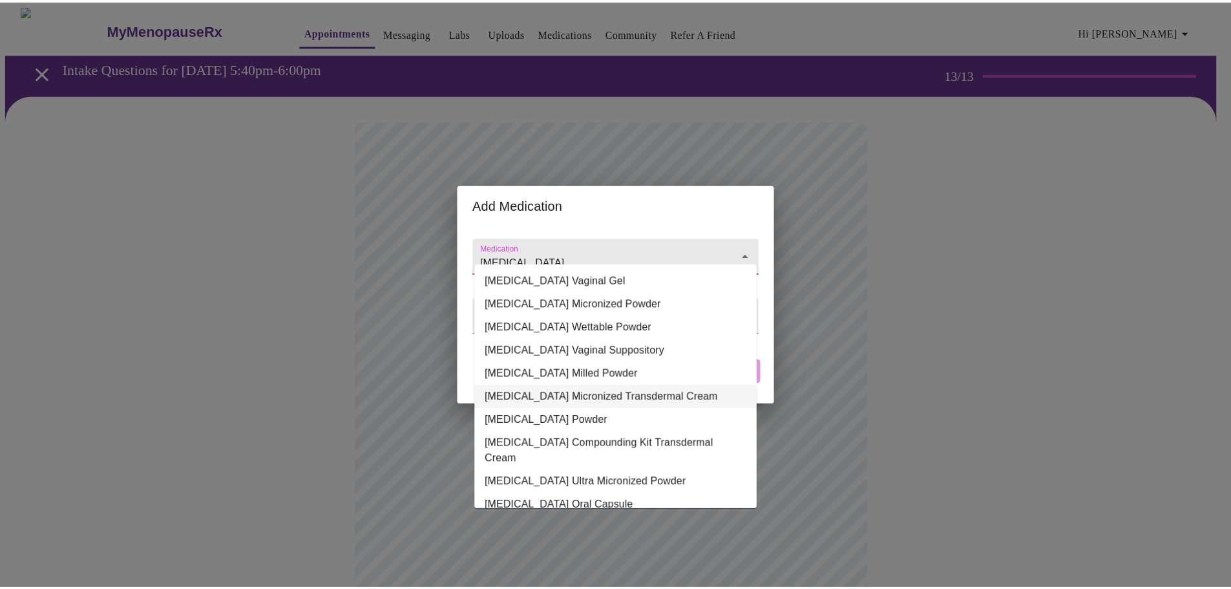
scroll to position [129, 0]
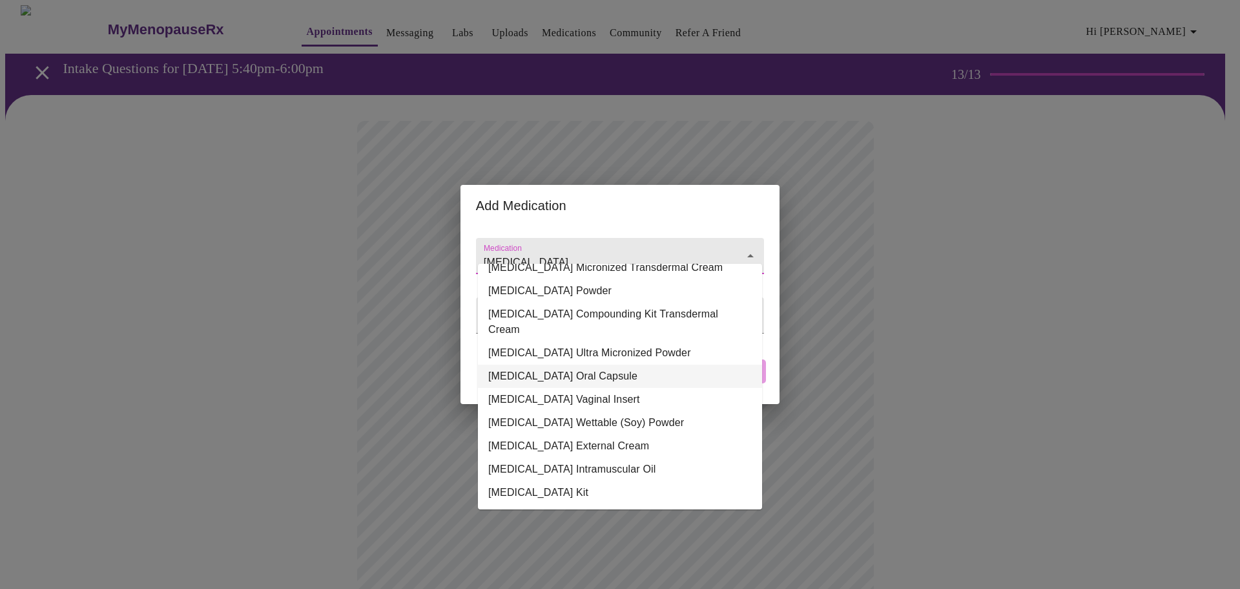
click at [596, 364] on li "Progesterone Oral Capsule" at bounding box center [620, 375] width 284 height 23
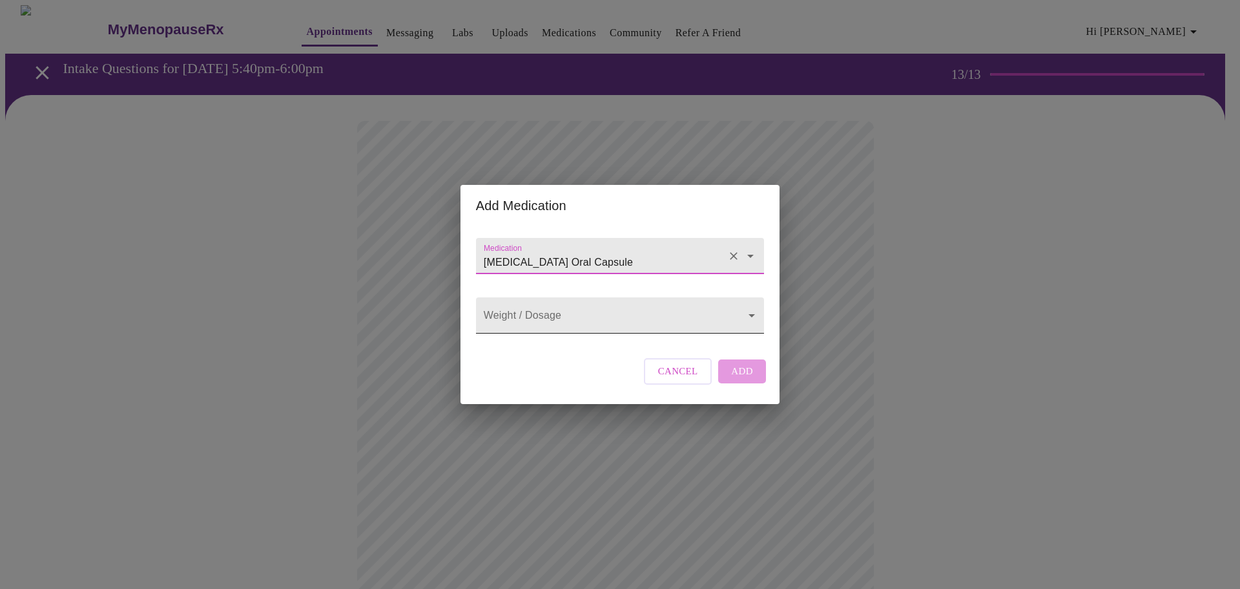
type input "Progesterone Oral Capsule"
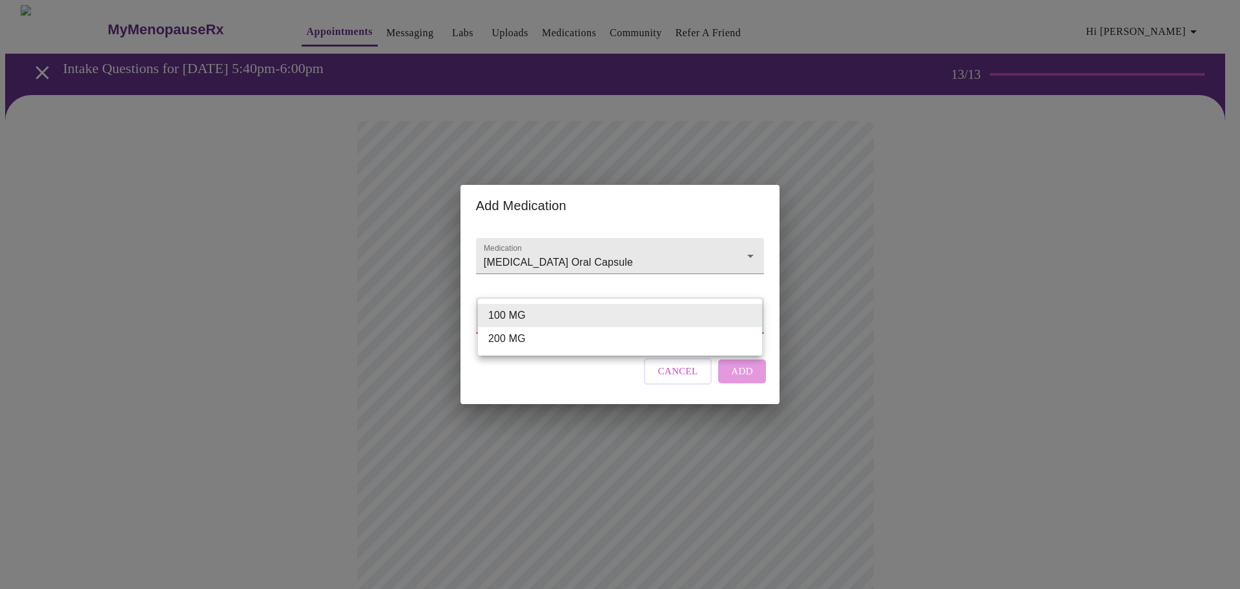
click at [572, 327] on body "MyMenopauseRx Appointments Messaging Labs Uploads Medications Community Refer a…" at bounding box center [620, 553] width 1230 height 1096
click at [547, 315] on li "100 MG" at bounding box center [620, 315] width 284 height 23
type input "100 MG"
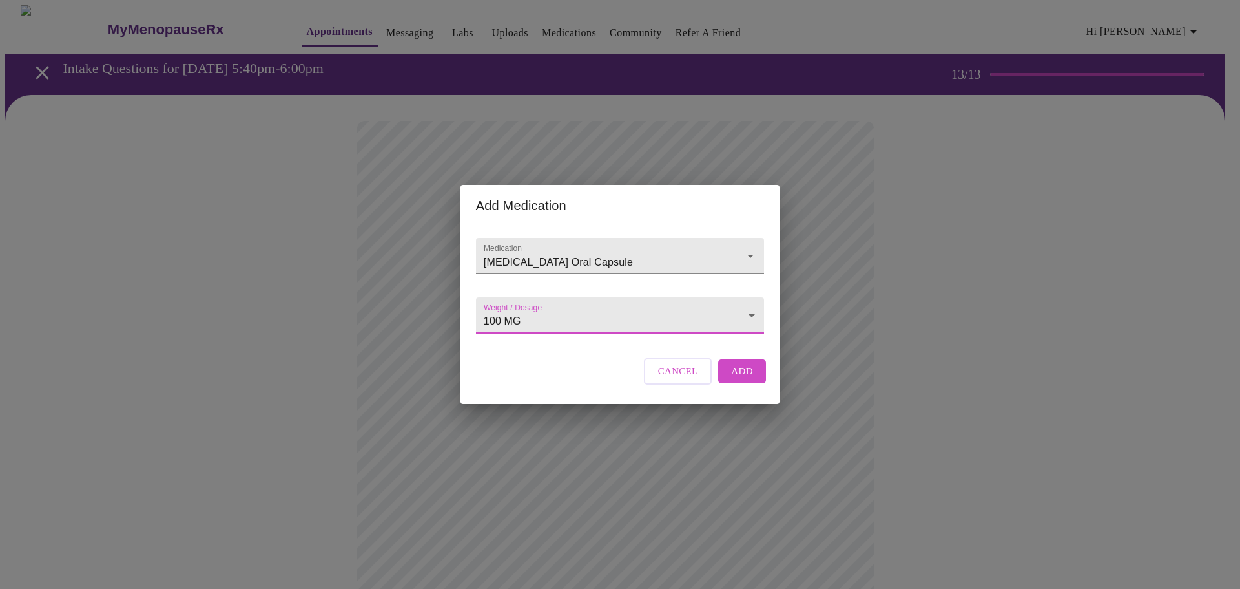
click at [752, 382] on button "Add" at bounding box center [742, 370] width 48 height 23
click at [567, 250] on input "Medication" at bounding box center [601, 262] width 241 height 24
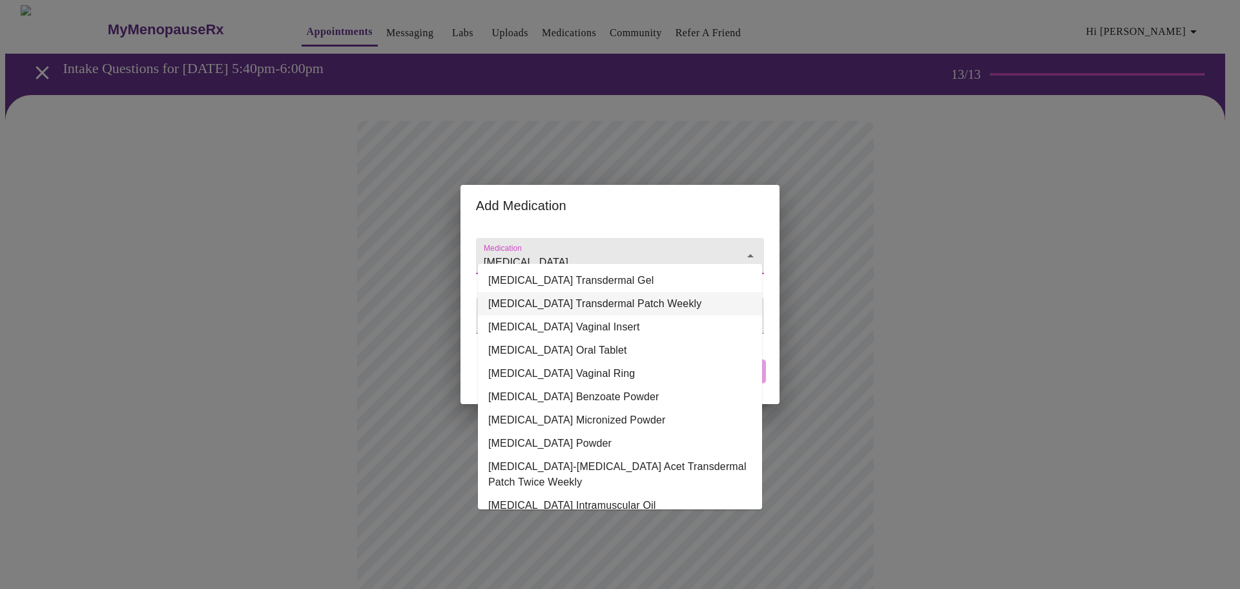
click at [579, 300] on li "Estradiol Transdermal Patch Weekly" at bounding box center [620, 303] width 284 height 23
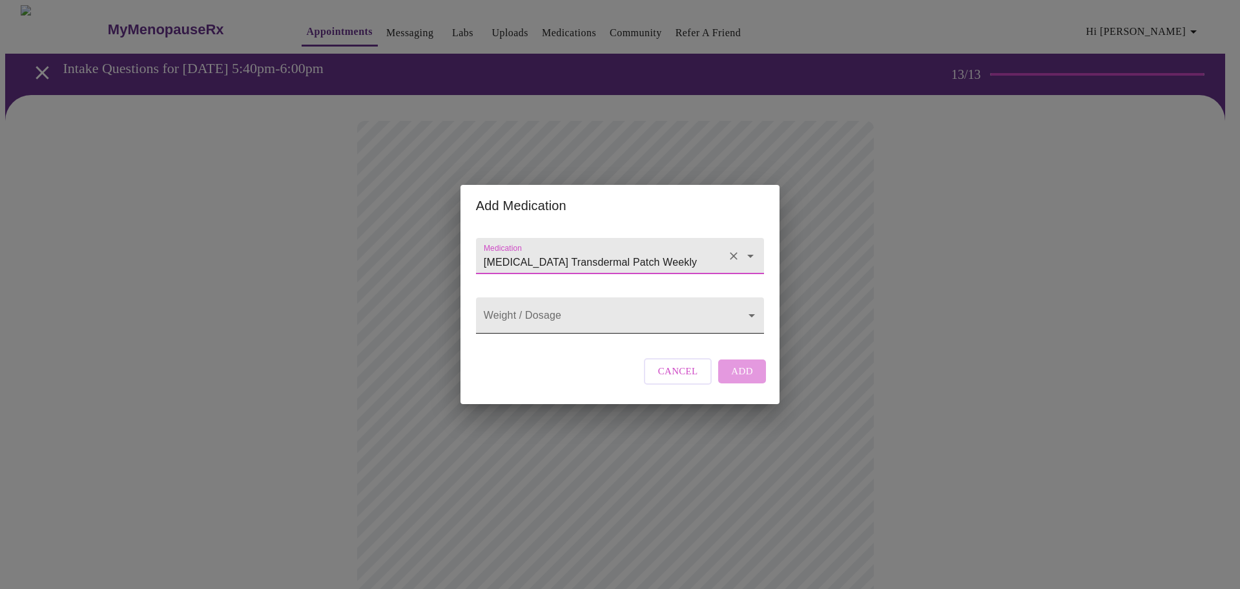
type input "Estradiol Transdermal Patch Weekly"
click at [574, 319] on body "MyMenopauseRx Appointments Messaging Labs Uploads Medications Community Refer a…" at bounding box center [620, 576] width 1230 height 1143
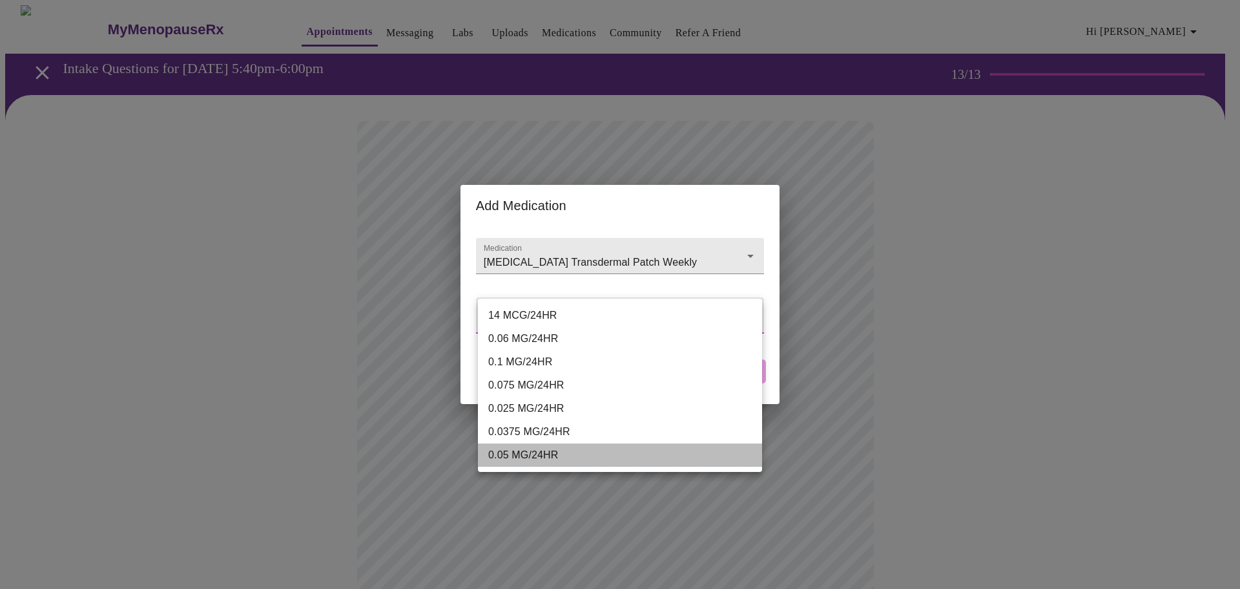
click at [544, 456] on li "0.05 MG/24HR" at bounding box center [620, 454] width 284 height 23
type input "0.05 MG/24HR"
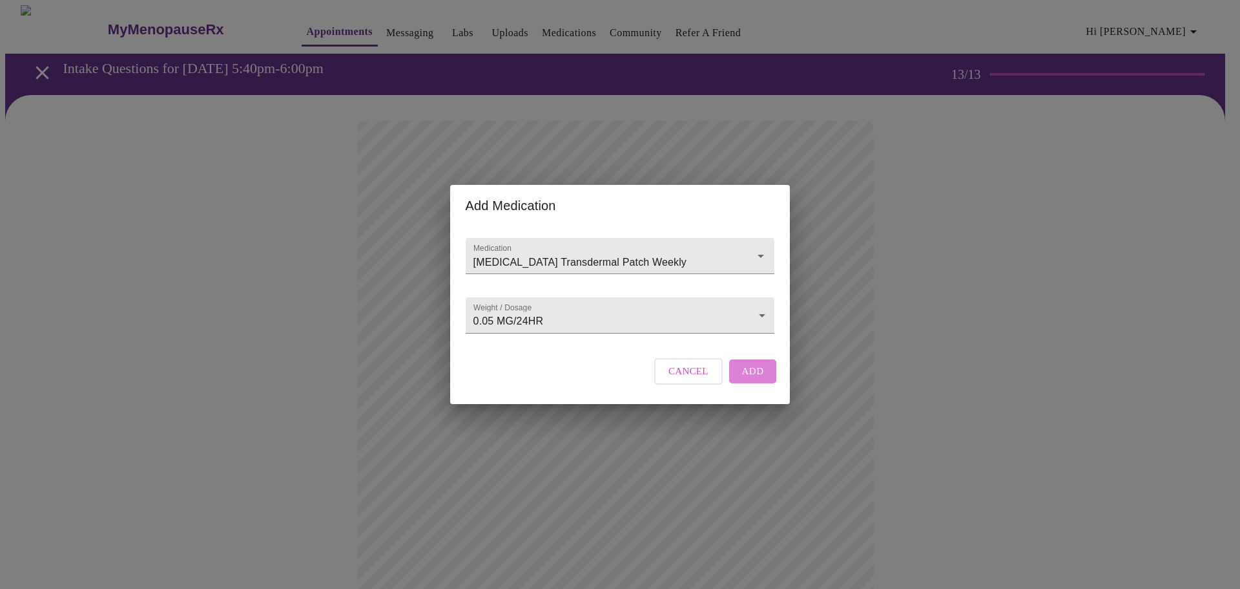
click at [743, 379] on span "Add" at bounding box center [753, 370] width 22 height 17
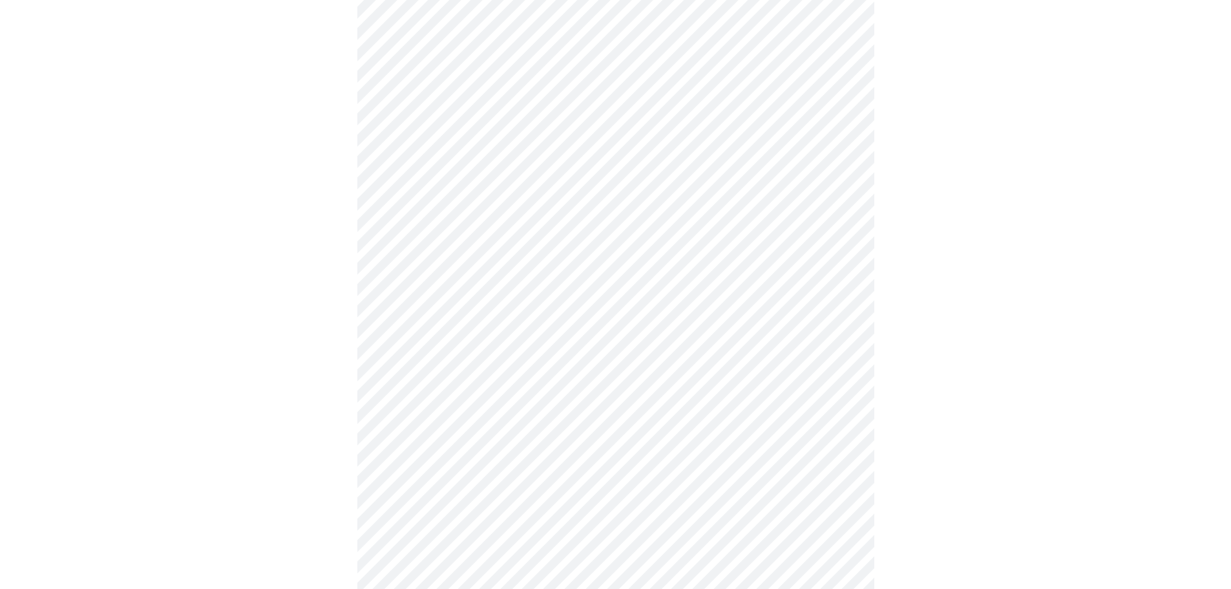
scroll to position [603, 0]
